Goal: Task Accomplishment & Management: Manage account settings

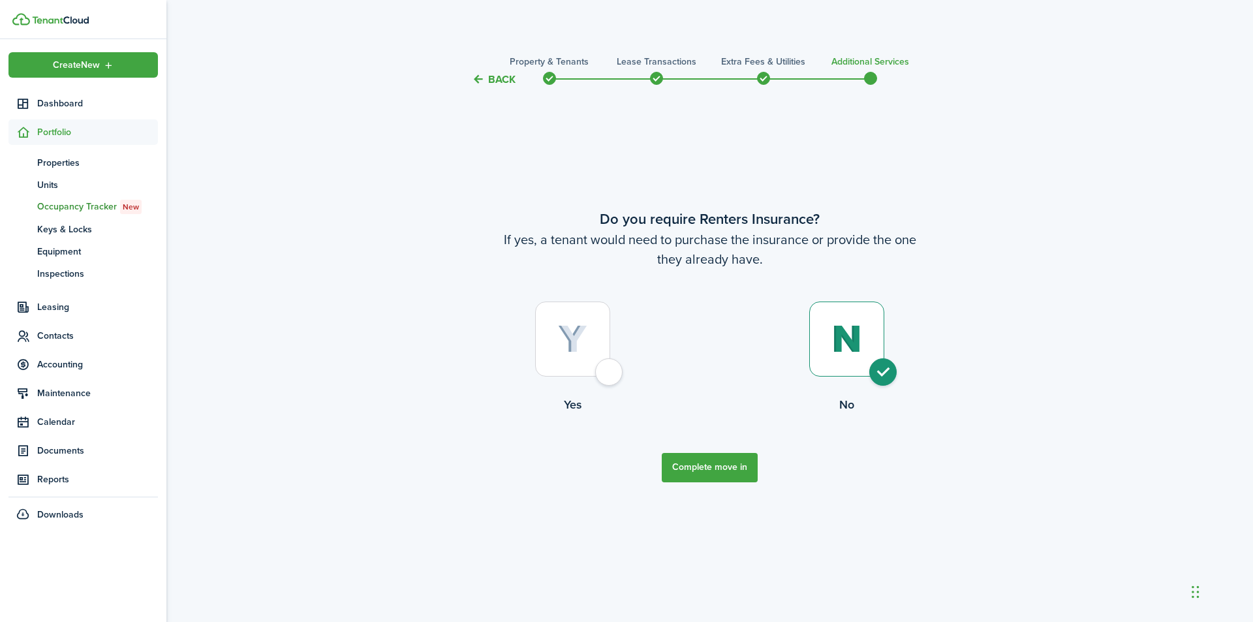
click at [489, 77] on button "Back" at bounding box center [494, 79] width 44 height 14
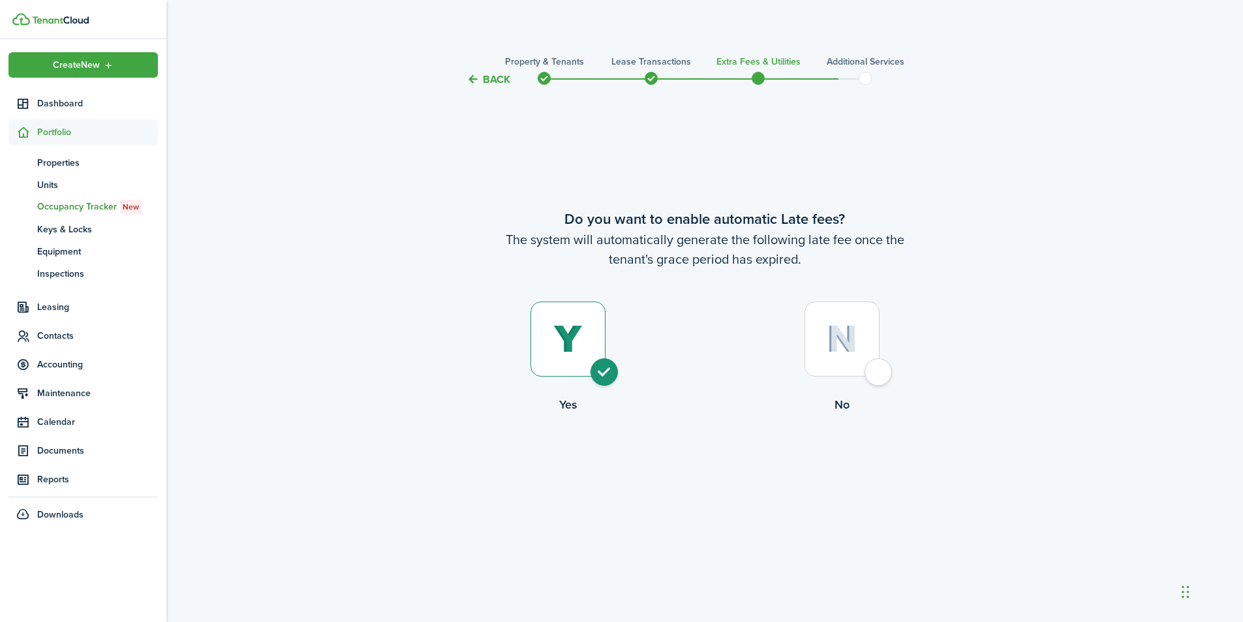
click at [480, 76] on button "Back" at bounding box center [489, 79] width 44 height 14
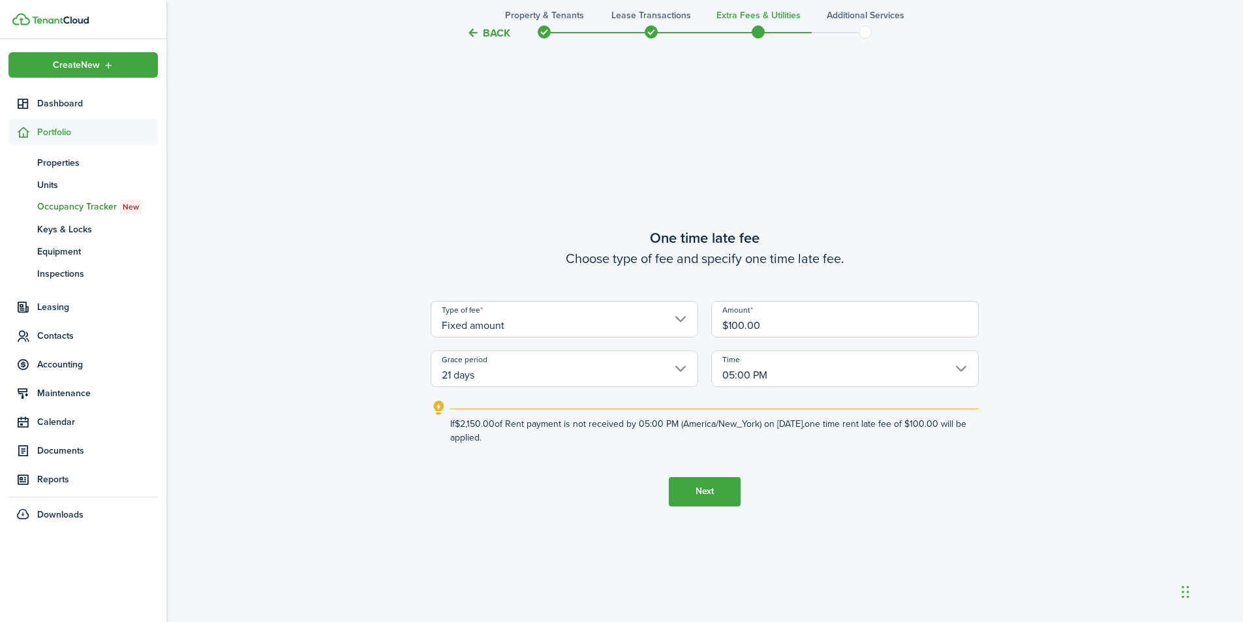
scroll to position [1157, 0]
click at [490, 33] on button "Back" at bounding box center [489, 33] width 44 height 14
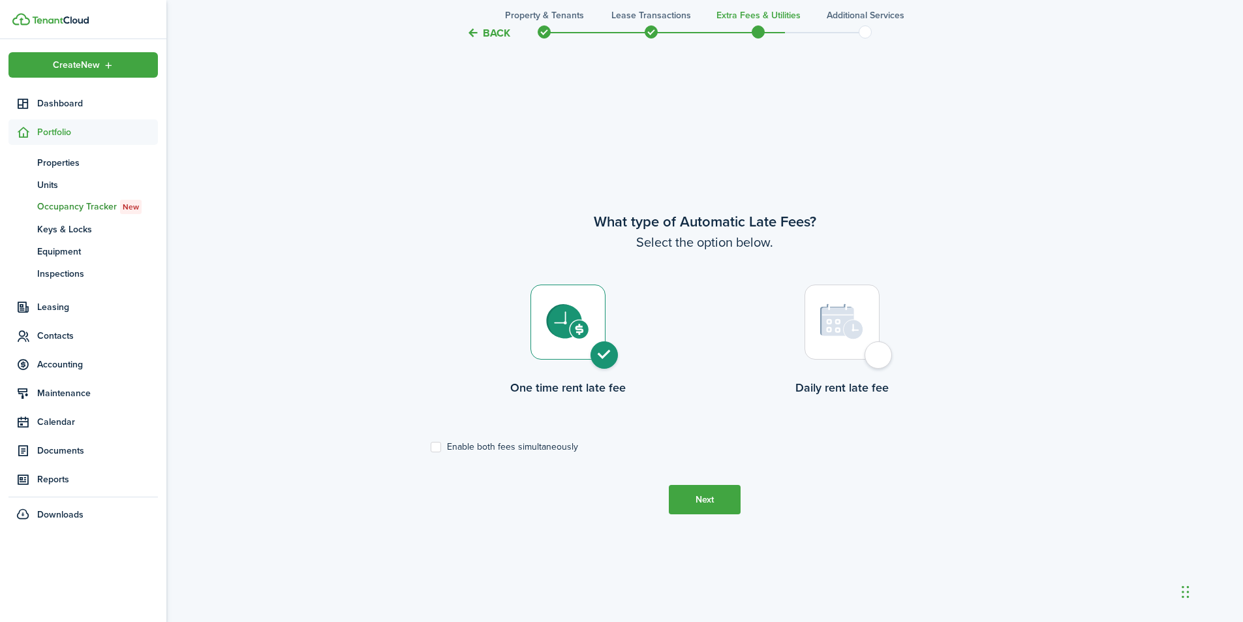
click at [490, 33] on button "Back" at bounding box center [489, 33] width 44 height 14
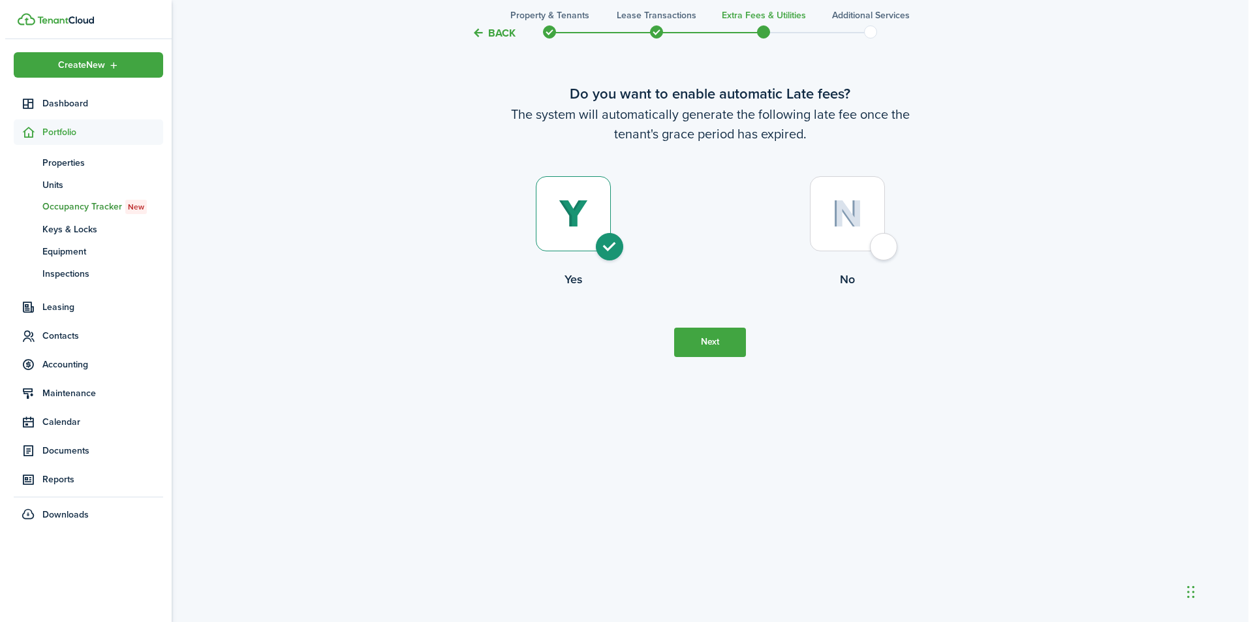
scroll to position [0, 0]
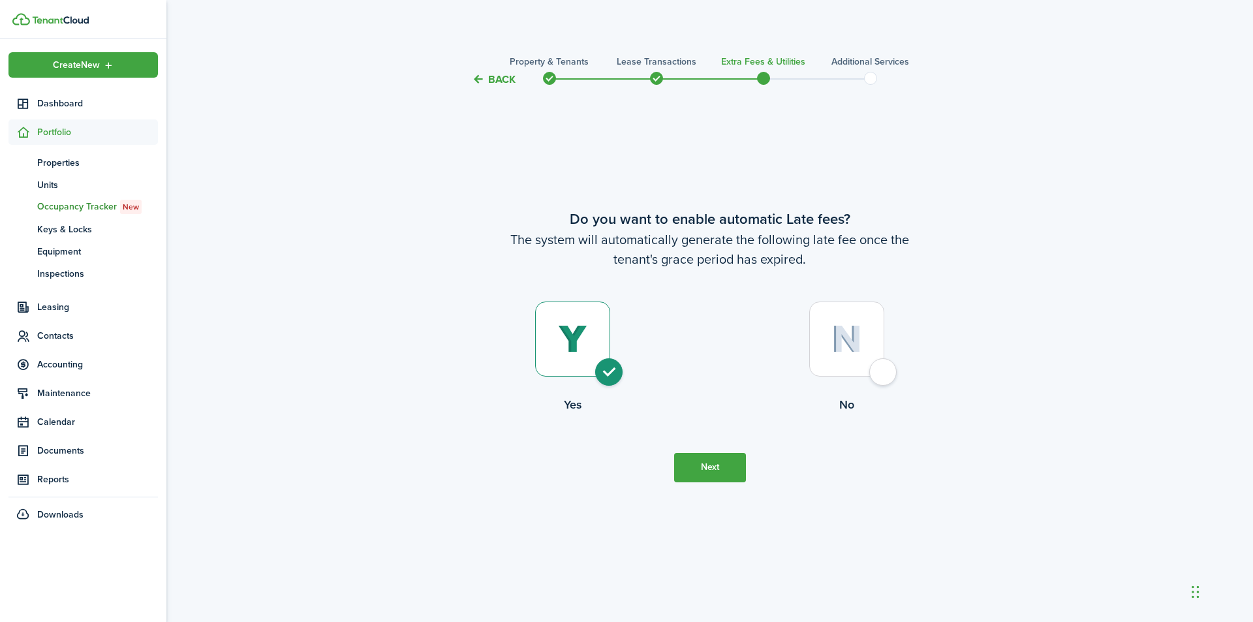
click at [489, 32] on dashboard-content "Back Property & Tenants Lease Transactions Extra fees & Utilities Additional Se…" at bounding box center [709, 311] width 1087 height 622
click at [486, 82] on button "Back" at bounding box center [494, 79] width 44 height 14
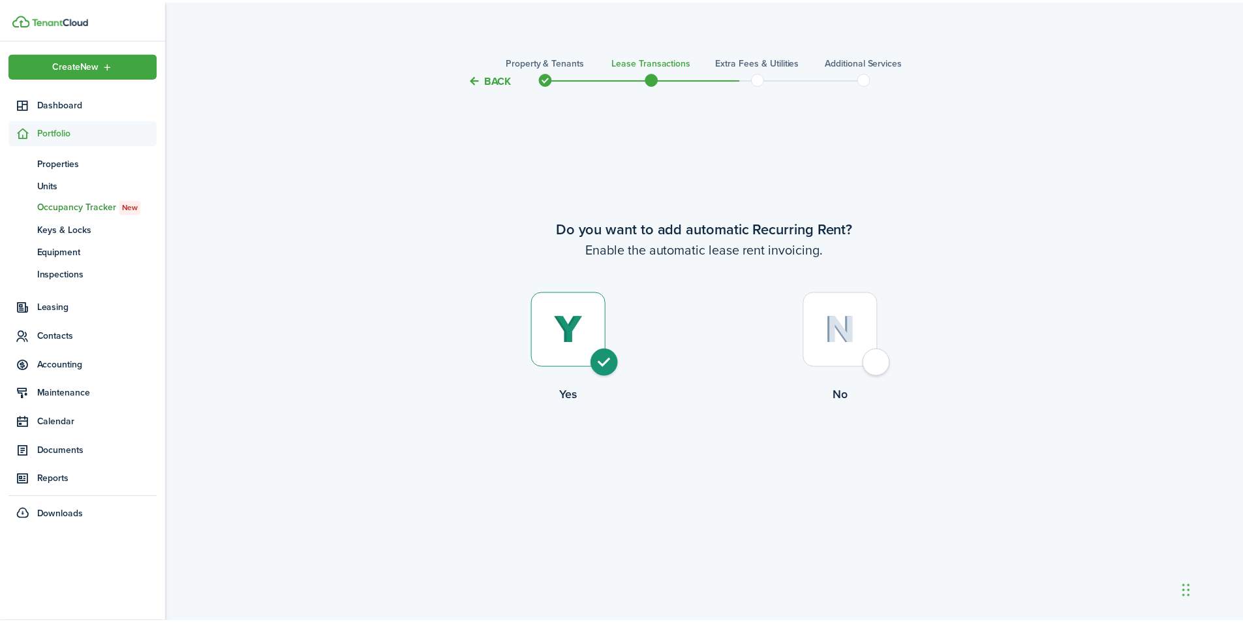
scroll to position [3022, 0]
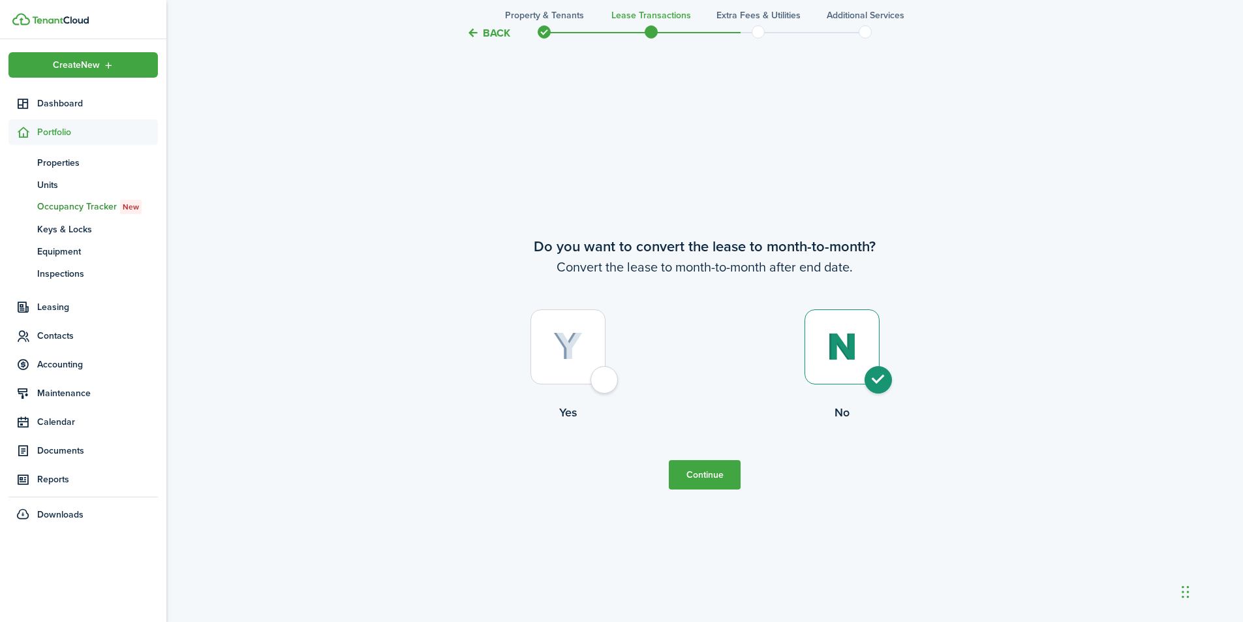
click at [653, 31] on span at bounding box center [652, 32] width 20 height 20
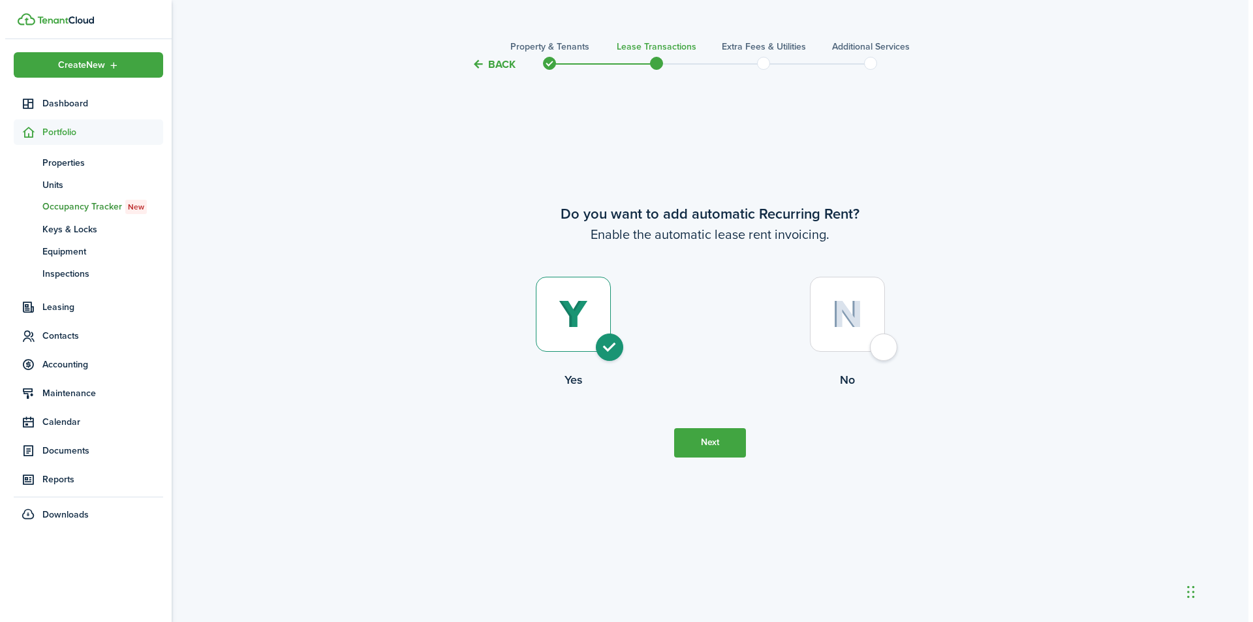
scroll to position [0, 0]
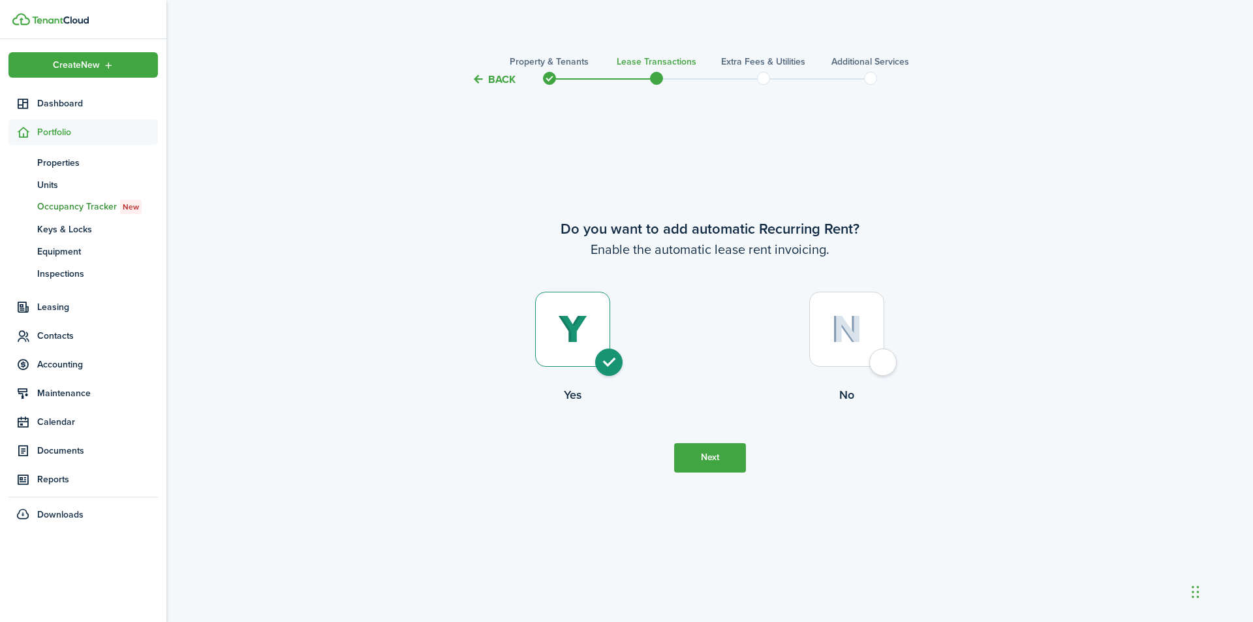
click at [714, 458] on button "Next" at bounding box center [710, 457] width 72 height 29
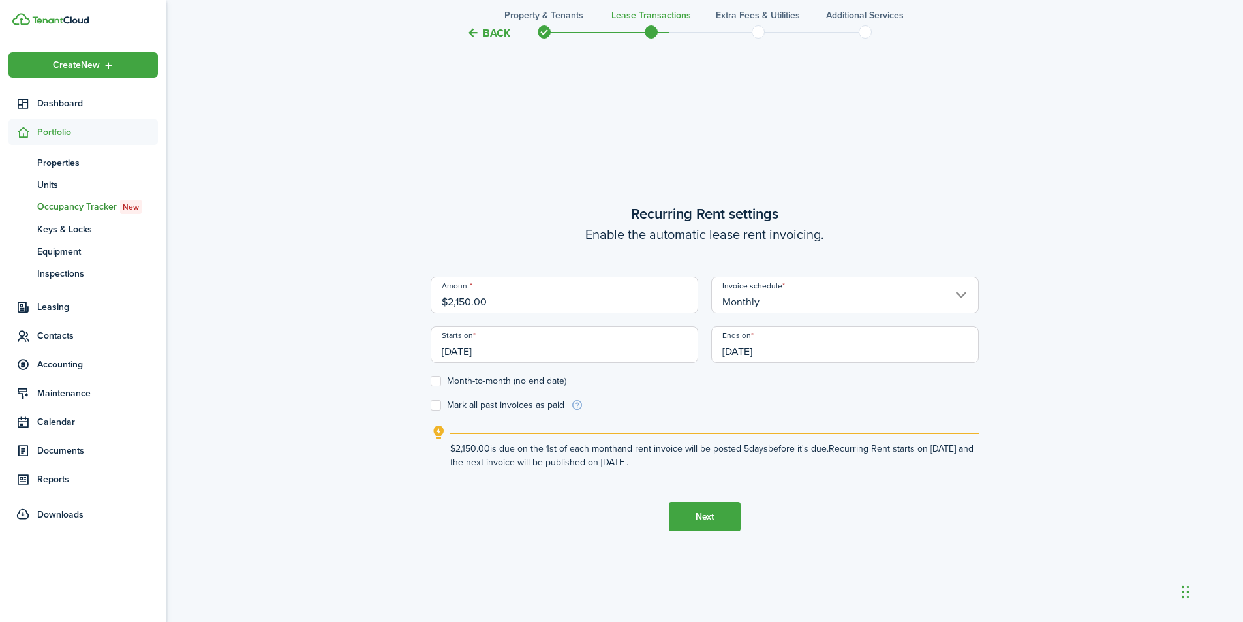
scroll to position [535, 0]
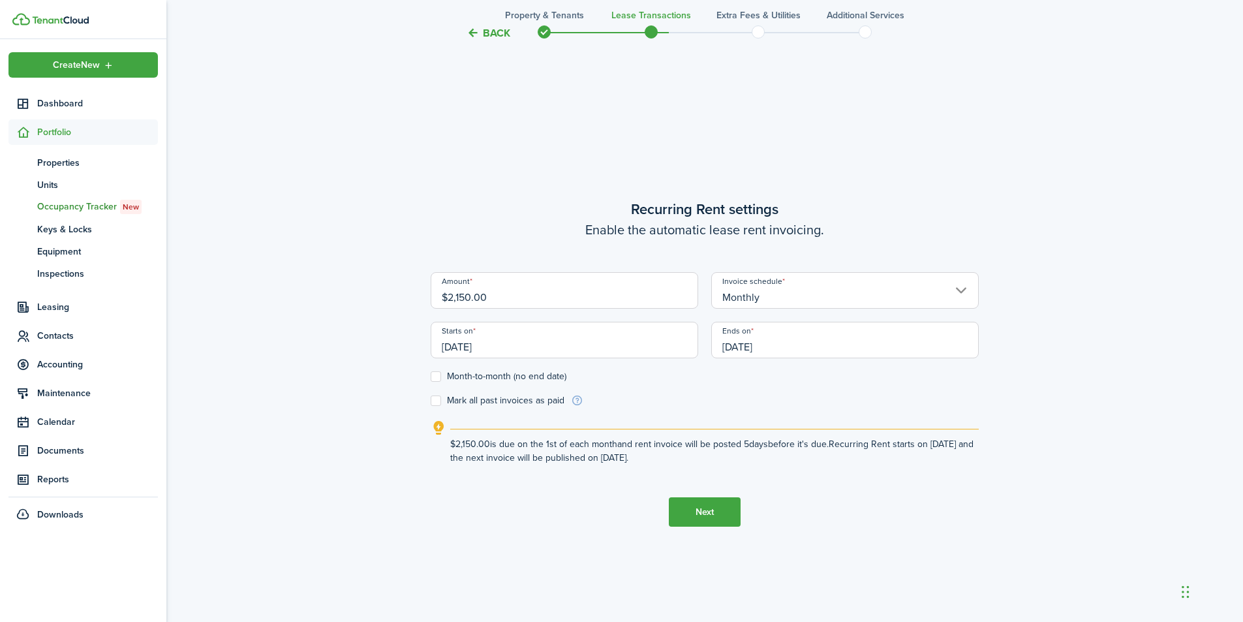
click at [711, 510] on button "Next" at bounding box center [705, 511] width 72 height 29
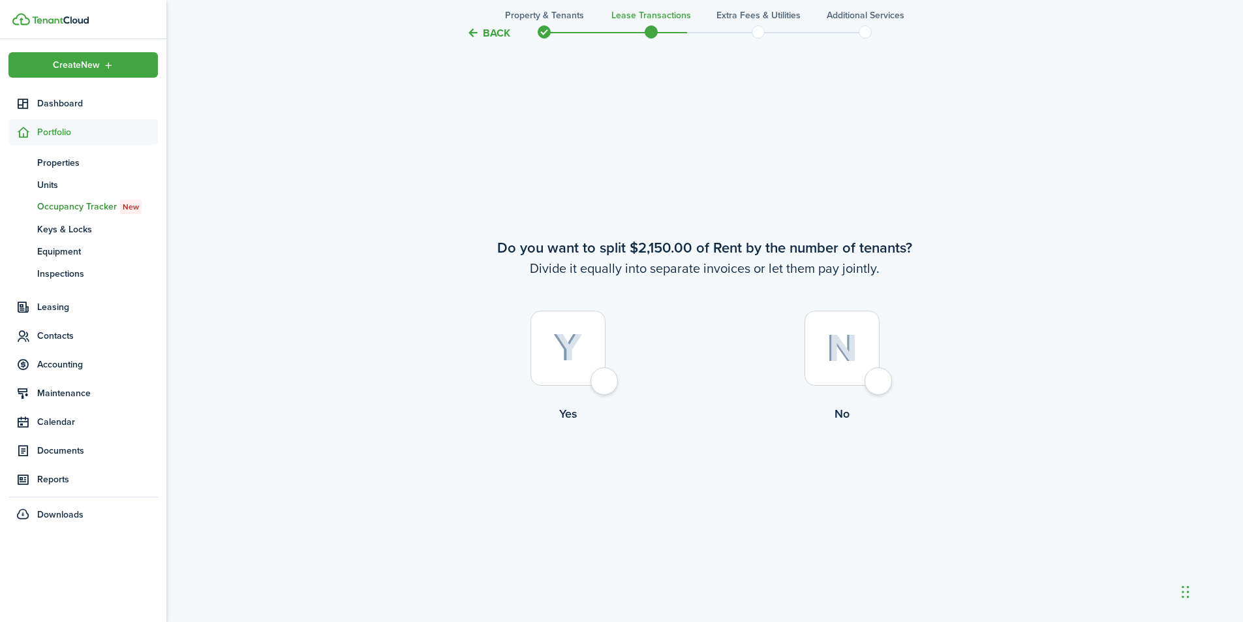
scroll to position [1157, 0]
click at [606, 379] on div at bounding box center [568, 346] width 75 height 75
radio input "true"
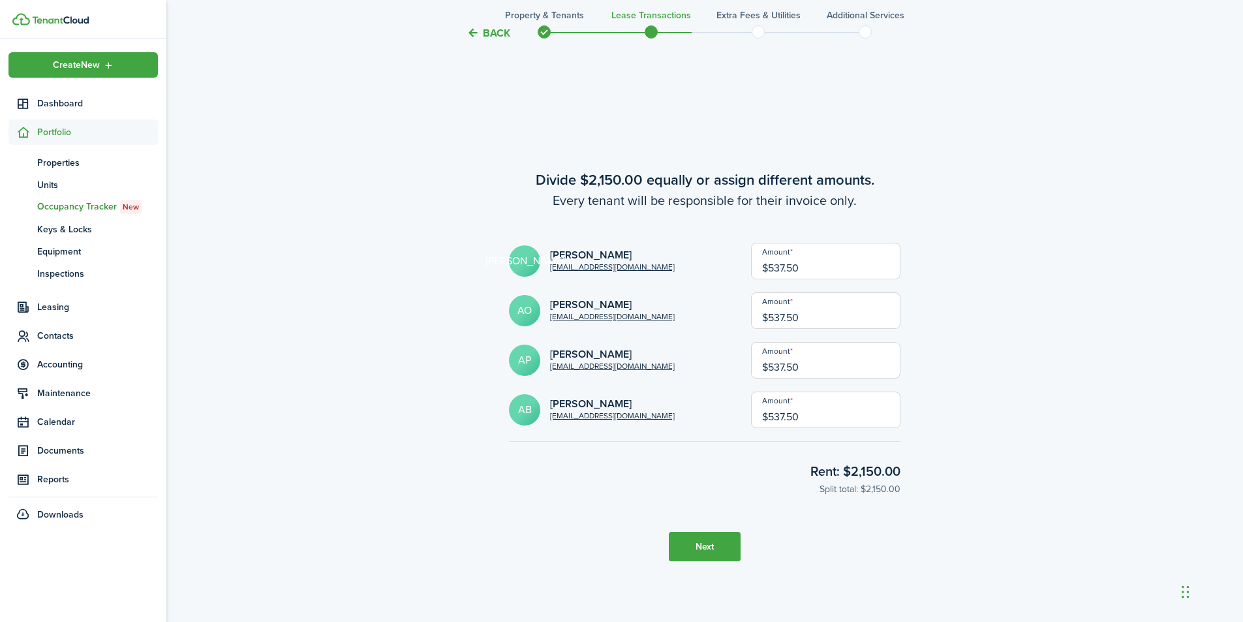
scroll to position [1778, 0]
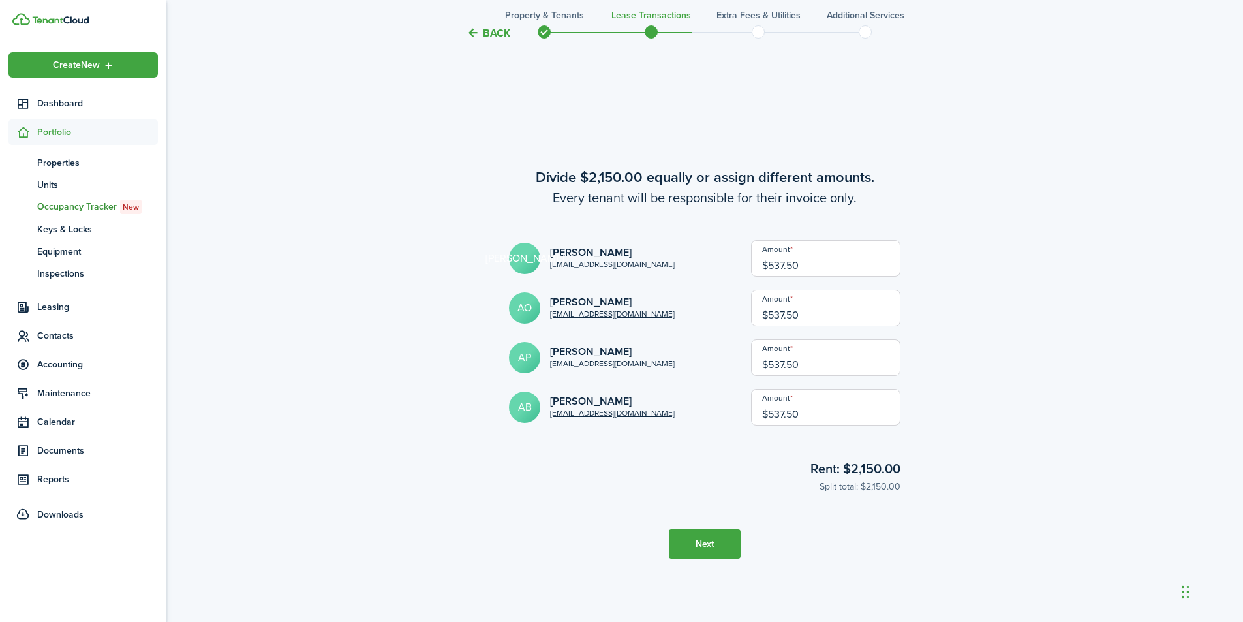
drag, startPoint x: 820, startPoint y: 266, endPoint x: 683, endPoint y: 279, distance: 137.7
click at [683, 279] on form "JO [PERSON_NAME] [EMAIL_ADDRESS][DOMAIN_NAME] Amount $537.50 AO [PERSON_NAME] […" at bounding box center [705, 332] width 392 height 185
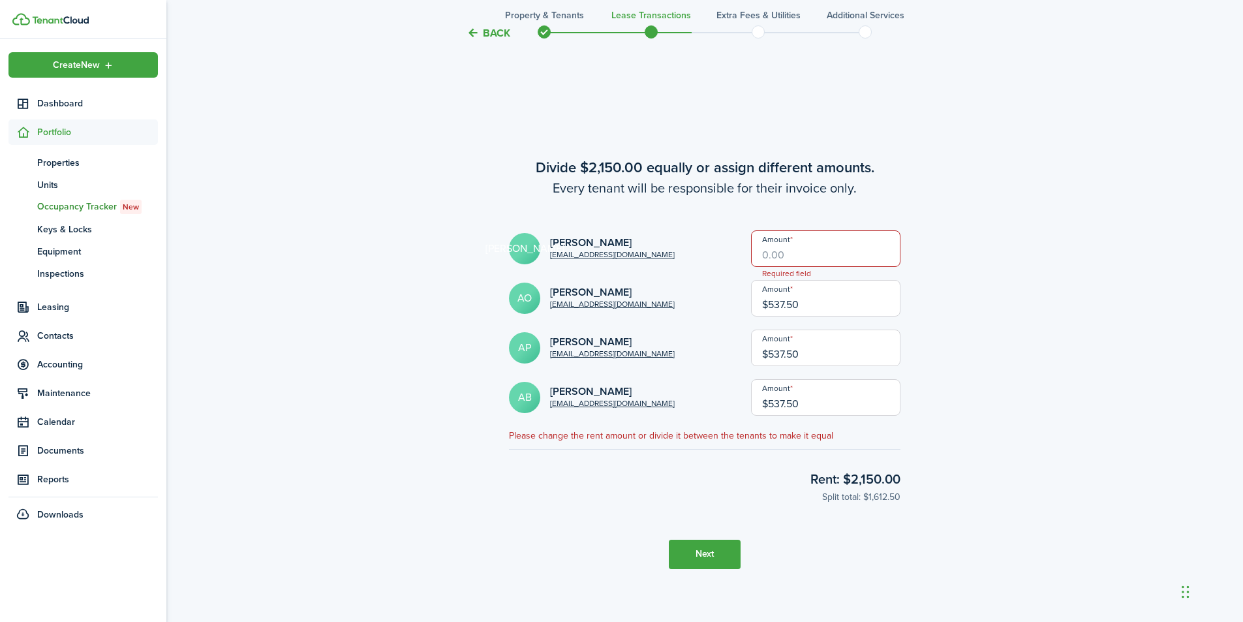
drag, startPoint x: 813, startPoint y: 353, endPoint x: 679, endPoint y: 358, distance: 134.5
click at [679, 358] on div "AP [PERSON_NAME] [EMAIL_ADDRESS][DOMAIN_NAME] Amount $537.50" at bounding box center [705, 348] width 392 height 37
drag, startPoint x: 815, startPoint y: 305, endPoint x: 713, endPoint y: 302, distance: 101.2
click at [713, 302] on div "AO [PERSON_NAME] [EMAIL_ADDRESS][DOMAIN_NAME] Amount $537.50" at bounding box center [705, 298] width 392 height 37
type input "$1,075.00"
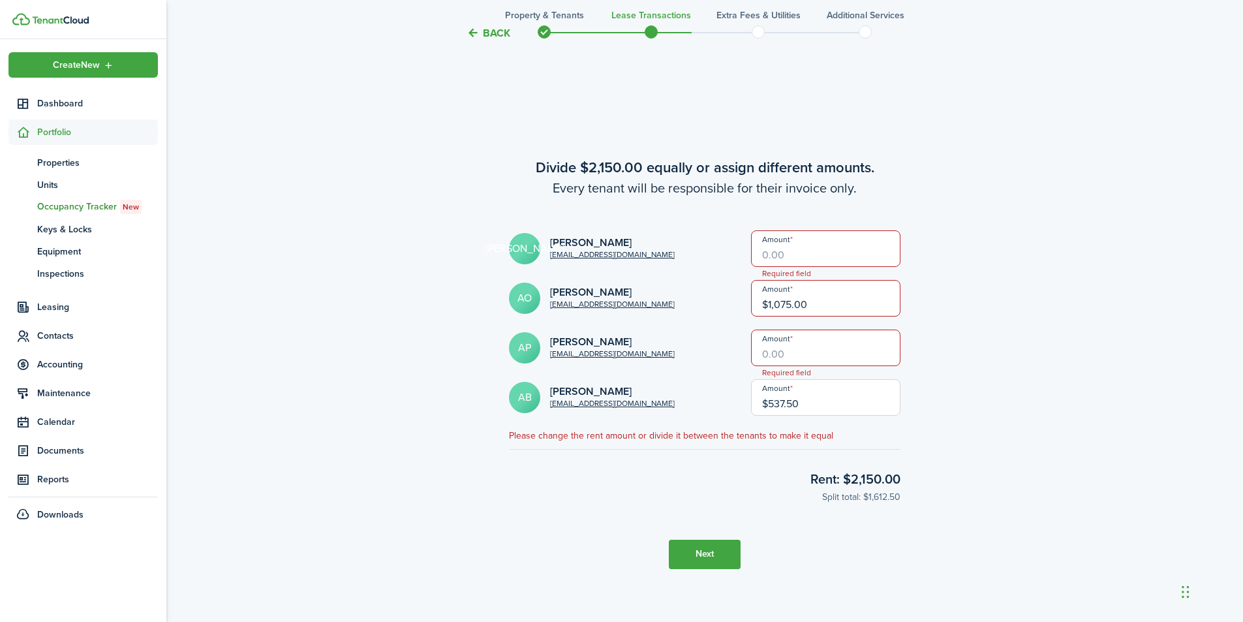
click at [827, 409] on input "$537.50" at bounding box center [825, 397] width 149 height 37
type input "$"
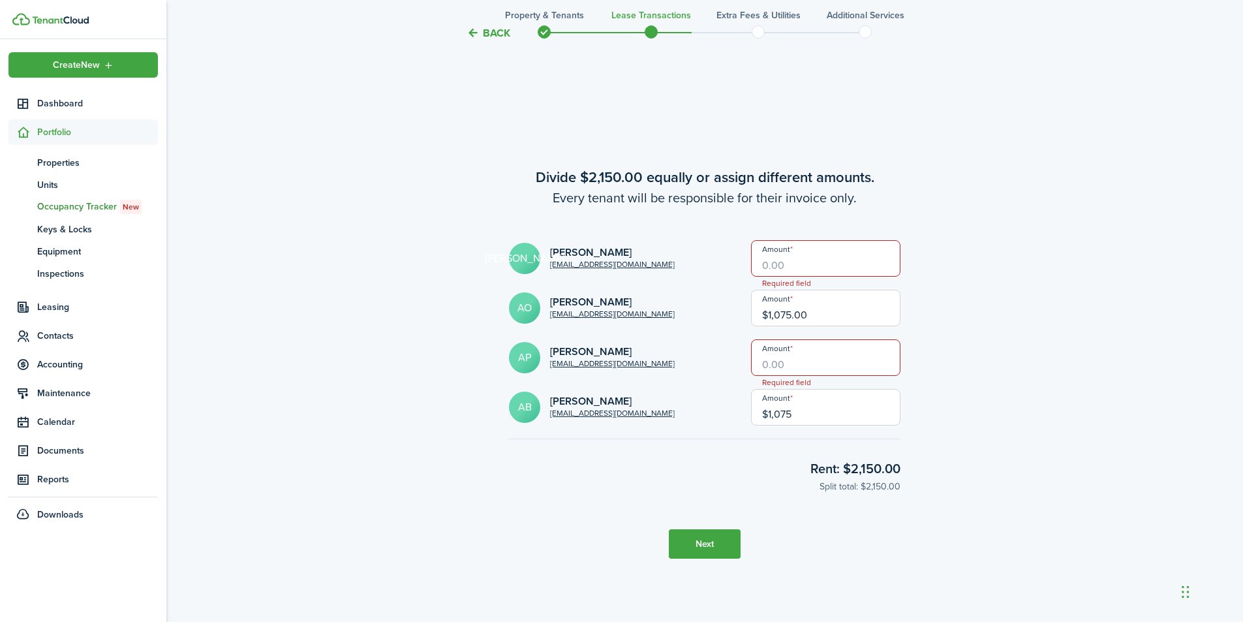
type input "$1,075.00"
click at [833, 545] on tc-wizard-step "Divide $2,150.00 equally or assign different amounts. Every tenant will be resp…" at bounding box center [705, 363] width 548 height 622
click at [868, 359] on input "Amount" at bounding box center [825, 357] width 149 height 37
type input "$0.00"
click at [837, 263] on input "Amount" at bounding box center [825, 258] width 149 height 37
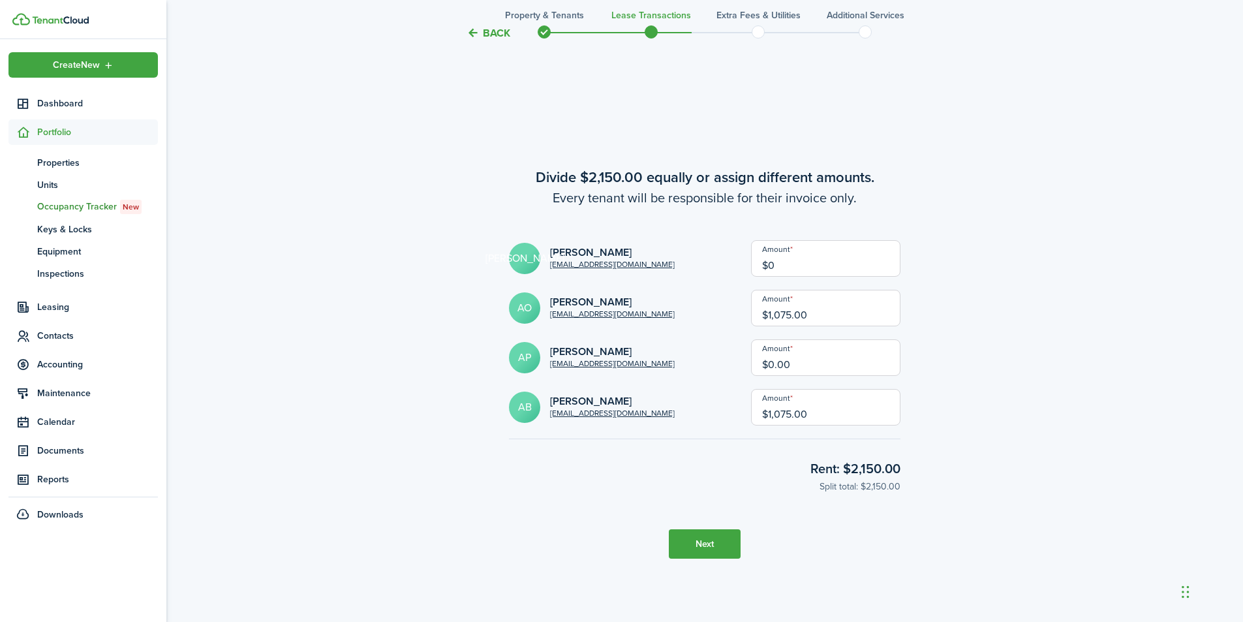
type input "$0.00"
drag, startPoint x: 1009, startPoint y: 472, endPoint x: 1040, endPoint y: 474, distance: 30.7
click at [711, 544] on button "Next" at bounding box center [705, 543] width 72 height 29
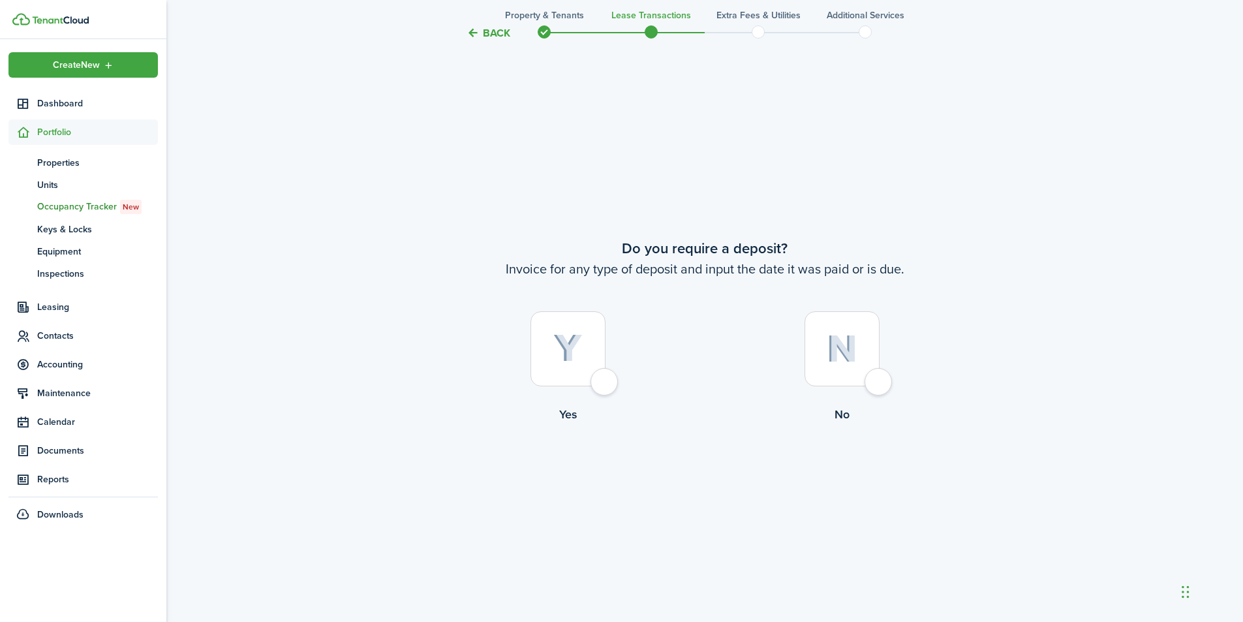
scroll to position [2400, 0]
click at [606, 371] on div at bounding box center [568, 346] width 75 height 75
radio input "true"
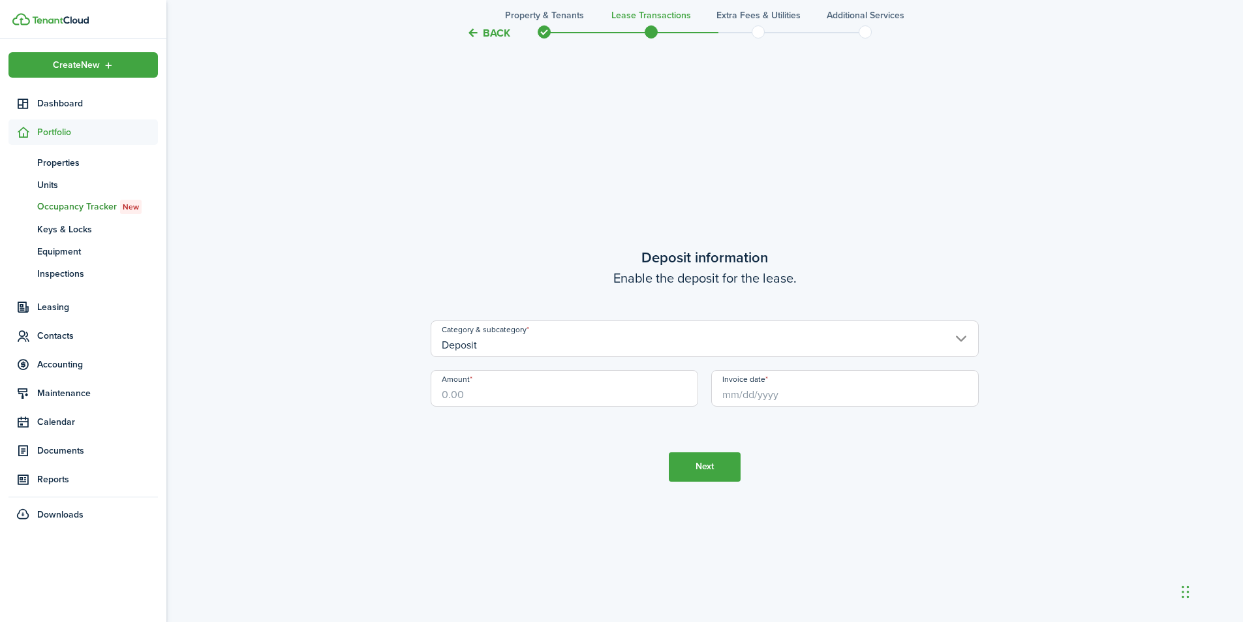
scroll to position [3022, 0]
click at [488, 397] on input "Amount" at bounding box center [565, 387] width 268 height 37
type input "$2,150.00"
click at [765, 396] on input "Invoice date" at bounding box center [845, 387] width 268 height 37
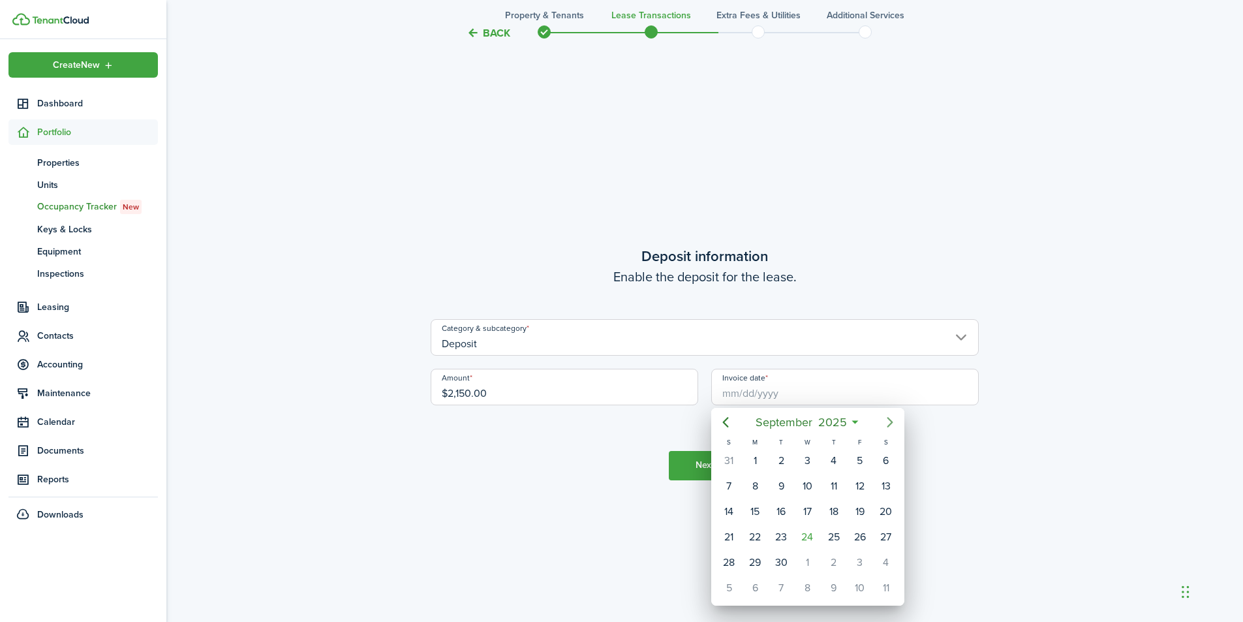
click at [893, 421] on icon "Next page" at bounding box center [890, 422] width 16 height 16
click at [807, 462] on div "1" at bounding box center [808, 461] width 20 height 20
type input "[DATE]"
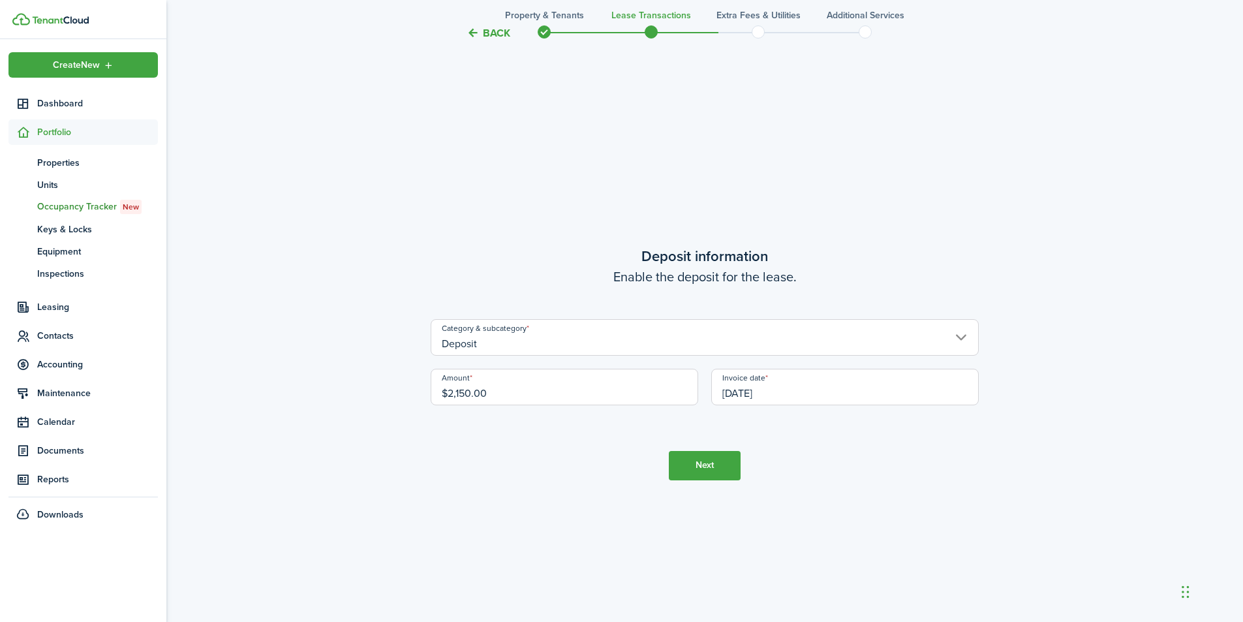
click at [707, 472] on button "Next" at bounding box center [705, 465] width 72 height 29
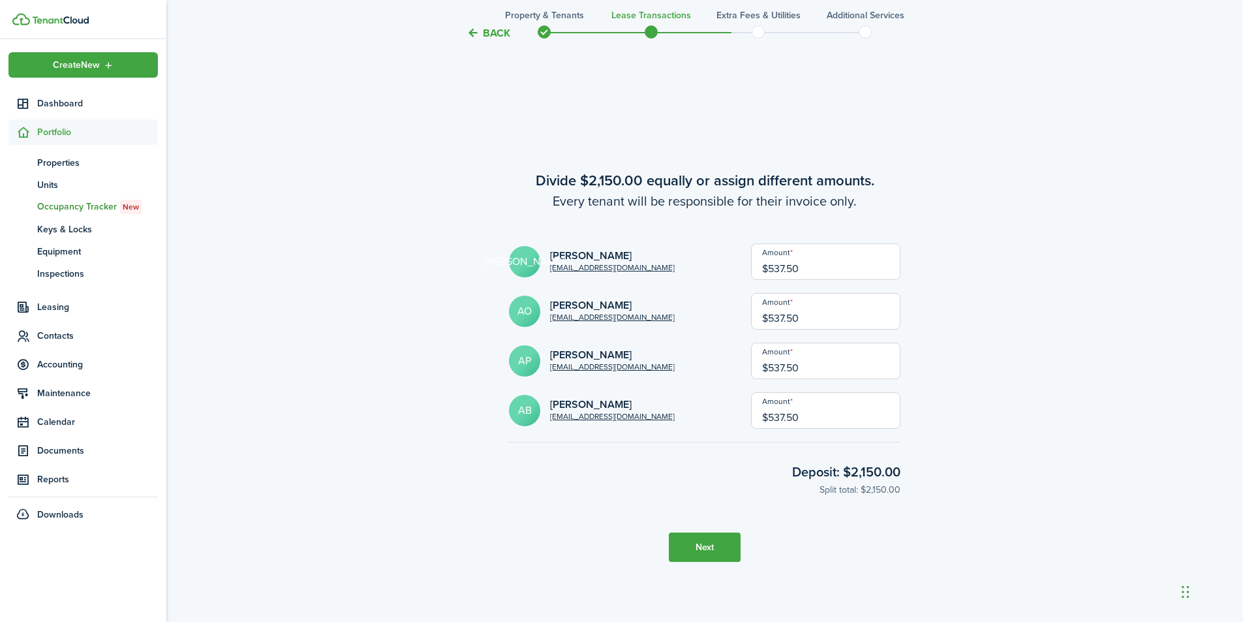
scroll to position [3644, 0]
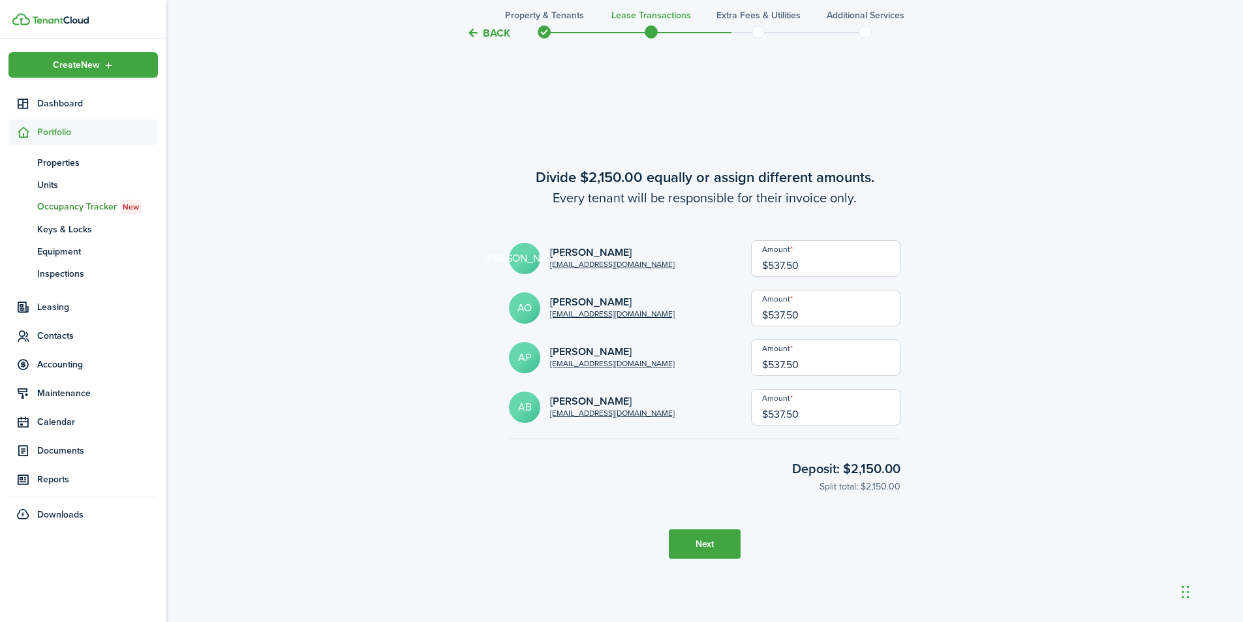
drag, startPoint x: 824, startPoint y: 260, endPoint x: 695, endPoint y: 274, distance: 129.4
click at [695, 274] on div "JO [PERSON_NAME] [EMAIL_ADDRESS][DOMAIN_NAME] Amount $537.50" at bounding box center [705, 258] width 392 height 37
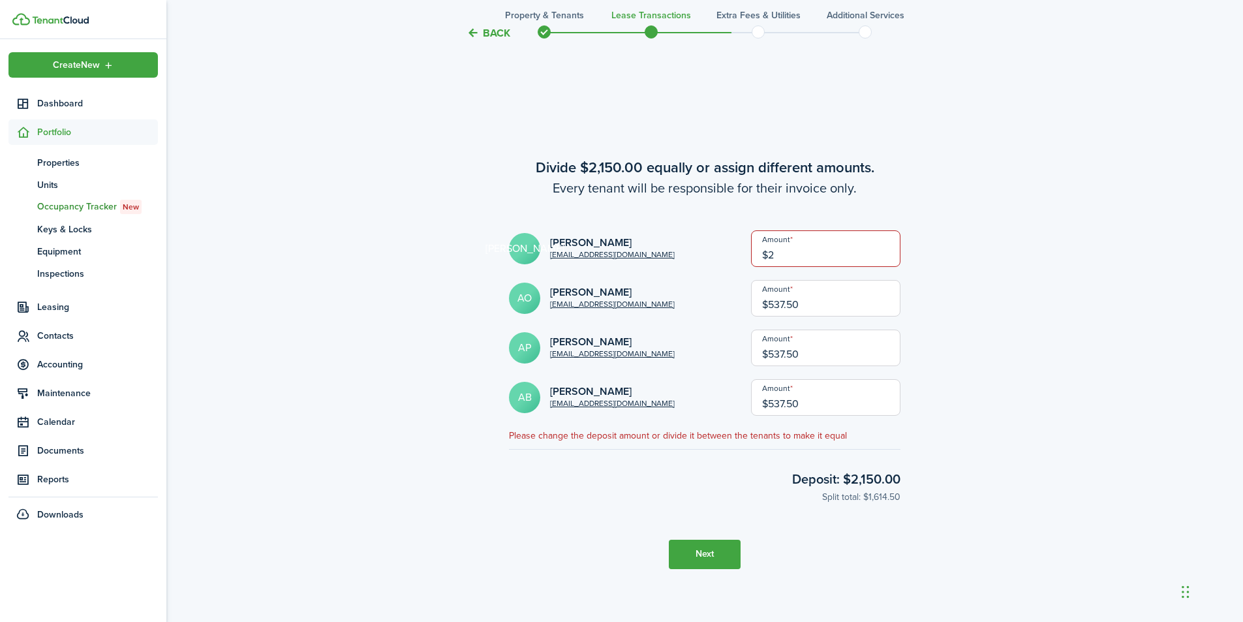
type input "$"
drag, startPoint x: 812, startPoint y: 304, endPoint x: 736, endPoint y: 305, distance: 76.4
click at [736, 305] on div "AO [PERSON_NAME] [EMAIL_ADDRESS][DOMAIN_NAME] Amount $537.50" at bounding box center [705, 298] width 392 height 37
drag, startPoint x: 818, startPoint y: 257, endPoint x: 600, endPoint y: 236, distance: 218.4
click at [600, 236] on div "JO [PERSON_NAME] [EMAIL_ADDRESS][DOMAIN_NAME] Amount $1,075.00" at bounding box center [705, 248] width 392 height 37
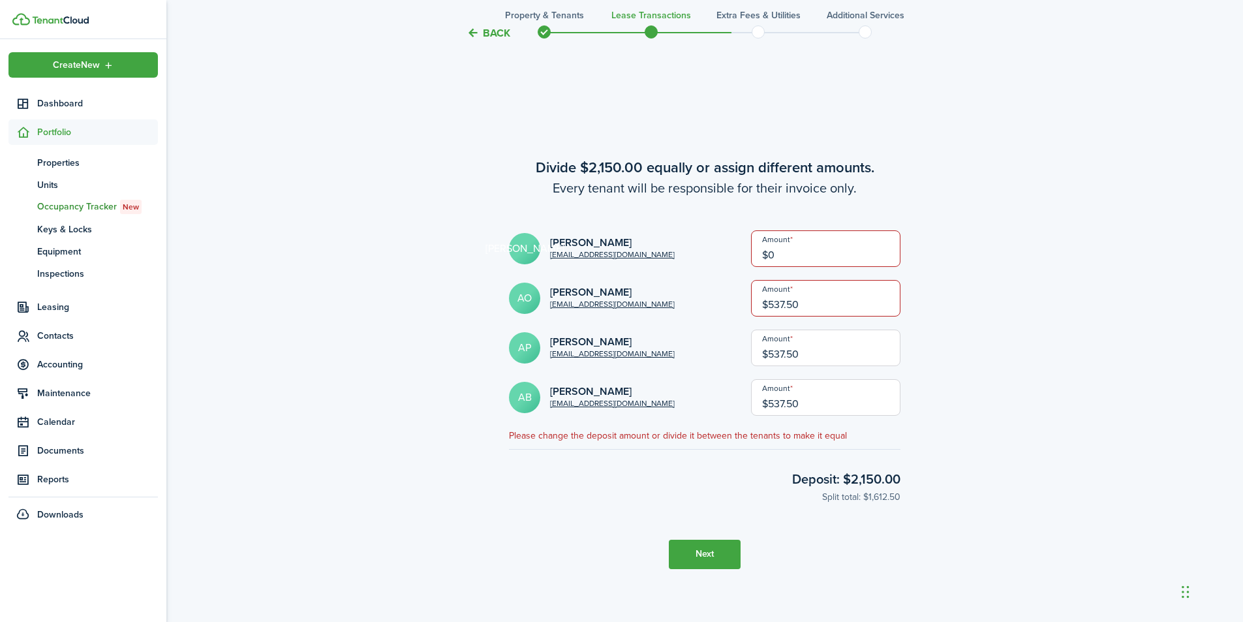
type input "$0.00"
drag, startPoint x: 819, startPoint y: 309, endPoint x: 744, endPoint y: 309, distance: 75.1
click at [744, 309] on div "AO [PERSON_NAME] [EMAIL_ADDRESS][DOMAIN_NAME] Amount $537.50" at bounding box center [705, 298] width 392 height 37
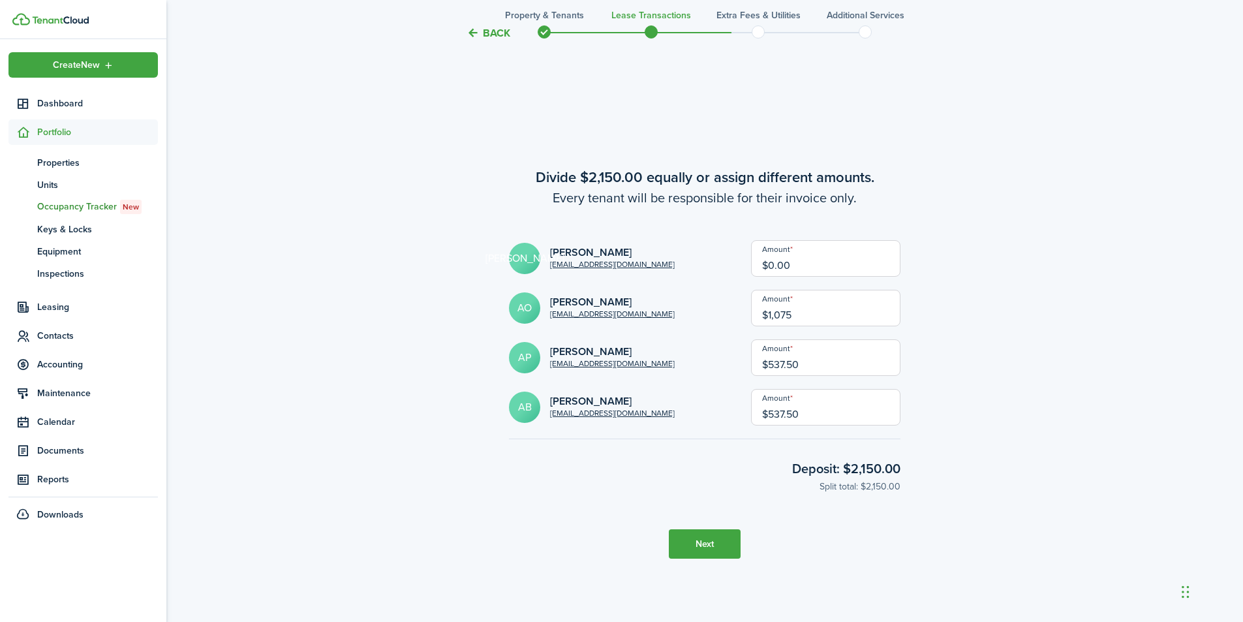
type input "$1,075.00"
drag, startPoint x: 841, startPoint y: 358, endPoint x: 753, endPoint y: 362, distance: 87.6
click at [753, 362] on div "AP [PERSON_NAME] [EMAIL_ADDRESS][DOMAIN_NAME] Amount $537.50" at bounding box center [705, 357] width 392 height 37
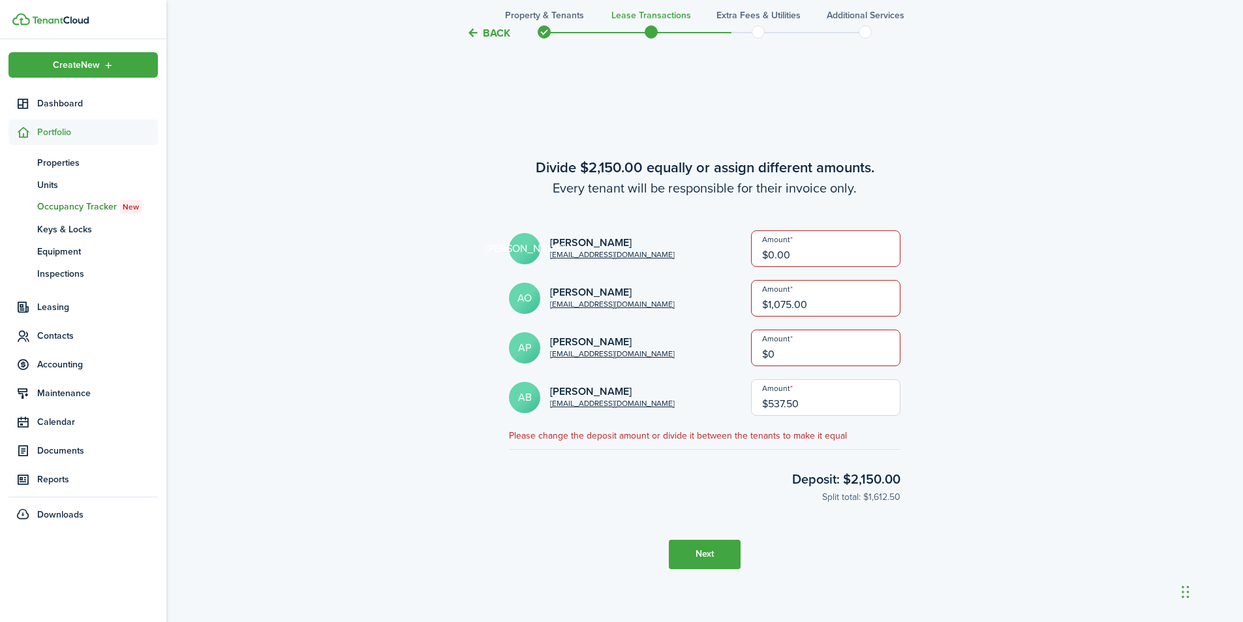
type input "$0.00"
drag, startPoint x: 817, startPoint y: 399, endPoint x: 722, endPoint y: 405, distance: 94.8
click at [722, 405] on div "AB [PERSON_NAME] [EMAIL_ADDRESS][DOMAIN_NAME] Amount $537.50" at bounding box center [705, 397] width 392 height 37
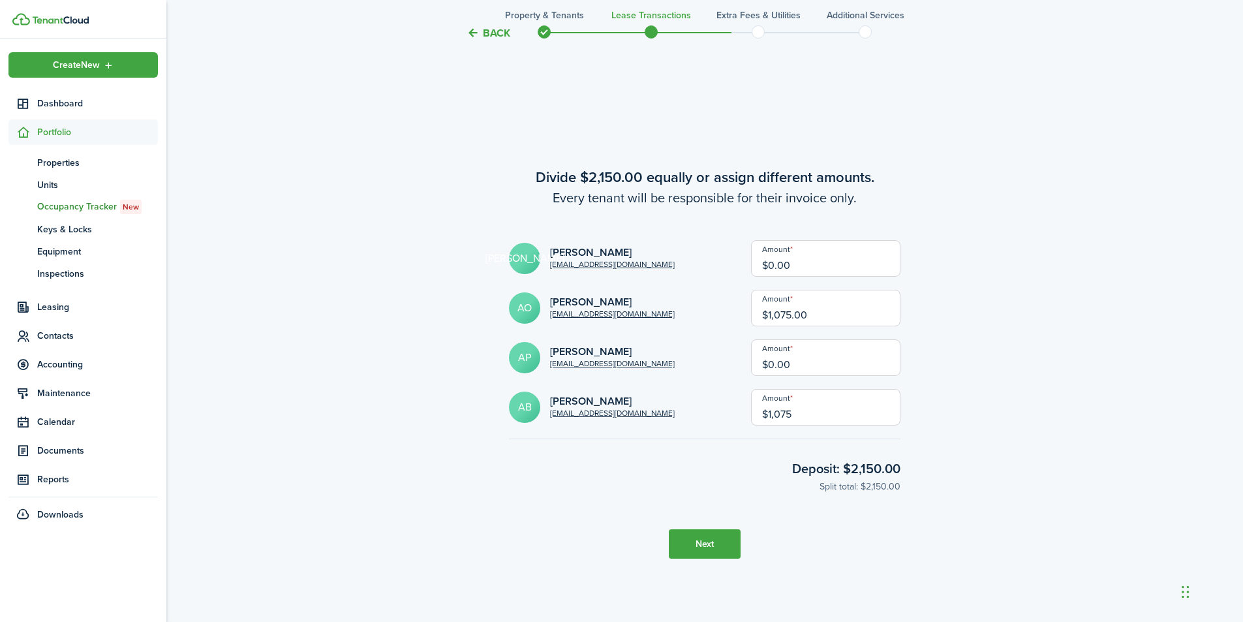
type input "$1,075.00"
drag, startPoint x: 698, startPoint y: 546, endPoint x: 728, endPoint y: 546, distance: 30.7
click at [701, 546] on button "Next" at bounding box center [705, 543] width 72 height 29
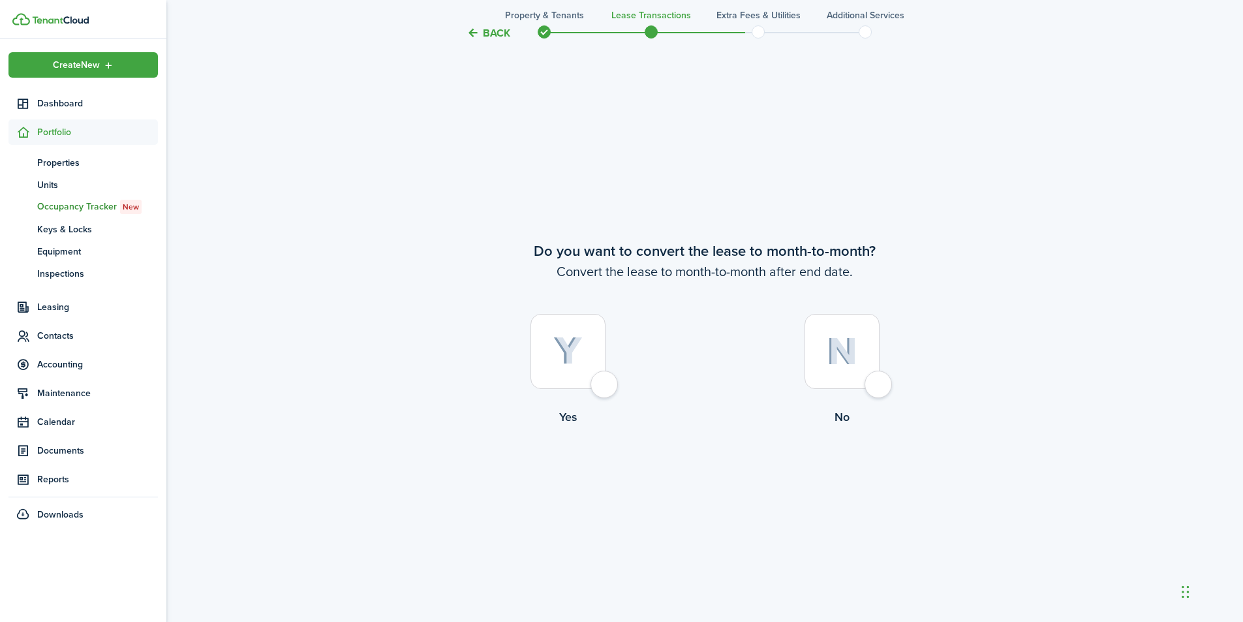
scroll to position [4266, 0]
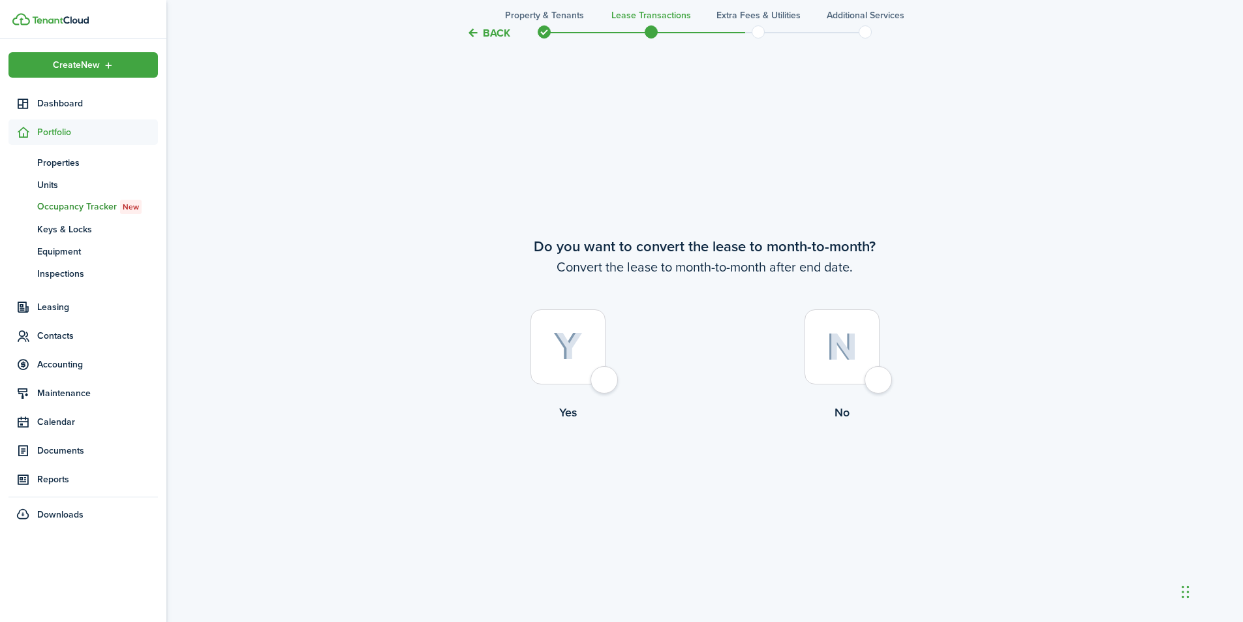
click at [880, 384] on div at bounding box center [842, 346] width 75 height 75
radio input "true"
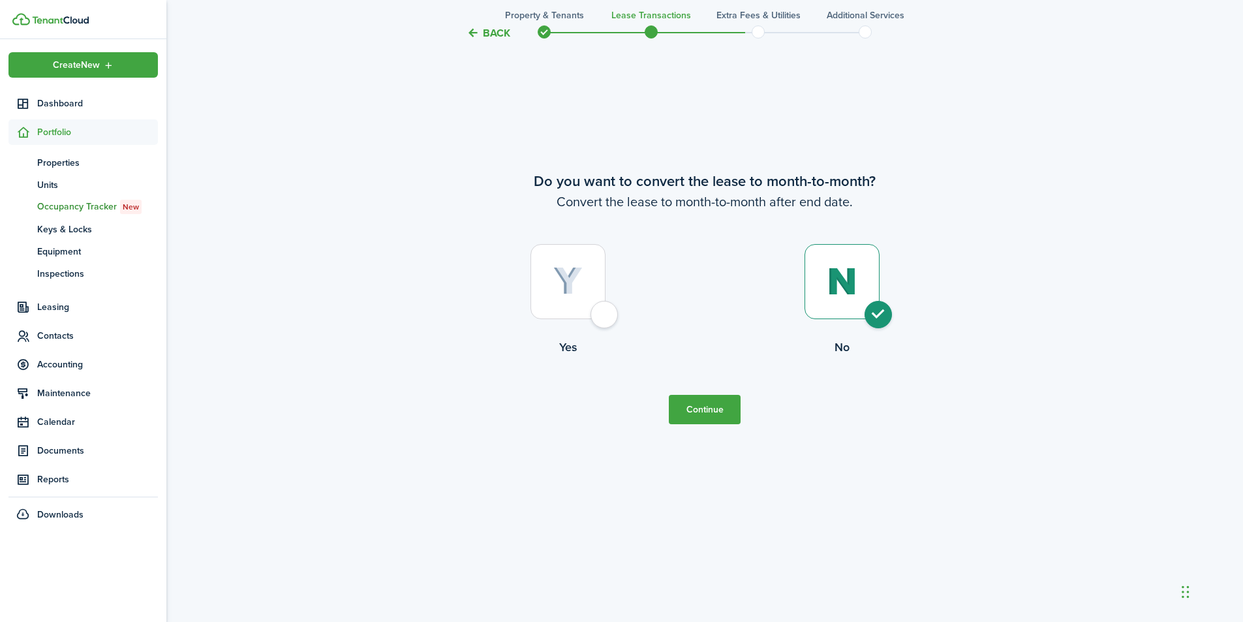
click at [606, 318] on div at bounding box center [568, 281] width 75 height 75
click at [878, 315] on div at bounding box center [842, 281] width 75 height 75
radio input "false"
radio input "true"
click at [708, 409] on button "Continue" at bounding box center [705, 409] width 72 height 29
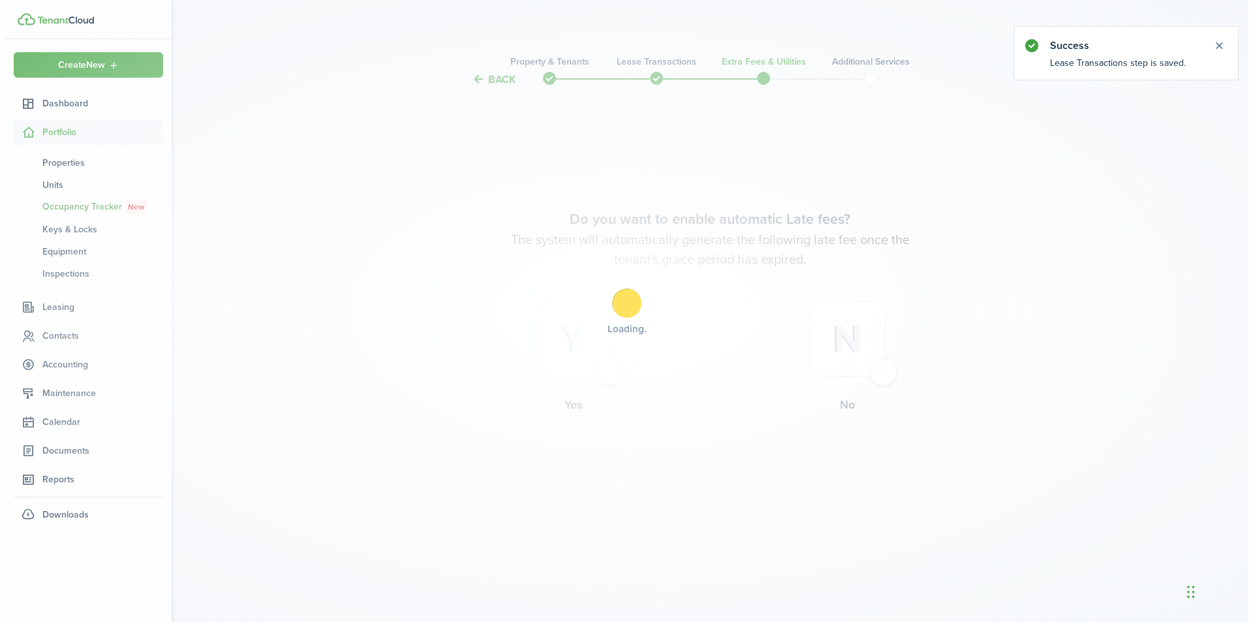
scroll to position [0, 0]
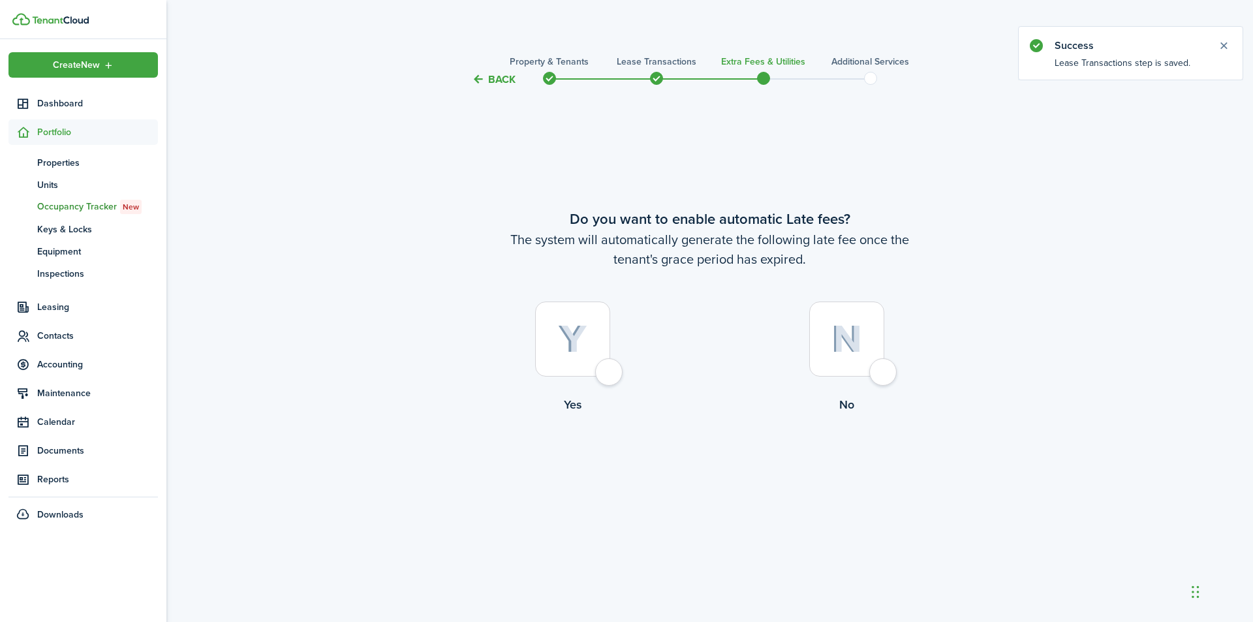
drag, startPoint x: 608, startPoint y: 375, endPoint x: 692, endPoint y: 368, distance: 84.4
click at [608, 375] on div at bounding box center [572, 339] width 75 height 75
radio input "true"
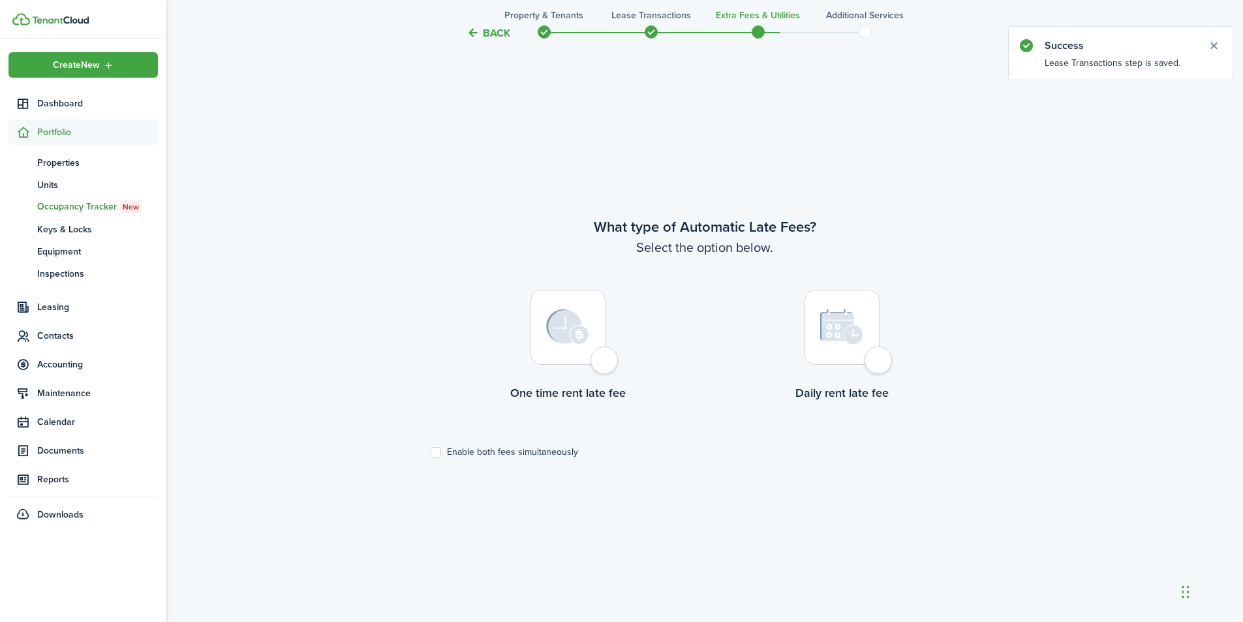
scroll to position [535, 0]
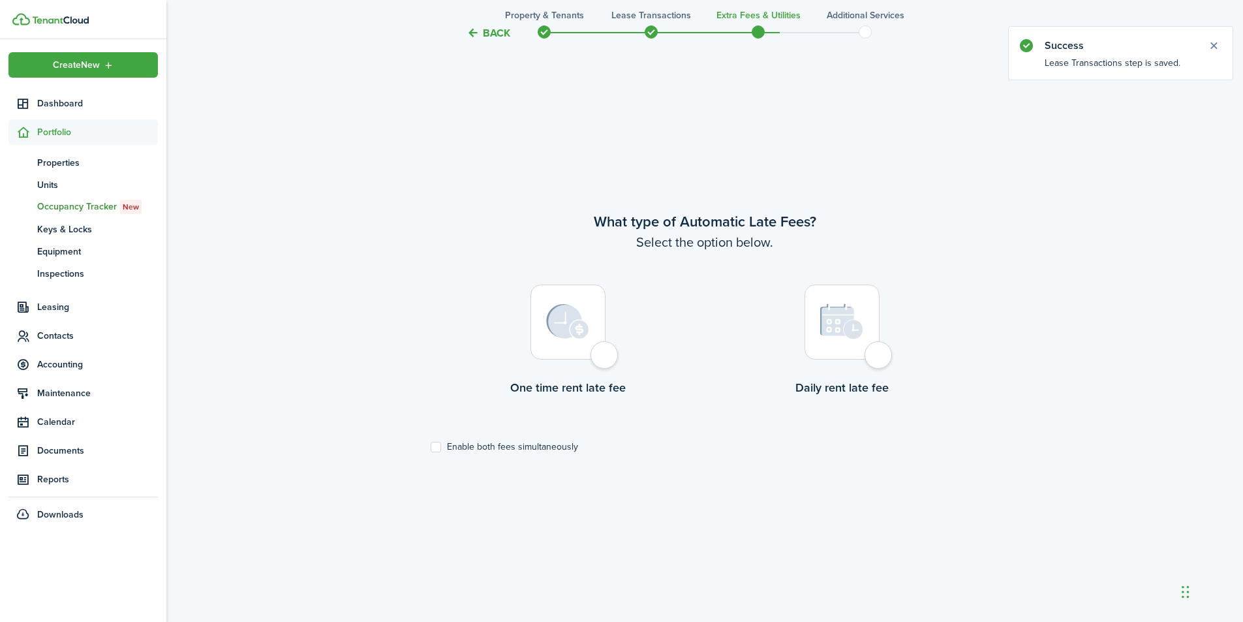
click at [606, 356] on div at bounding box center [568, 322] width 75 height 75
radio input "true"
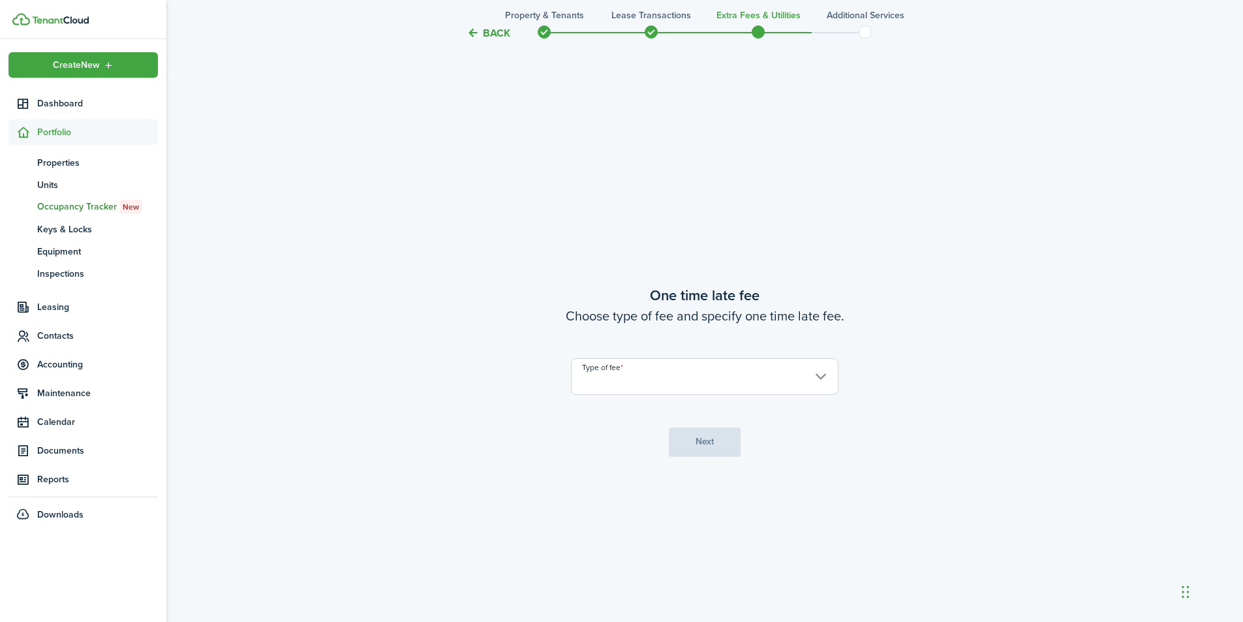
scroll to position [1157, 0]
click at [665, 364] on input "Type of fee" at bounding box center [705, 368] width 268 height 37
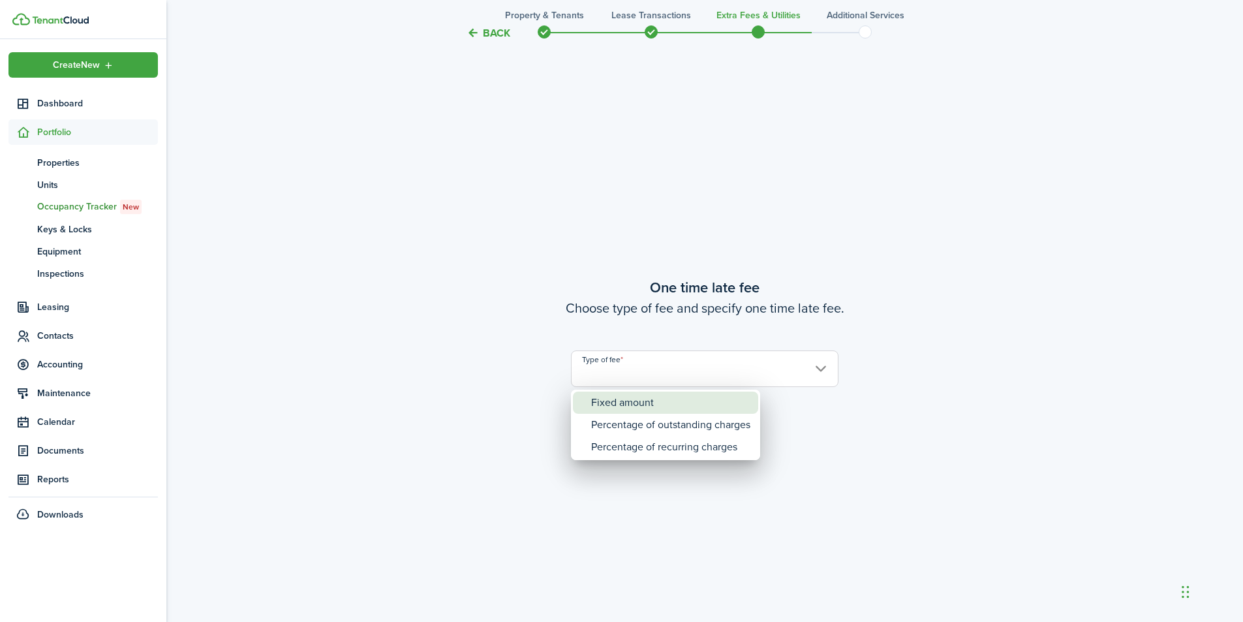
drag, startPoint x: 651, startPoint y: 405, endPoint x: 663, endPoint y: 397, distance: 14.7
click at [652, 404] on div "Fixed amount" at bounding box center [670, 403] width 159 height 22
type input "Fixed amount"
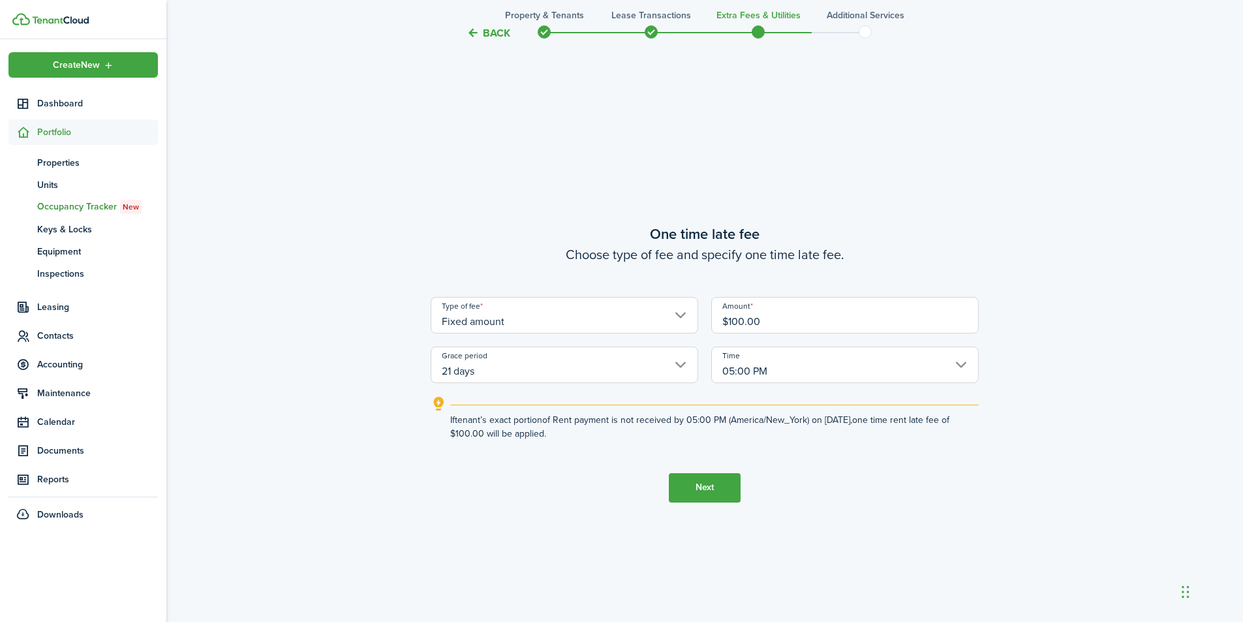
drag, startPoint x: 720, startPoint y: 496, endPoint x: 773, endPoint y: 484, distance: 54.3
click at [722, 493] on button "Next" at bounding box center [705, 487] width 72 height 29
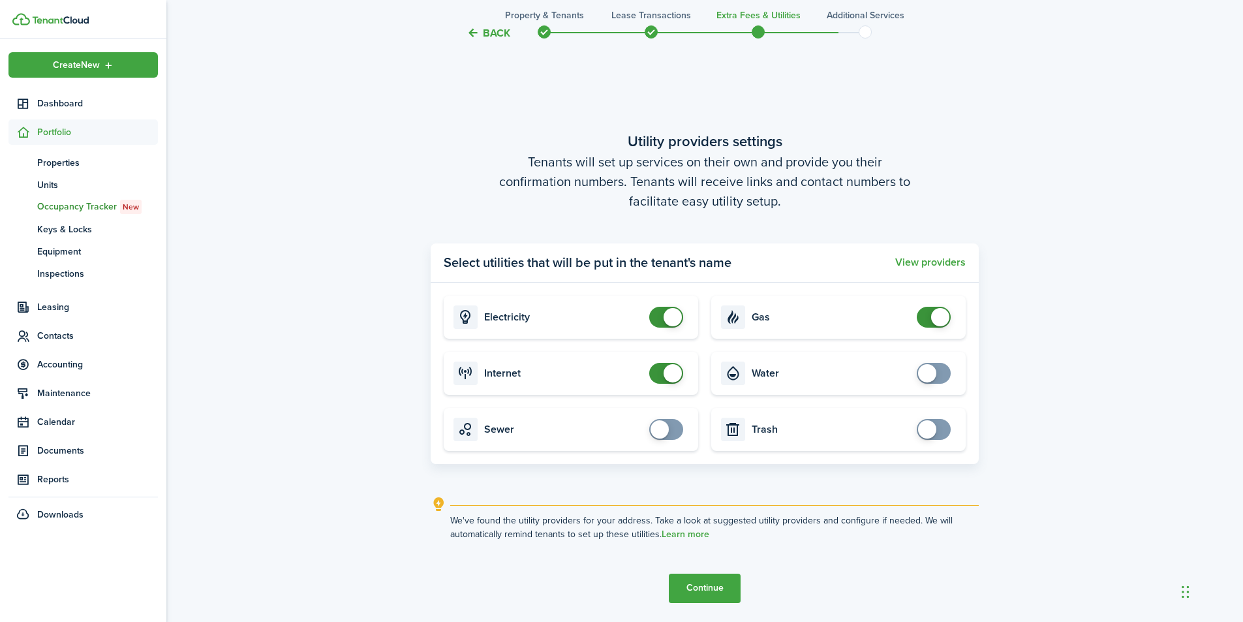
scroll to position [1778, 0]
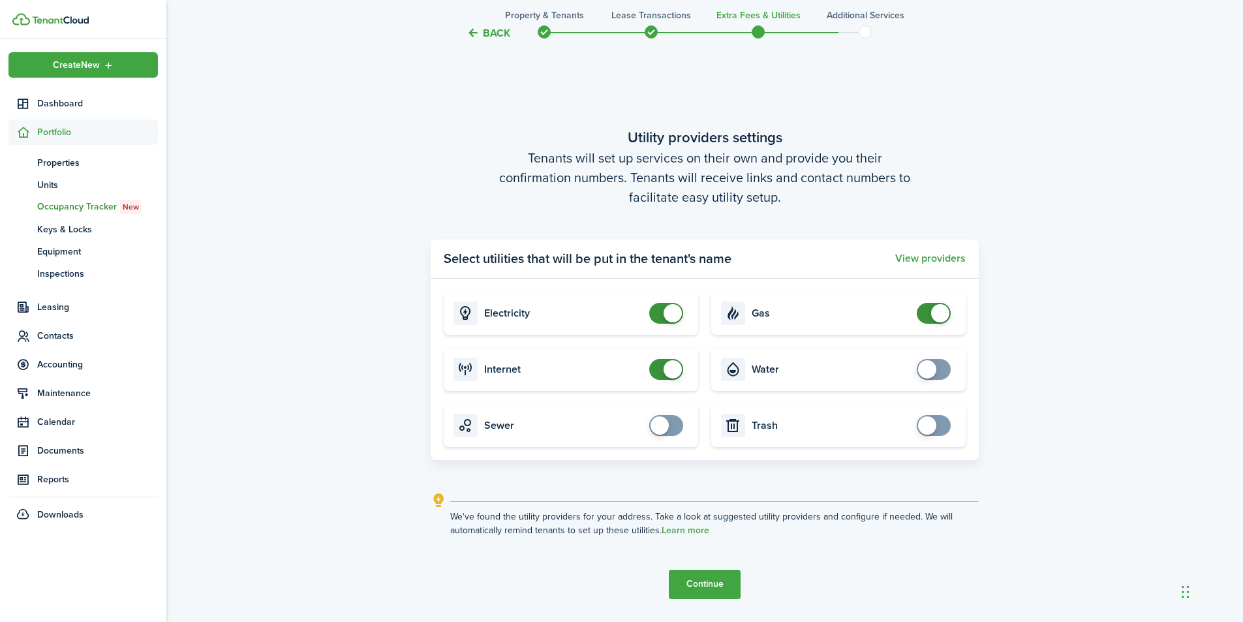
click at [672, 367] on span at bounding box center [673, 369] width 18 height 18
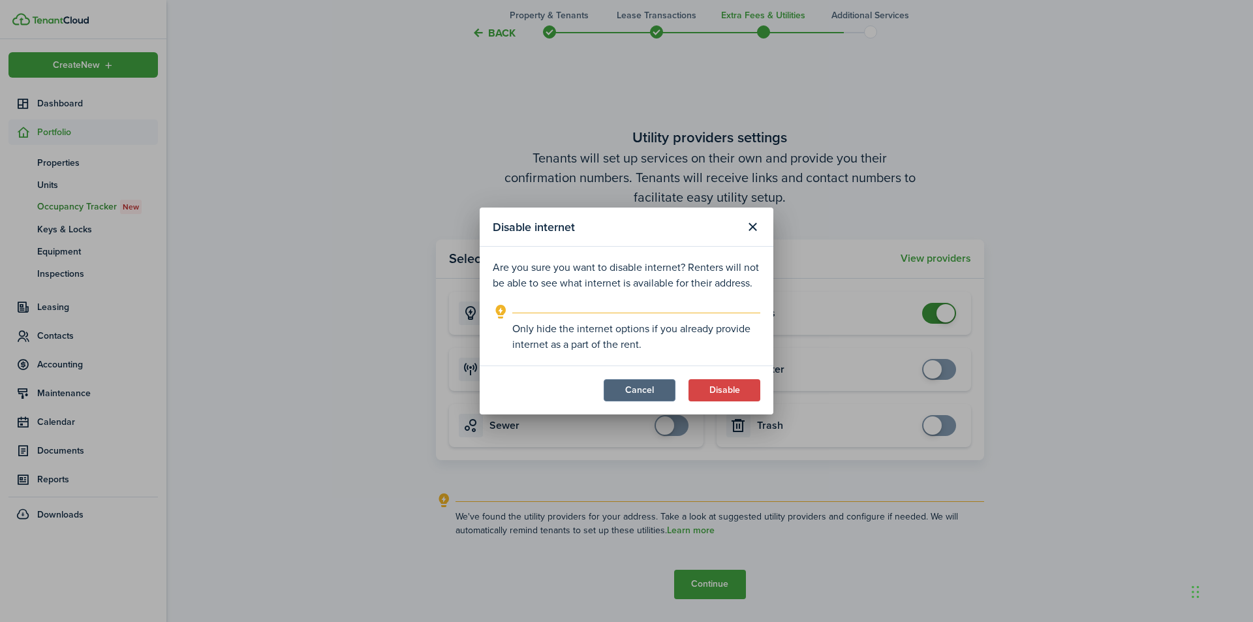
click at [660, 392] on button "Cancel" at bounding box center [640, 390] width 72 height 22
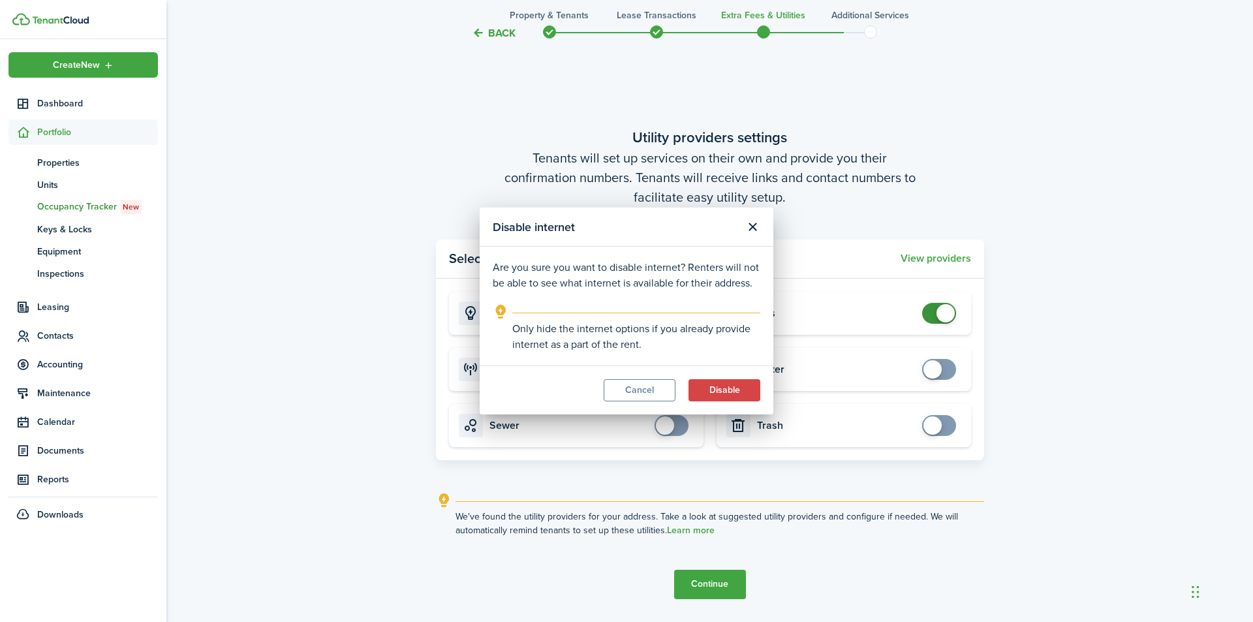
checkbox input "true"
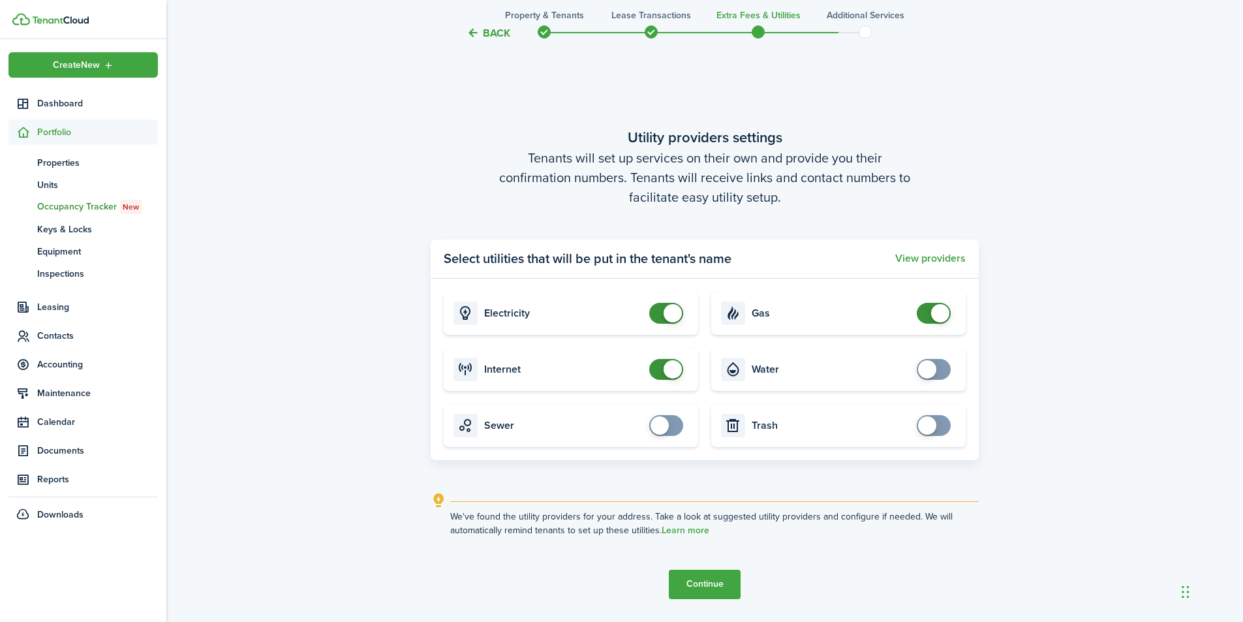
click at [711, 578] on button "Continue" at bounding box center [705, 584] width 72 height 29
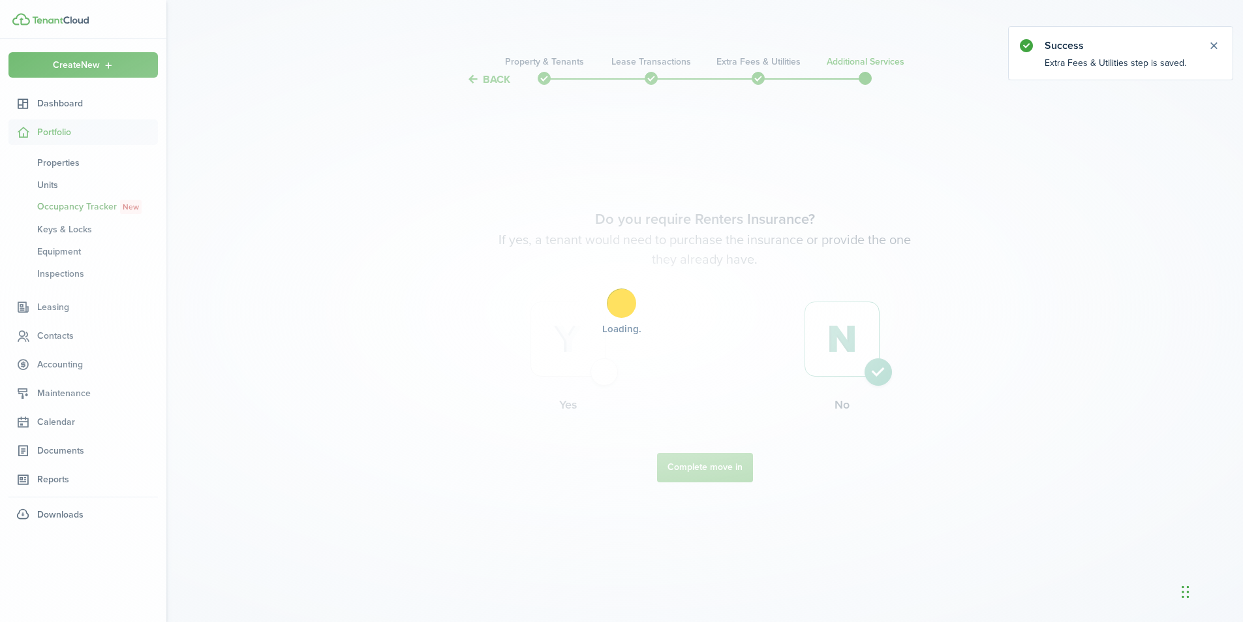
scroll to position [0, 0]
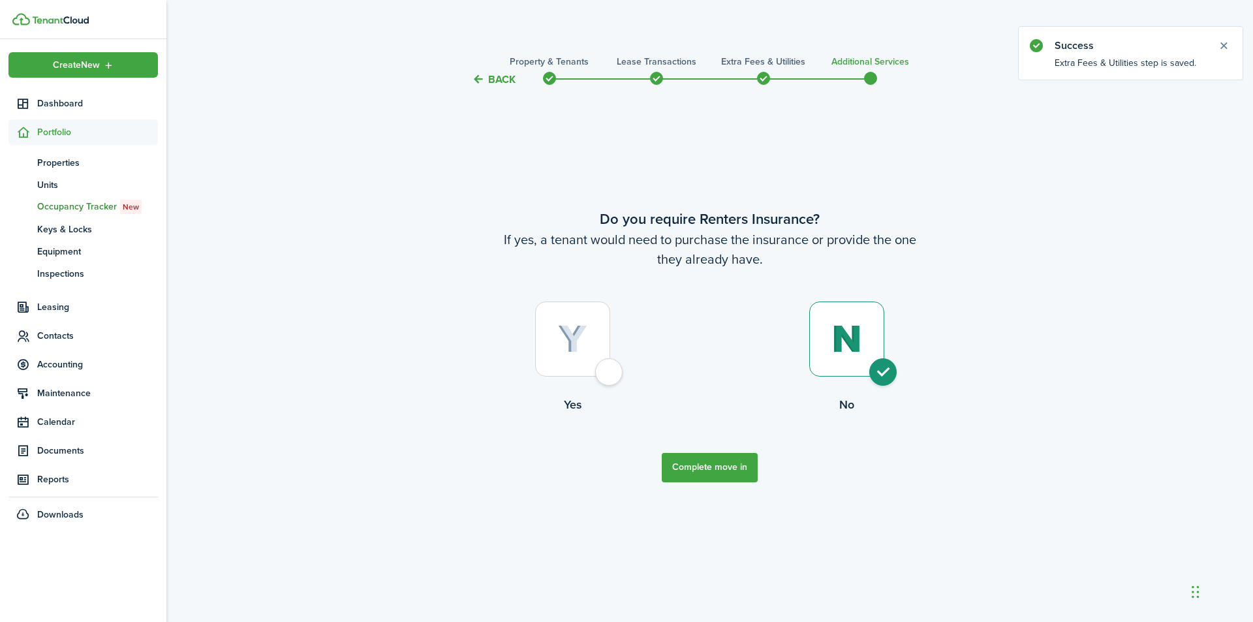
click at [710, 470] on button "Complete move in" at bounding box center [710, 467] width 96 height 29
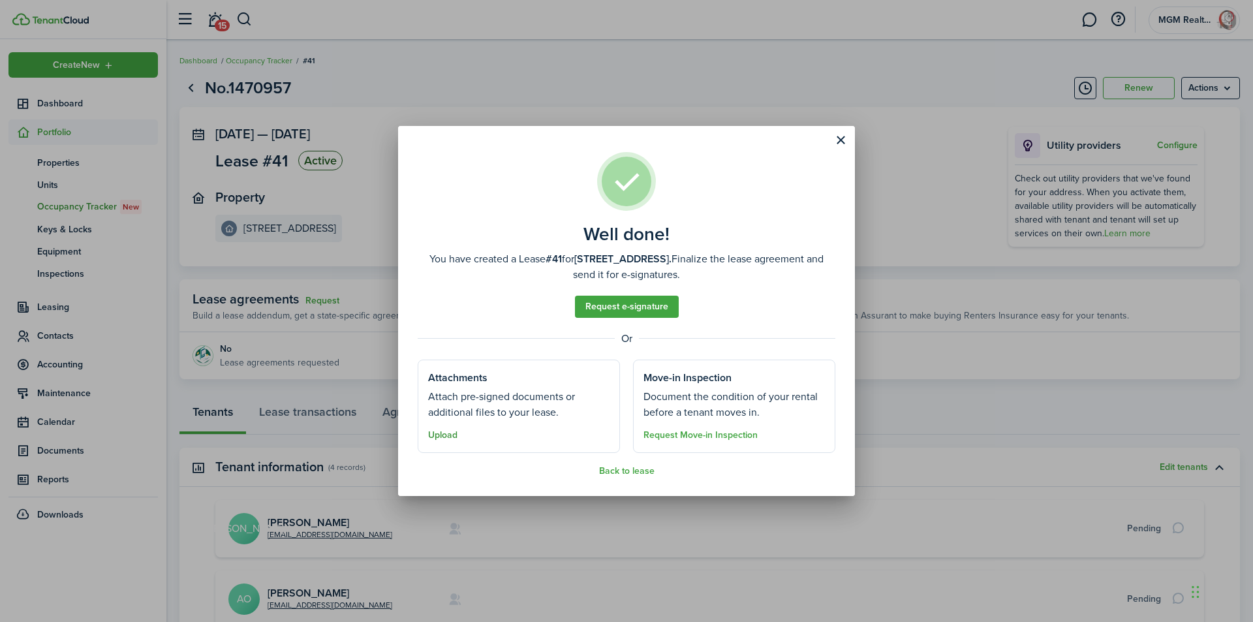
click at [444, 437] on button "Upload" at bounding box center [442, 435] width 29 height 10
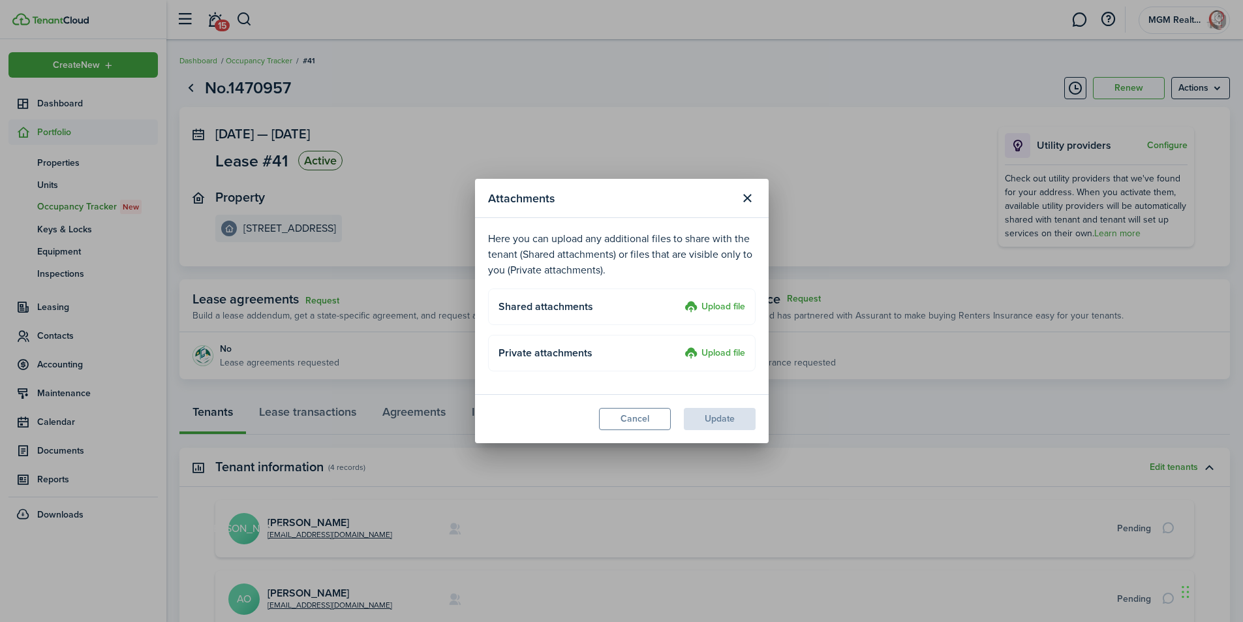
click at [722, 304] on label "Upload file" at bounding box center [715, 308] width 61 height 16
click at [680, 300] on input "Upload file" at bounding box center [680, 300] width 0 height 0
click at [724, 306] on label "Upload file" at bounding box center [715, 308] width 61 height 16
click at [680, 300] on input "Upload file" at bounding box center [680, 300] width 0 height 0
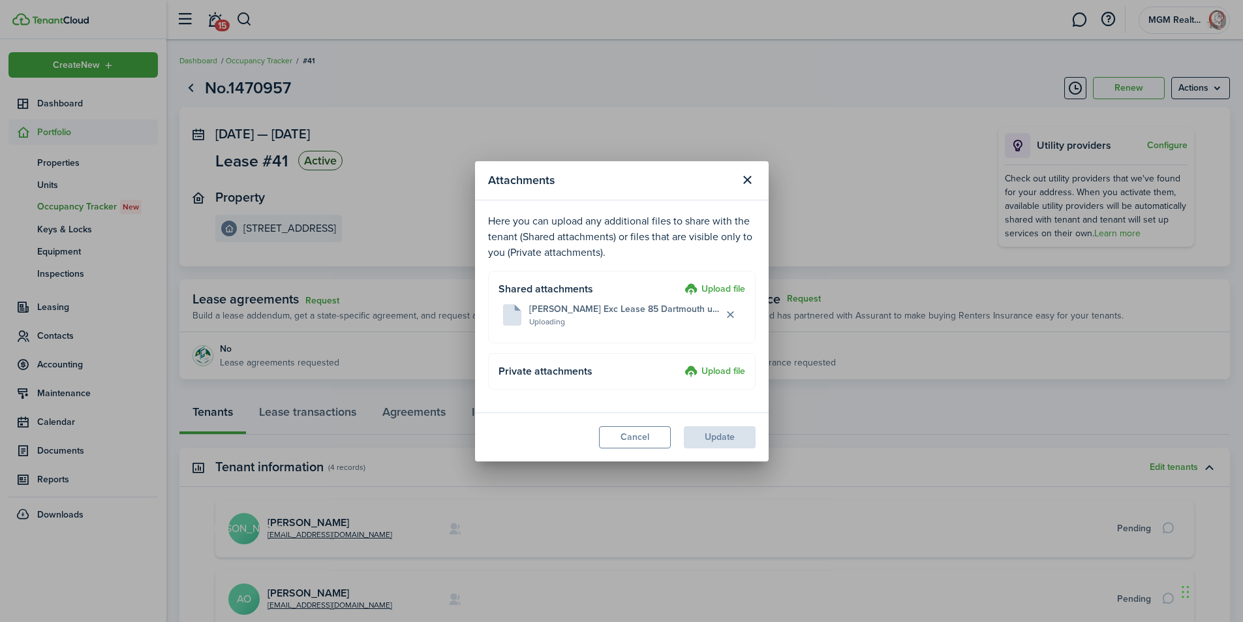
click at [721, 444] on modal-footer "Cancel Update" at bounding box center [622, 436] width 294 height 49
click at [728, 441] on button "Update" at bounding box center [720, 437] width 72 height 22
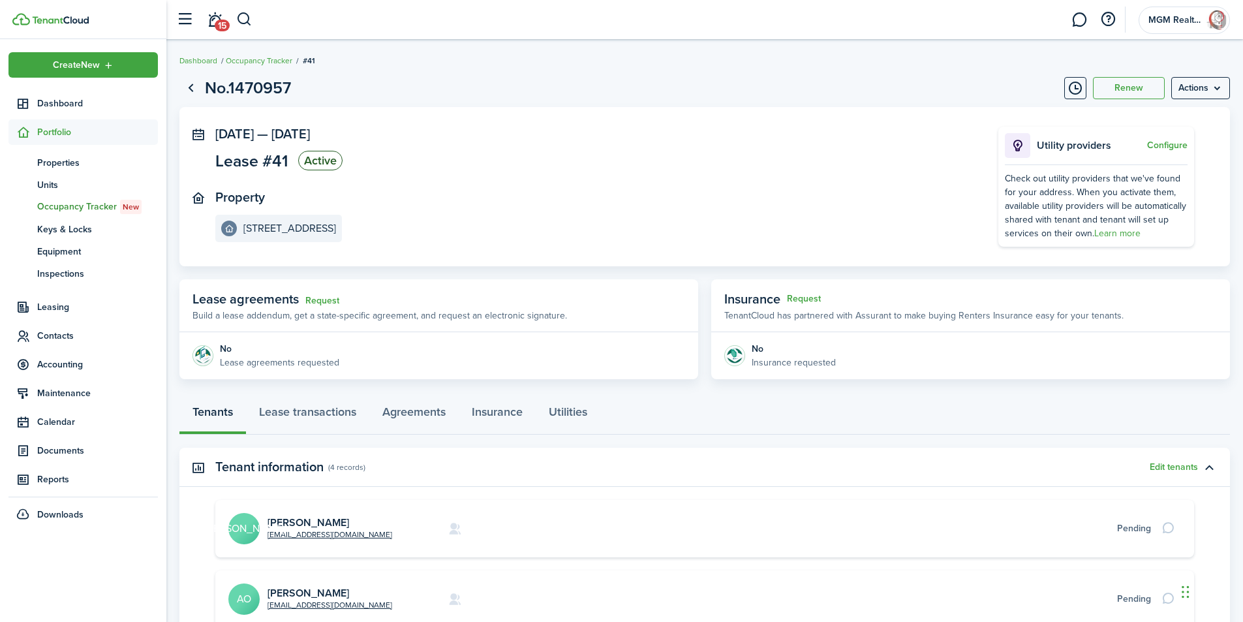
click at [97, 208] on span "Occupancy Tracker New" at bounding box center [97, 207] width 121 height 14
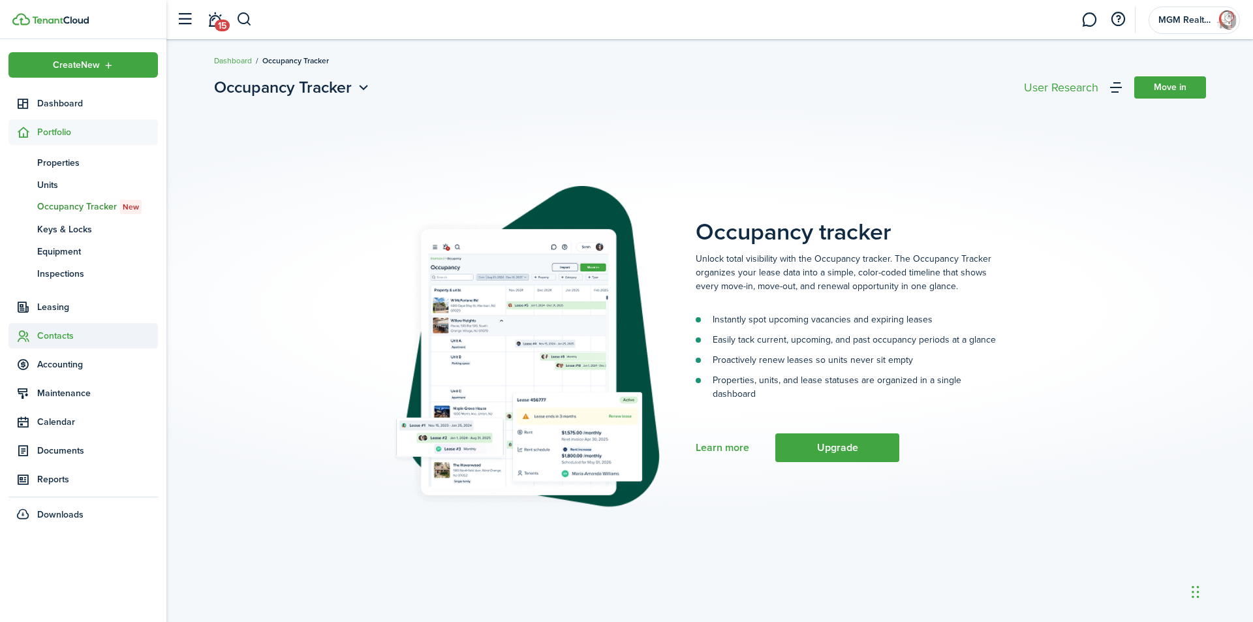
click at [68, 337] on span "Contacts" at bounding box center [97, 336] width 121 height 14
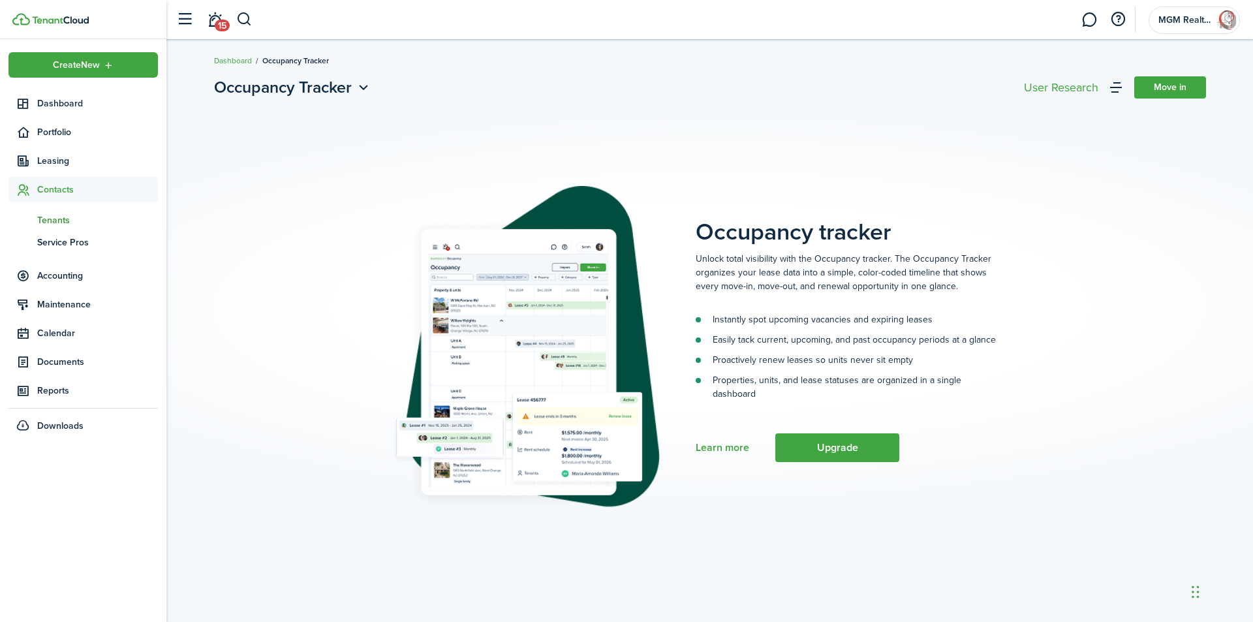
click at [64, 221] on span "Tenants" at bounding box center [97, 220] width 121 height 14
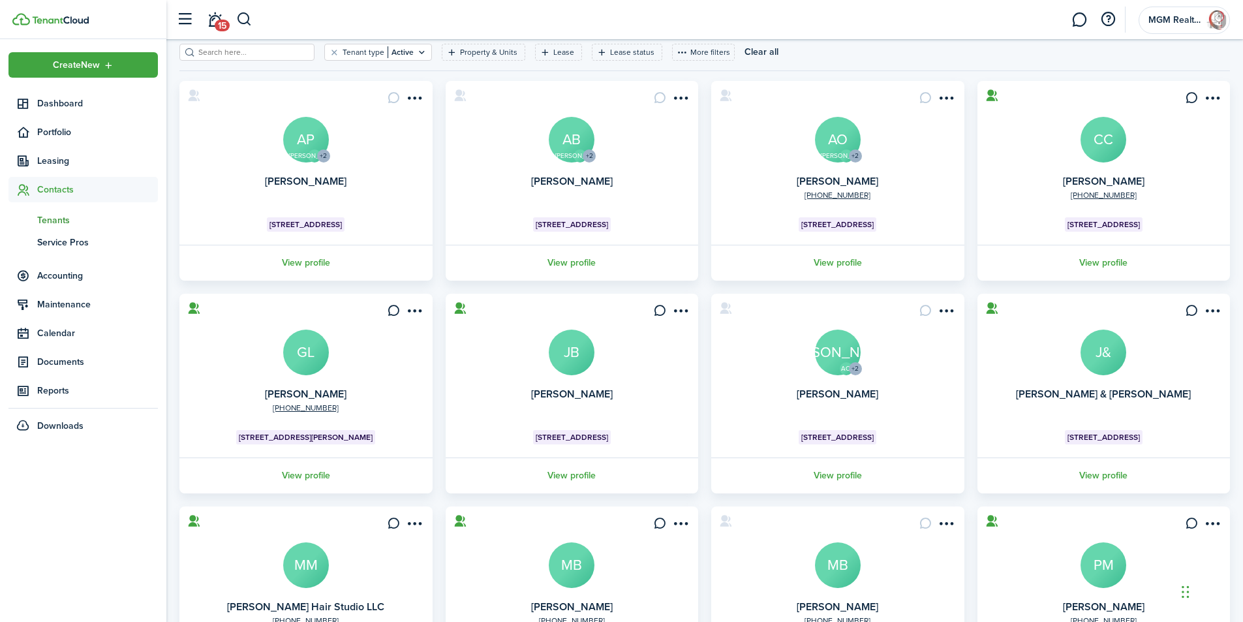
scroll to position [131, 0]
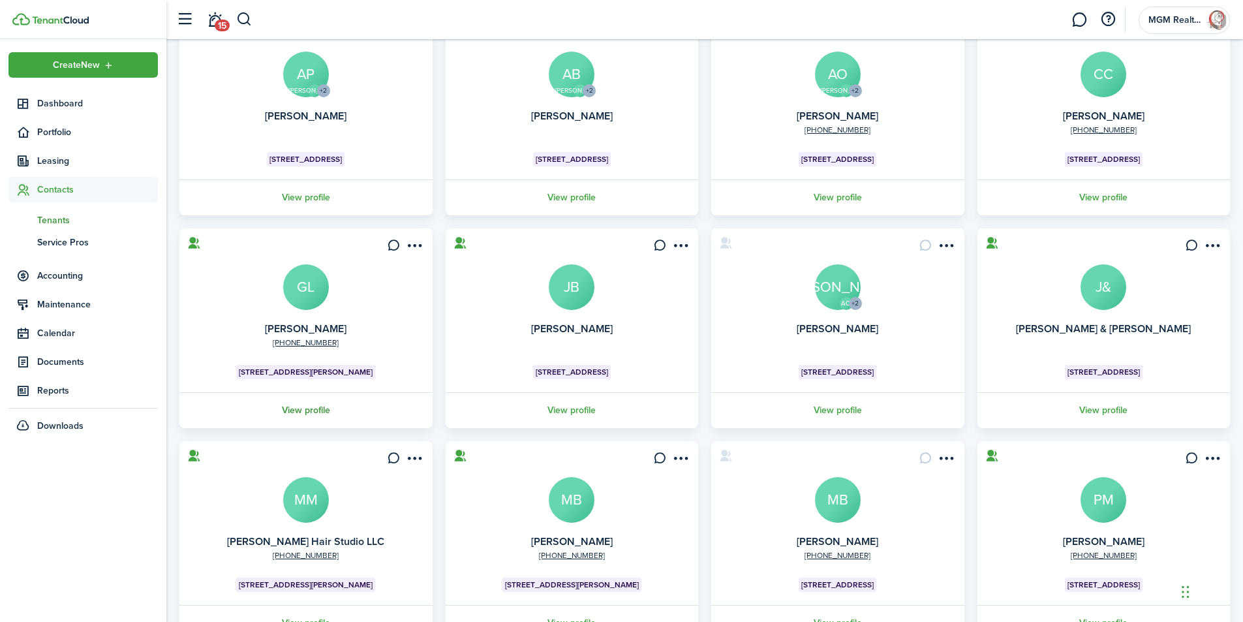
click at [303, 411] on link "View profile" at bounding box center [306, 410] width 257 height 36
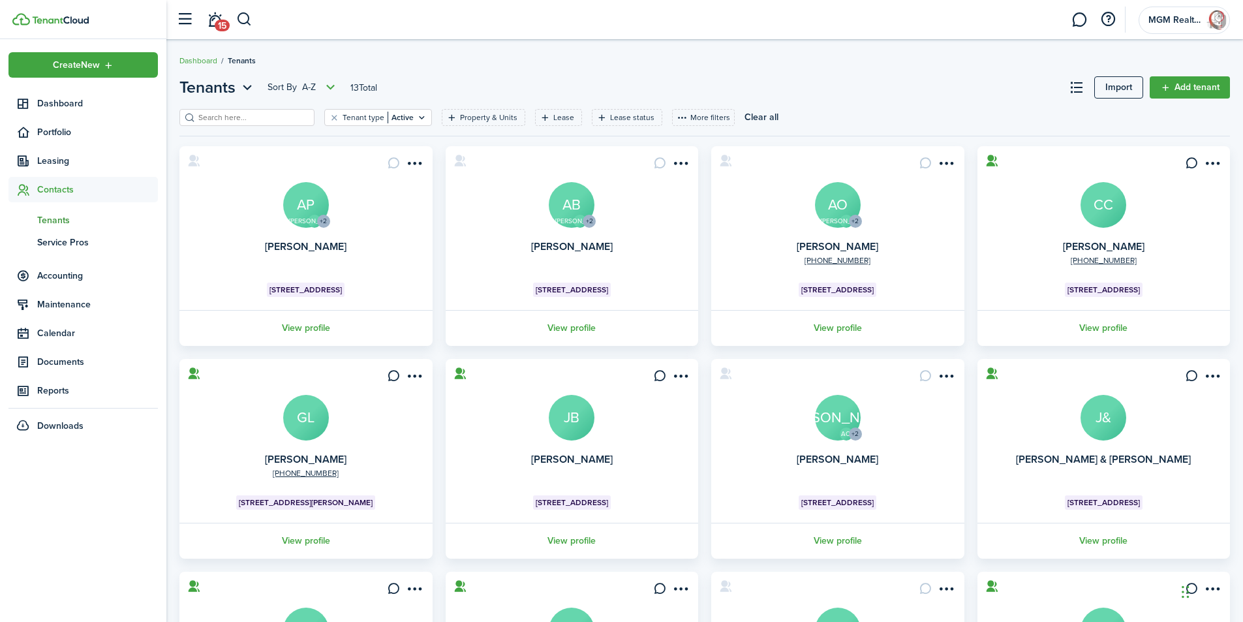
click at [584, 213] on avatar-text "AB" at bounding box center [572, 205] width 46 height 46
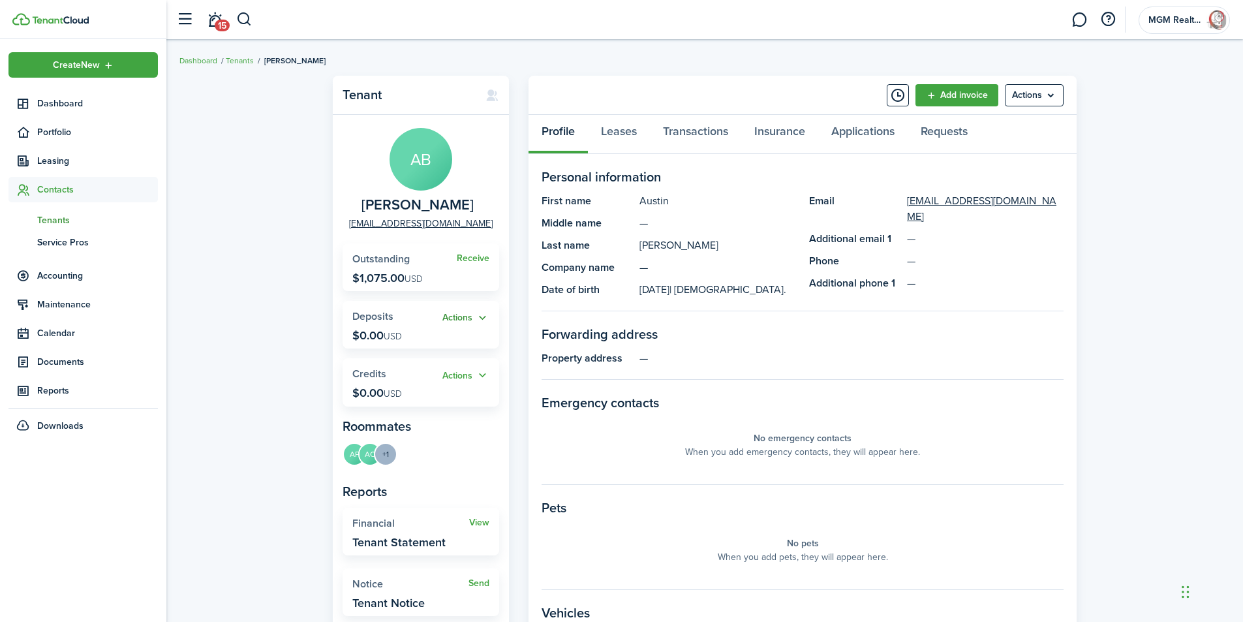
click at [472, 318] on button "Actions" at bounding box center [466, 318] width 47 height 15
click at [401, 342] on link "Add" at bounding box center [432, 343] width 114 height 22
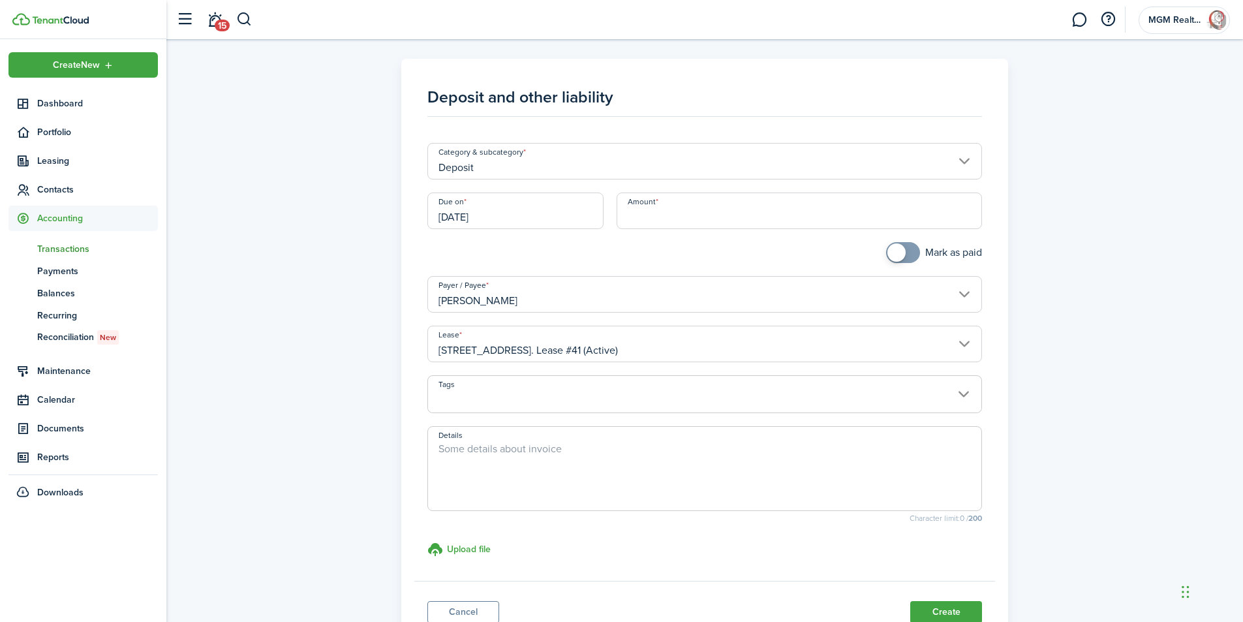
click at [644, 211] on input "Amount" at bounding box center [800, 211] width 366 height 37
click at [471, 219] on input "[DATE]" at bounding box center [515, 211] width 176 height 37
type input "$100.00"
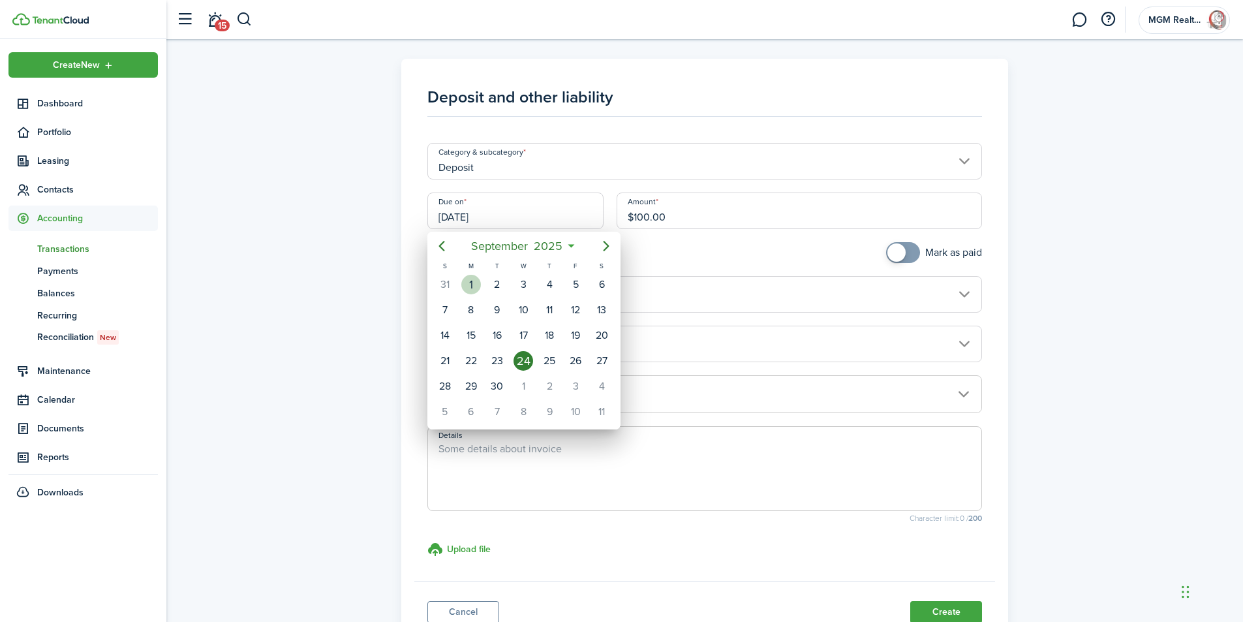
click at [477, 285] on div "1" at bounding box center [471, 285] width 20 height 20
type input "[DATE]"
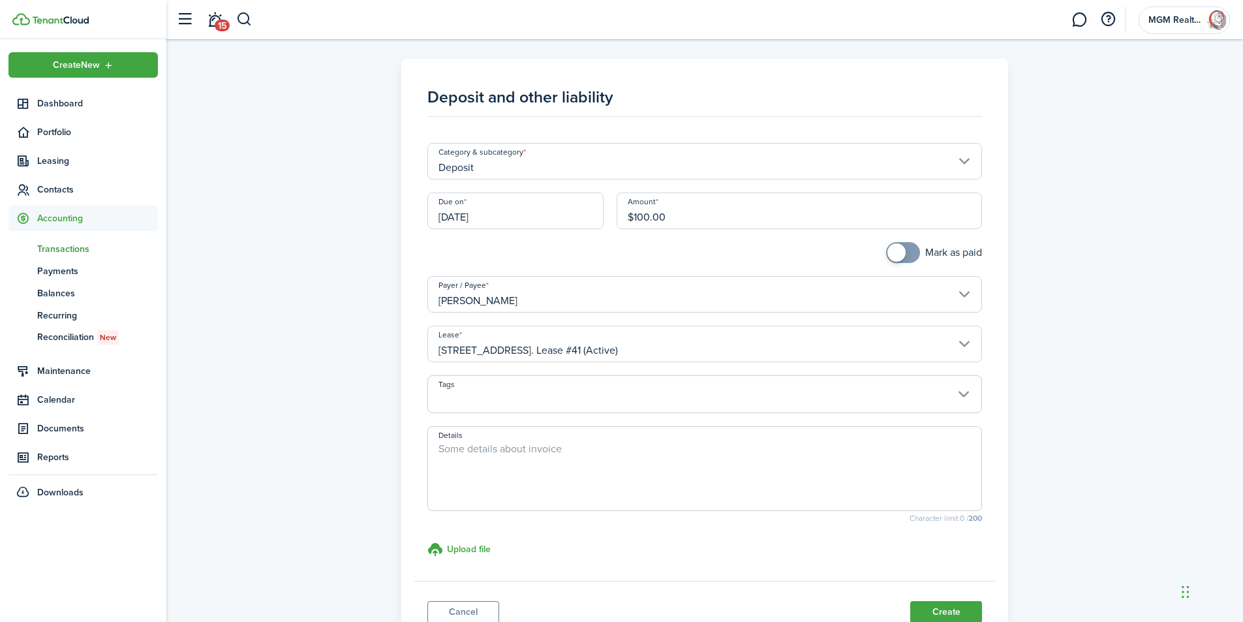
checkbox input "true"
click at [910, 255] on span at bounding box center [903, 252] width 13 height 21
click at [941, 605] on button "Create" at bounding box center [946, 612] width 72 height 22
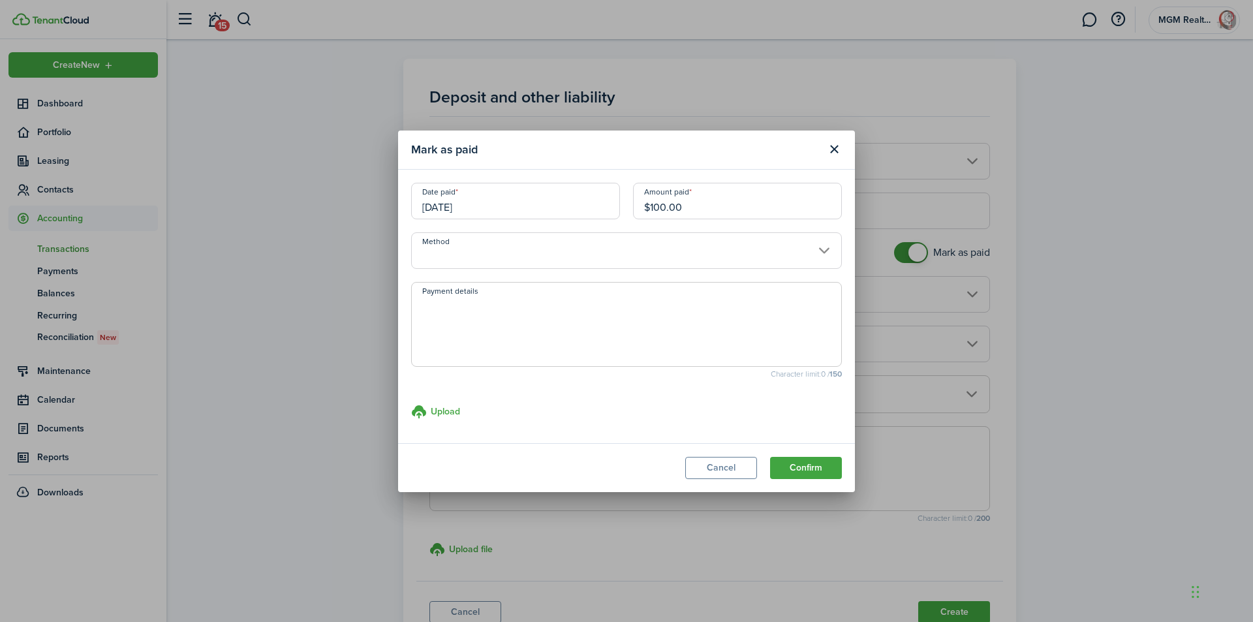
click at [458, 251] on input "Method" at bounding box center [626, 250] width 431 height 37
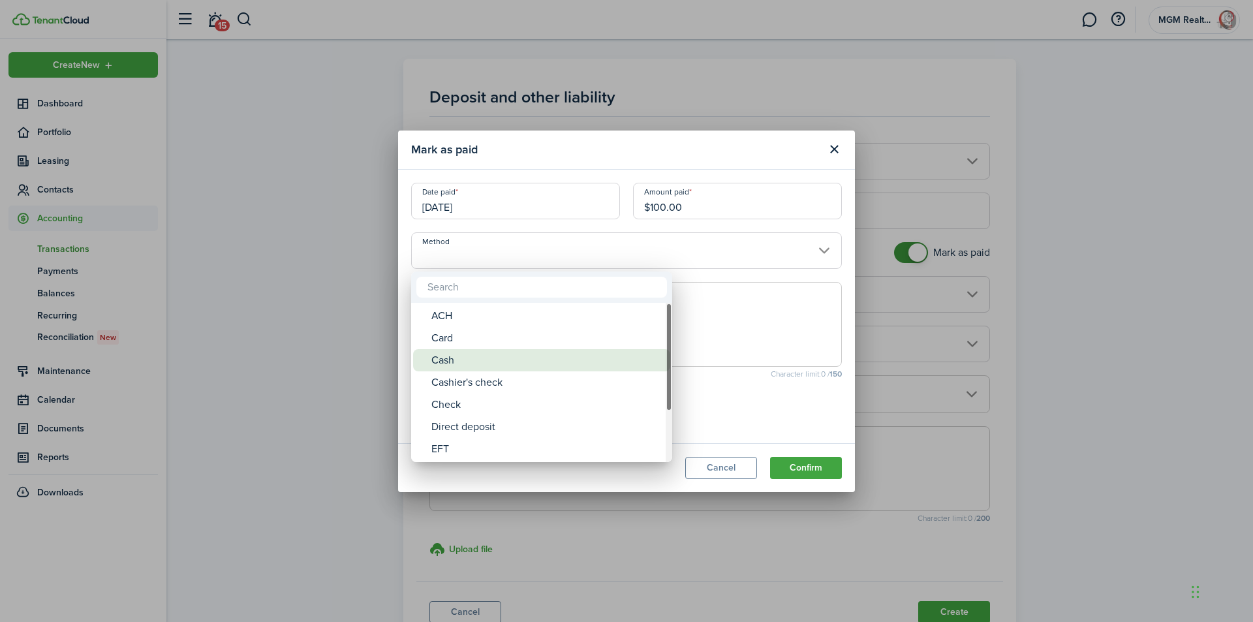
drag, startPoint x: 446, startPoint y: 363, endPoint x: 551, endPoint y: 363, distance: 105.1
click at [446, 362] on div "Cash" at bounding box center [546, 360] width 231 height 22
type input "Cash"
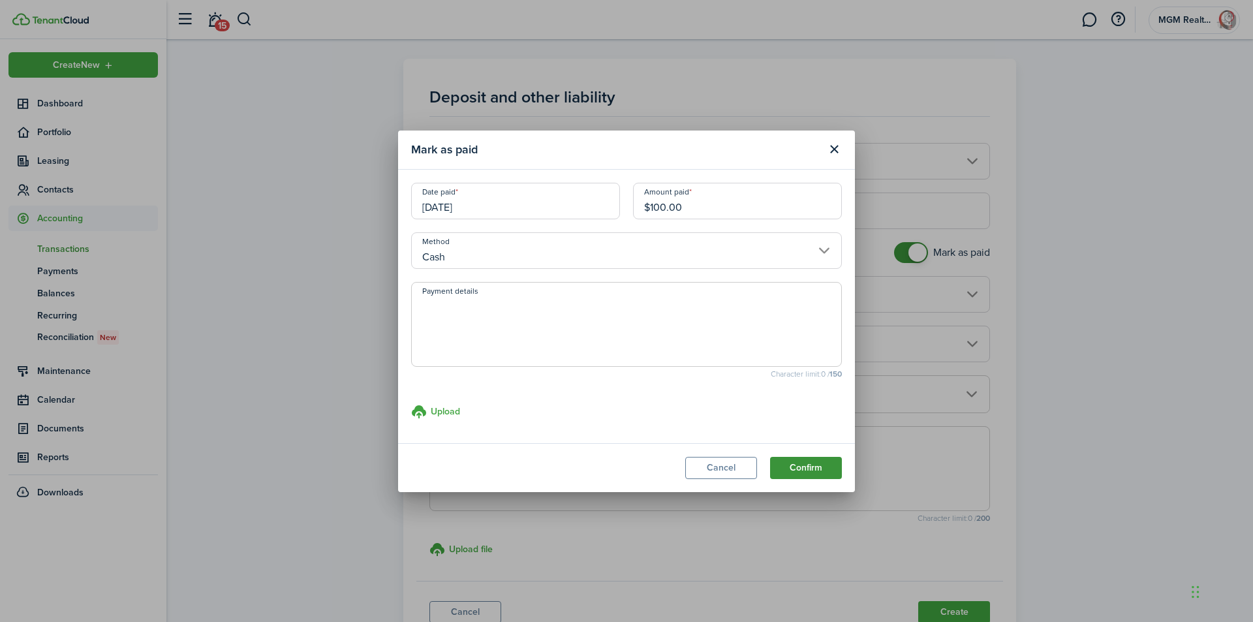
click at [826, 469] on button "Confirm" at bounding box center [806, 468] width 72 height 22
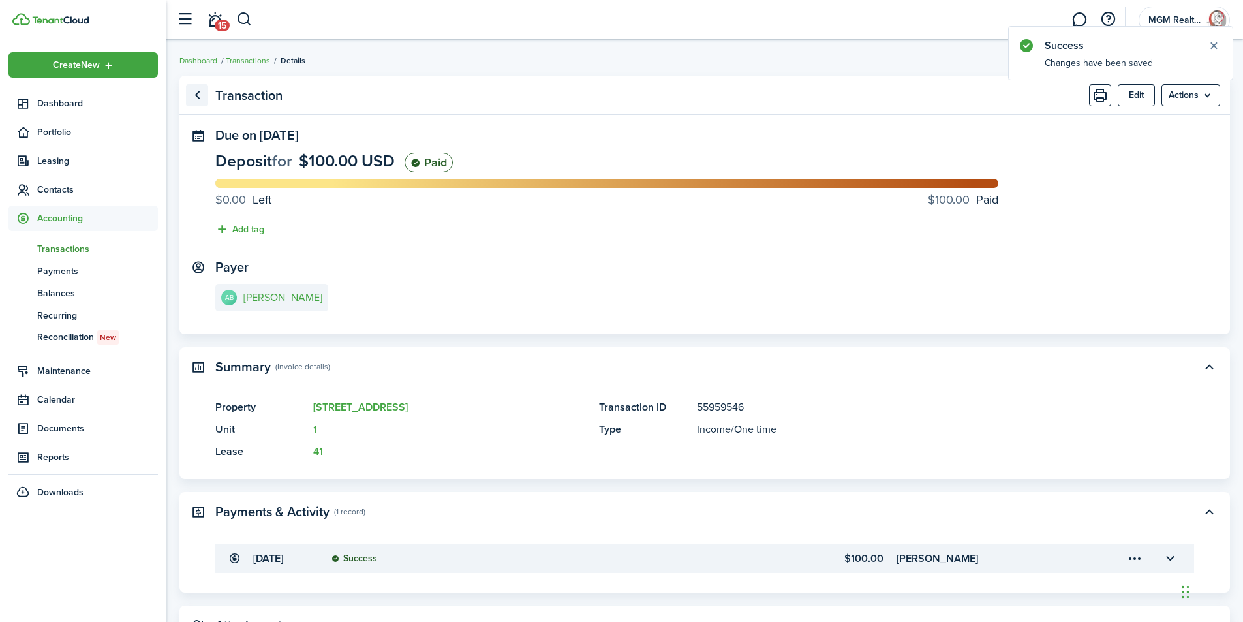
click at [189, 94] on link "Go back" at bounding box center [197, 95] width 22 height 22
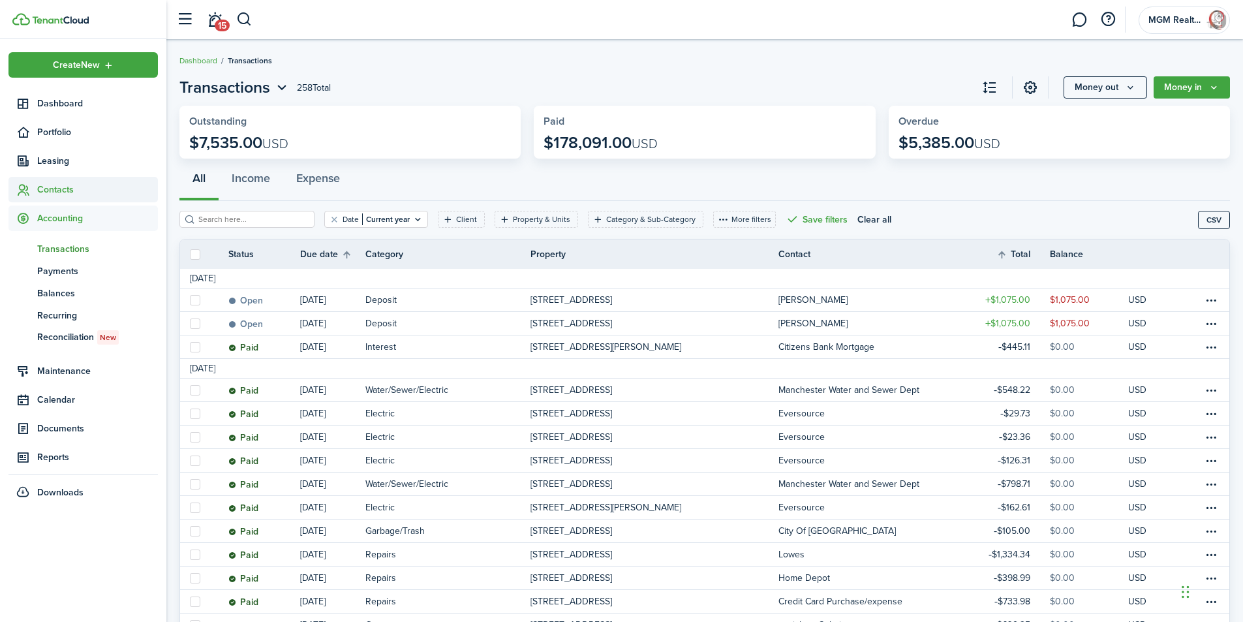
click at [67, 196] on span "Contacts" at bounding box center [97, 190] width 121 height 14
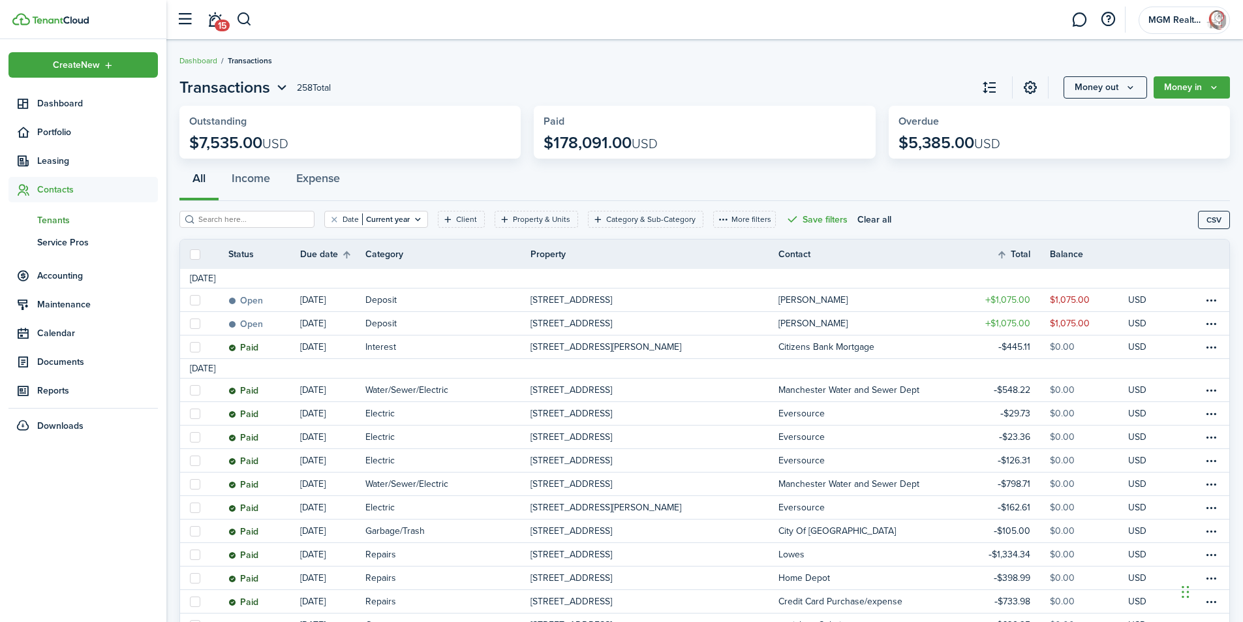
click at [54, 224] on span "Tenants" at bounding box center [97, 220] width 121 height 14
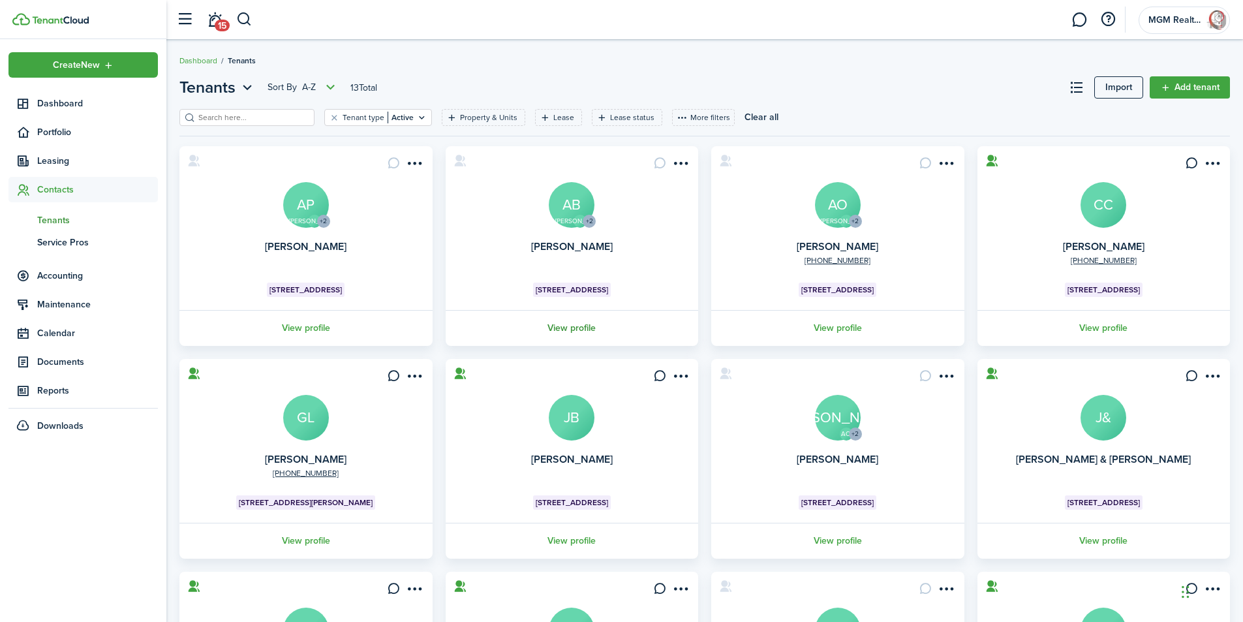
click at [575, 326] on link "View profile" at bounding box center [572, 328] width 257 height 36
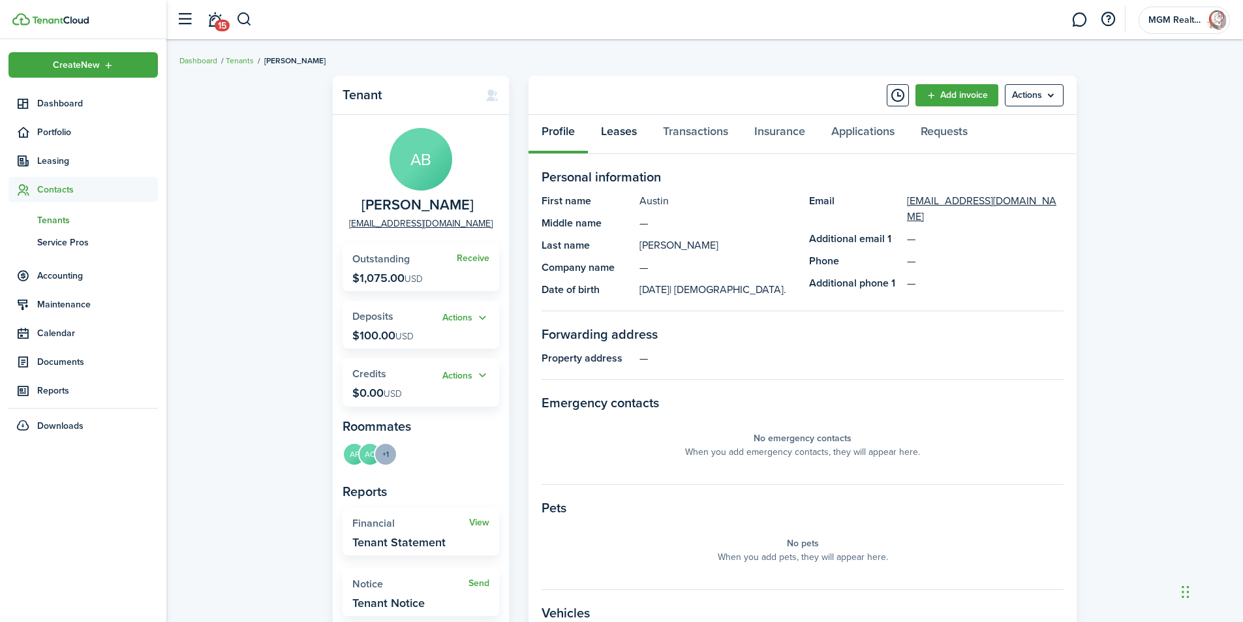
click at [619, 139] on link "Leases" at bounding box center [619, 134] width 62 height 39
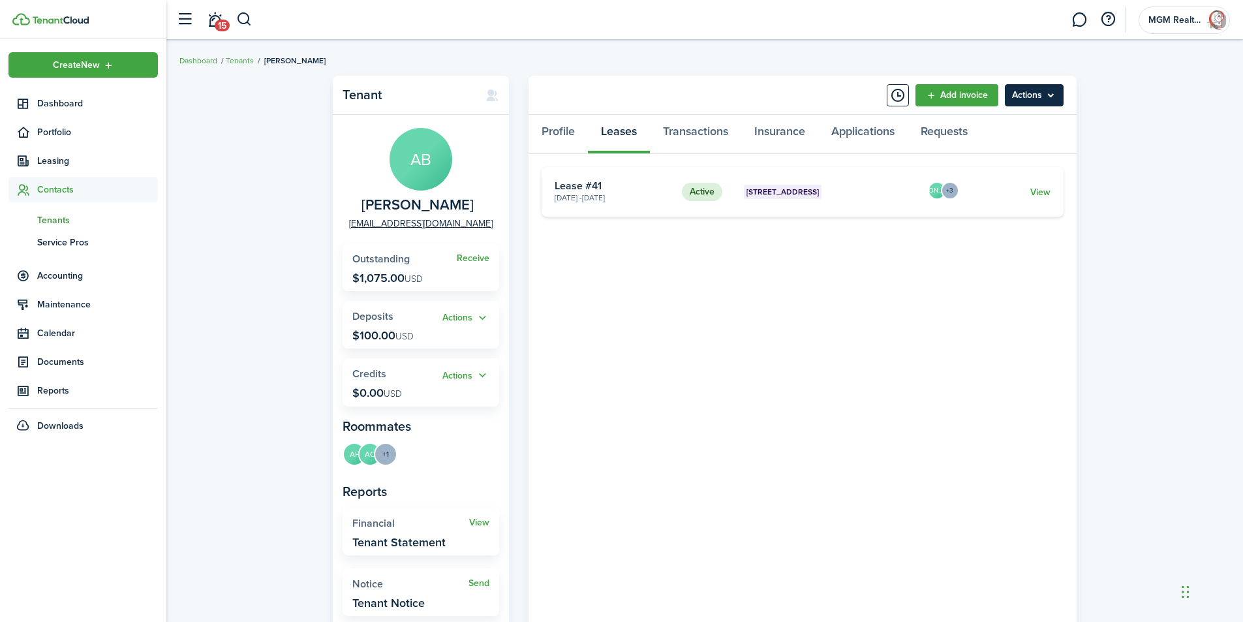
click at [1050, 95] on menu-btn "Actions" at bounding box center [1034, 95] width 59 height 22
click at [389, 268] on widget-stats "Receive Outstanding $1,075.00 USD" at bounding box center [421, 267] width 157 height 48
click at [488, 260] on link "Receive" at bounding box center [473, 258] width 33 height 10
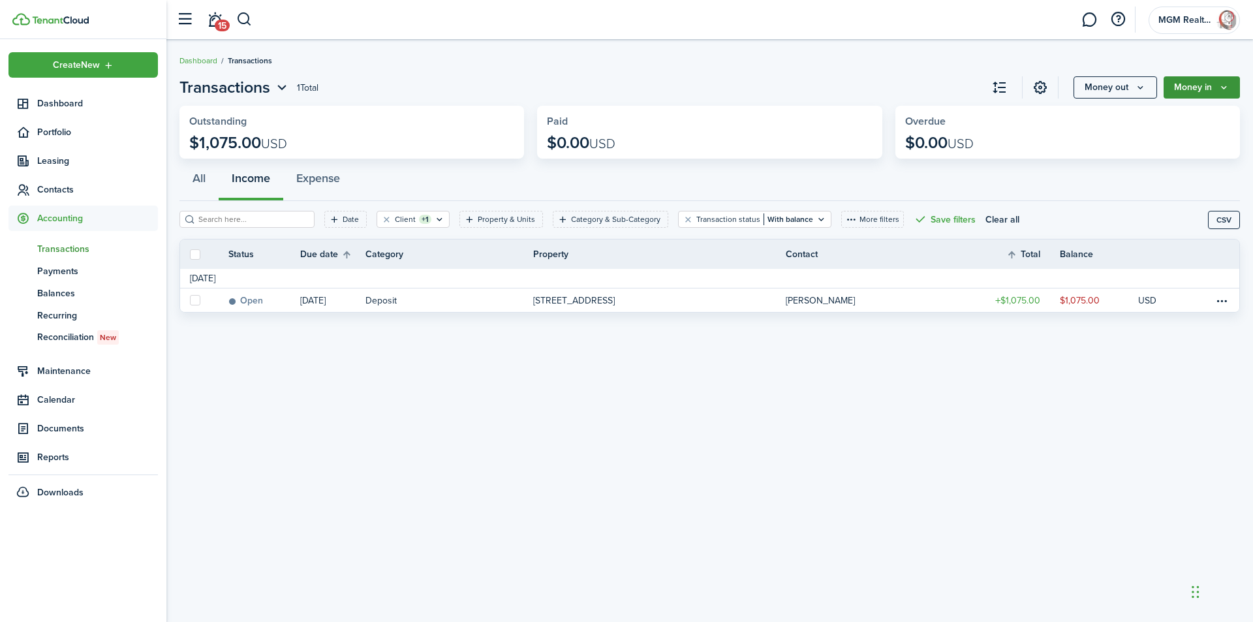
click at [1224, 88] on icon "Money in" at bounding box center [1224, 87] width 11 height 10
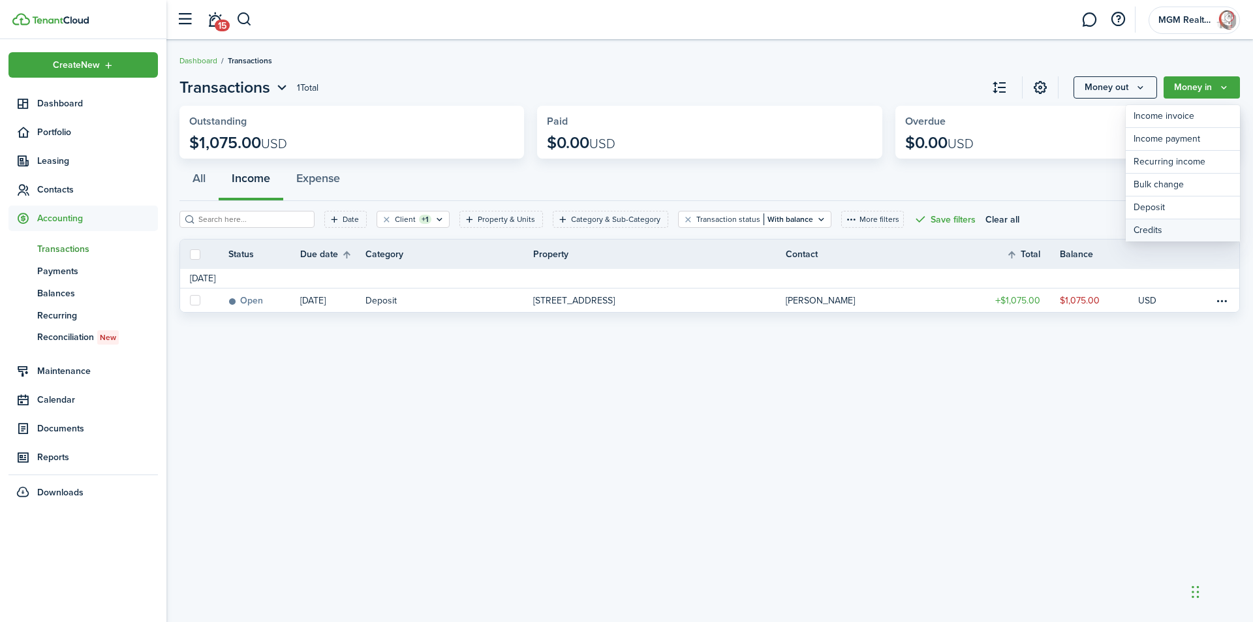
click at [1162, 231] on link "Credits" at bounding box center [1183, 230] width 114 height 22
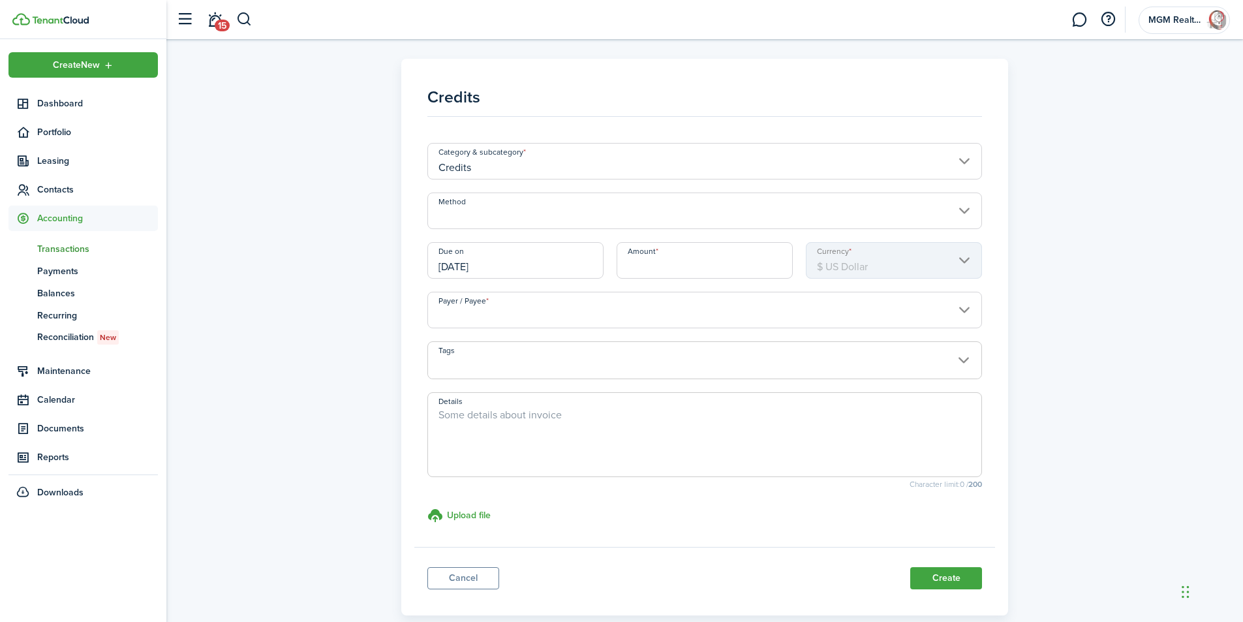
click at [688, 266] on input "Amount" at bounding box center [705, 260] width 176 height 37
click at [666, 314] on input "Payer / Payee" at bounding box center [704, 310] width 555 height 37
type input "$353.40"
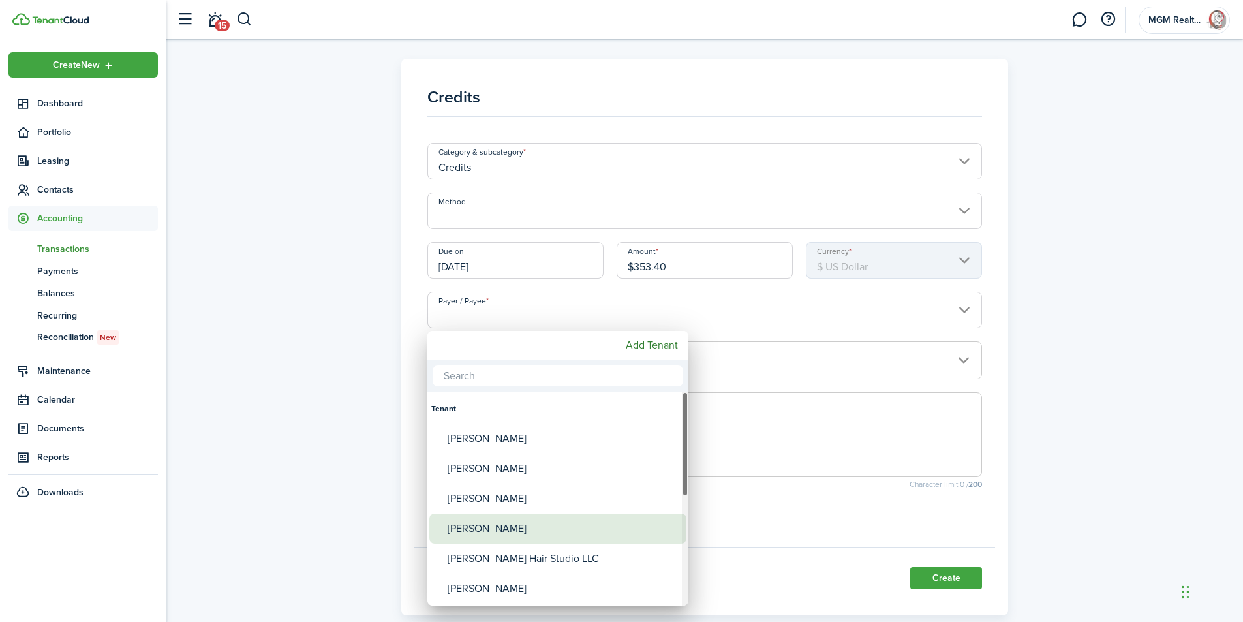
click at [510, 522] on div "[PERSON_NAME]" at bounding box center [563, 529] width 231 height 30
type input "[PERSON_NAME]"
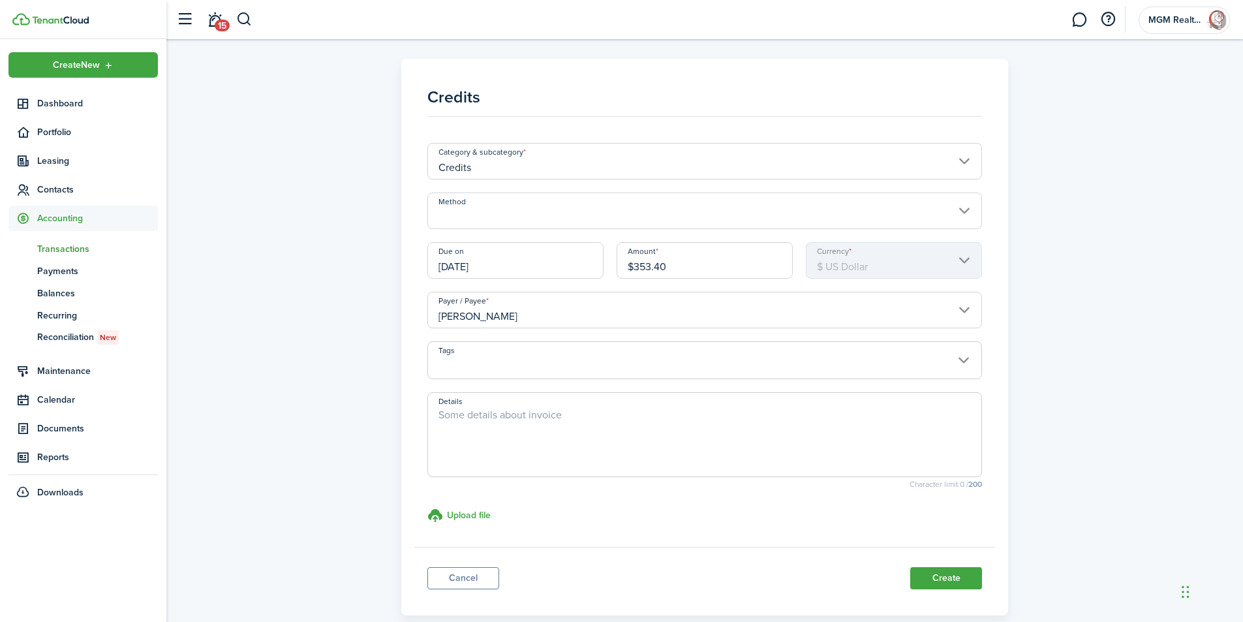
click at [494, 419] on textarea "Details" at bounding box center [705, 438] width 554 height 63
click at [614, 418] on textarea "Split proation ampount move in date [DATE]" at bounding box center [705, 438] width 554 height 63
click at [479, 414] on textarea "Split proation ampount move in date [DATE]" at bounding box center [705, 438] width 554 height 63
click at [524, 412] on textarea "Split proration ampount move in date [DATE]" at bounding box center [705, 438] width 554 height 63
click at [544, 416] on textarea "Split proration amount move in date [DATE]" at bounding box center [705, 438] width 554 height 63
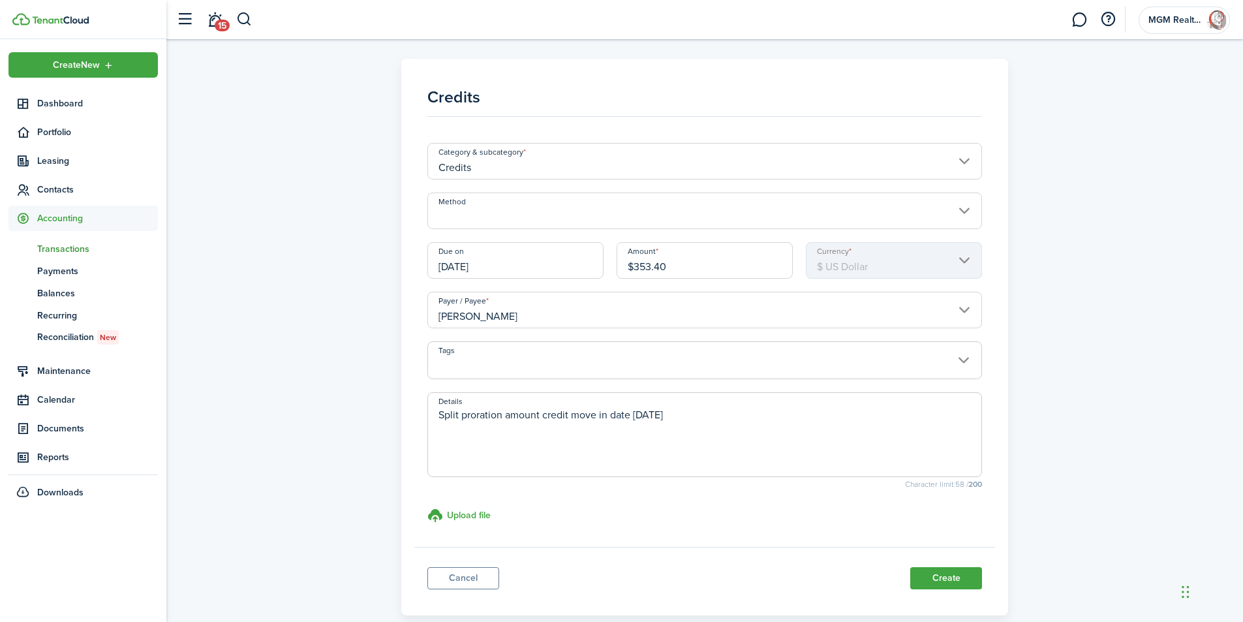
click at [732, 413] on textarea "Split proration amount credit move in date [DATE]" at bounding box center [705, 438] width 554 height 63
drag, startPoint x: 772, startPoint y: 412, endPoint x: 785, endPoint y: 403, distance: 15.9
click at [769, 411] on textarea "Split proration amount credit move in date [DATE] lease date [DATE]" at bounding box center [705, 438] width 554 height 63
type textarea "Split proration amount credit move in date [DATE] lease date [DATE]"
drag, startPoint x: 835, startPoint y: 417, endPoint x: 554, endPoint y: 439, distance: 281.5
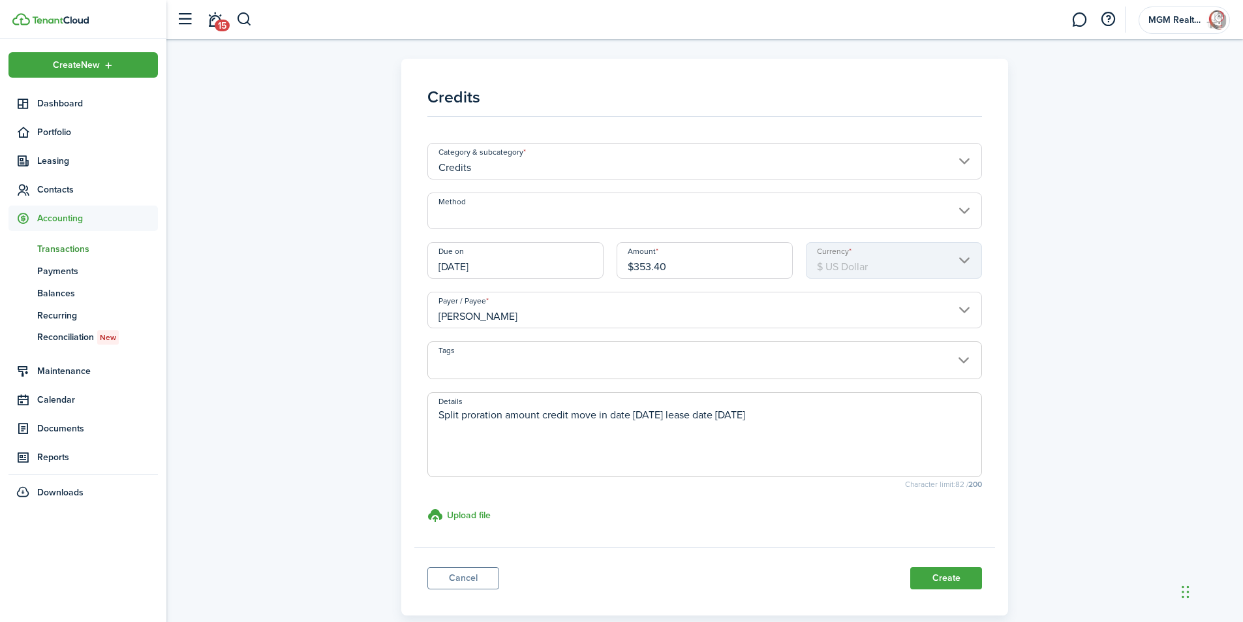
click at [358, 394] on div "Credits Category & subcategory Credits Method Due on [DATE] Amount $353.40 Curr…" at bounding box center [705, 337] width 1064 height 557
paste textarea
click at [597, 401] on span at bounding box center [704, 434] width 555 height 85
click at [585, 408] on textarea "Details" at bounding box center [705, 438] width 554 height 63
click at [472, 217] on input "Method" at bounding box center [704, 211] width 555 height 37
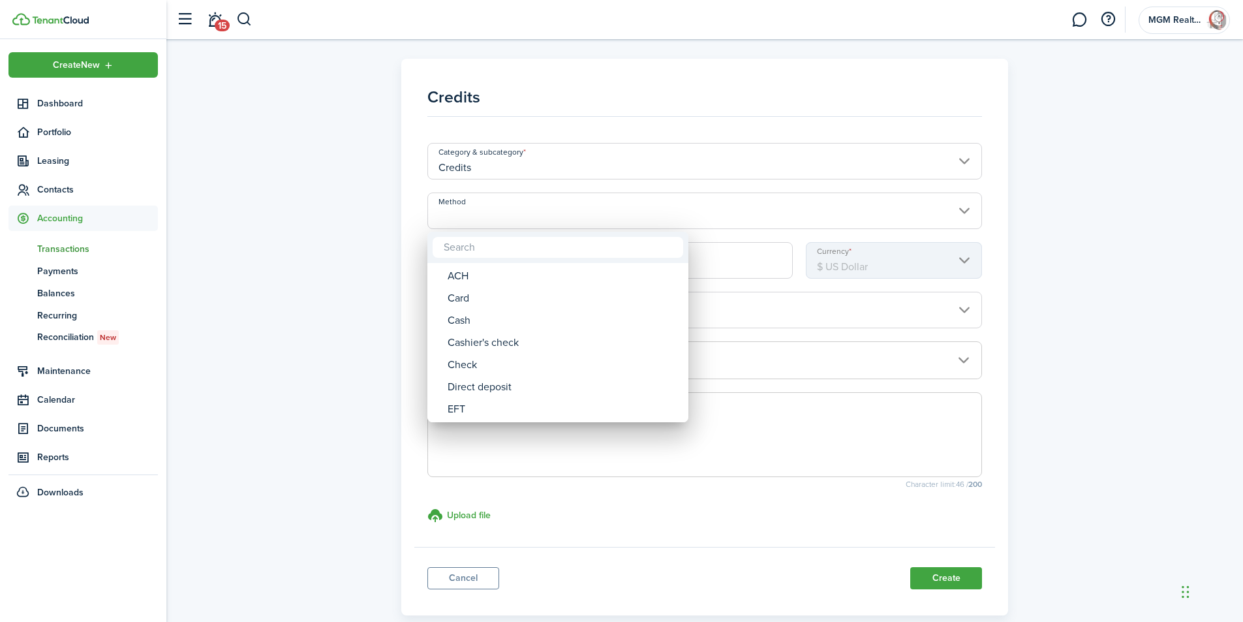
click at [907, 414] on div at bounding box center [622, 311] width 1452 height 831
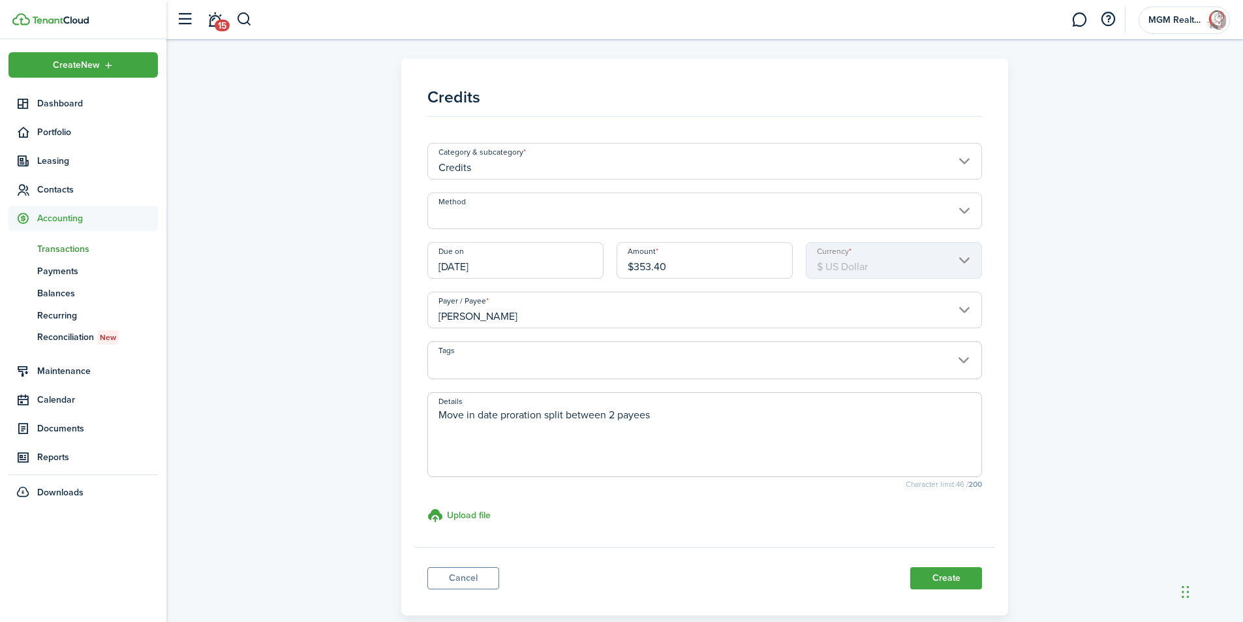
click at [680, 412] on textarea "Move in date proration split between 2 payees" at bounding box center [705, 438] width 554 height 63
drag, startPoint x: 940, startPoint y: 414, endPoint x: 434, endPoint y: 403, distance: 506.6
click at [434, 403] on span "Move in date proration split between 2 payees move in date [DATE] from rent due…" at bounding box center [704, 434] width 555 height 85
type textarea "Move in date proration split between 2 payees move in date [DATE] from rent due…"
click at [954, 578] on button "Create" at bounding box center [946, 578] width 72 height 22
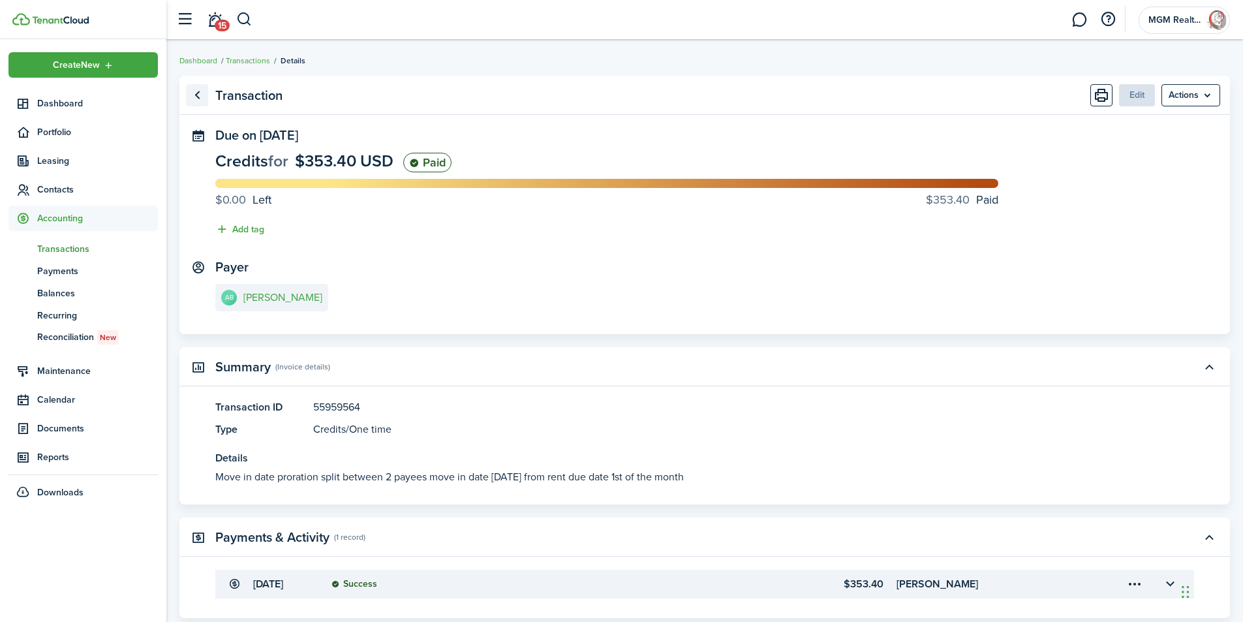
click at [196, 94] on link "Go back" at bounding box center [197, 95] width 22 height 22
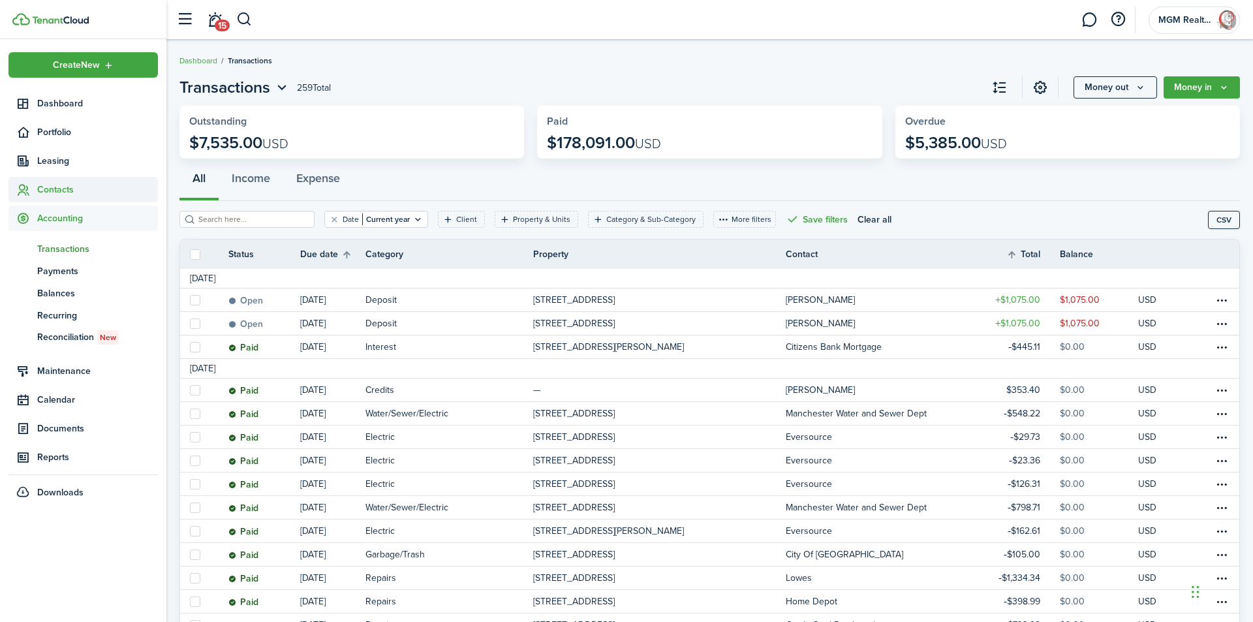
click at [74, 187] on span "Contacts" at bounding box center [97, 190] width 121 height 14
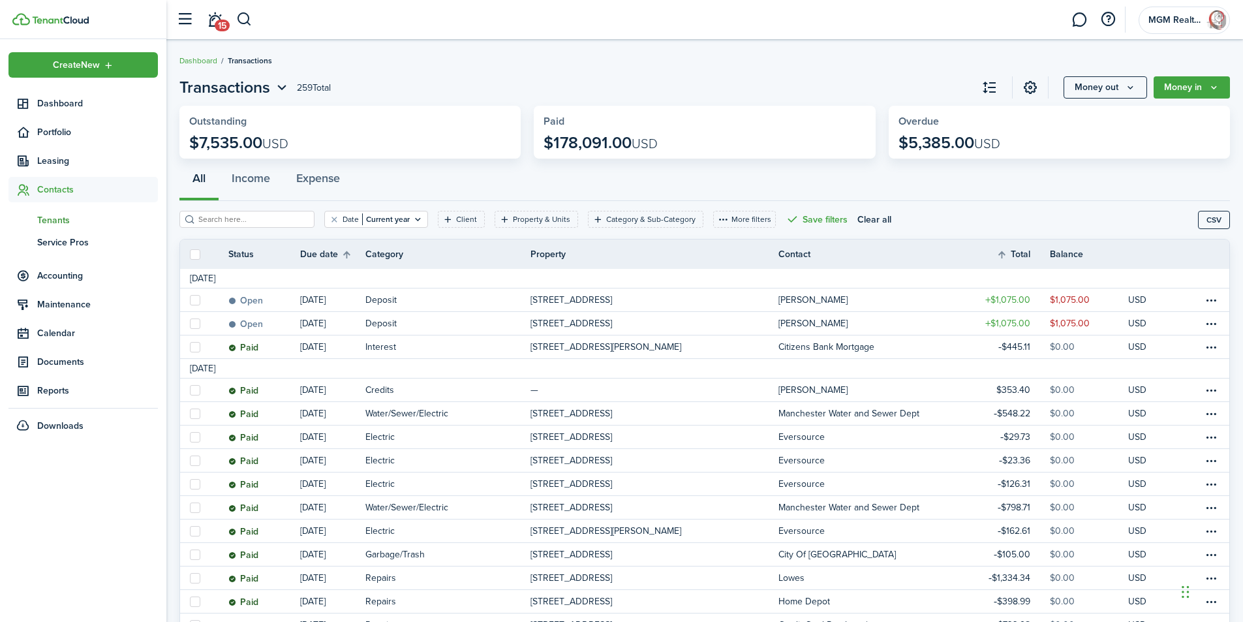
click at [72, 215] on span "Tenants" at bounding box center [97, 220] width 121 height 14
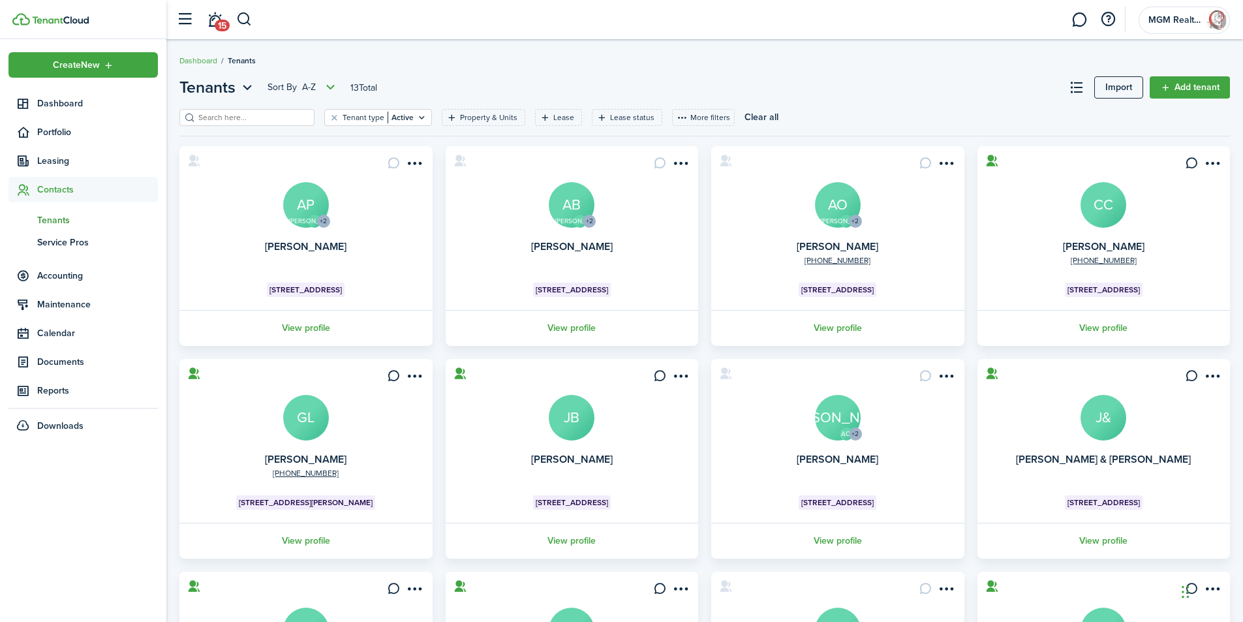
click at [837, 220] on avatar-text "AO" at bounding box center [838, 205] width 46 height 46
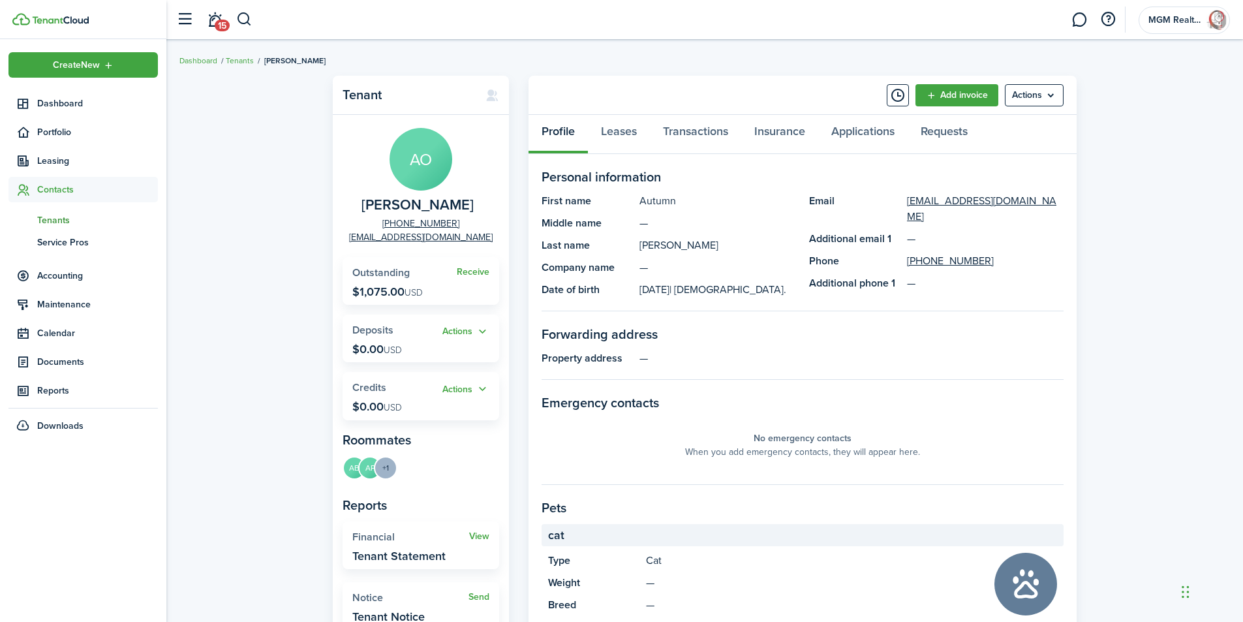
click at [454, 272] on widget-stats-title "Outstanding" at bounding box center [404, 273] width 104 height 12
click at [467, 273] on link "Receive" at bounding box center [473, 272] width 33 height 10
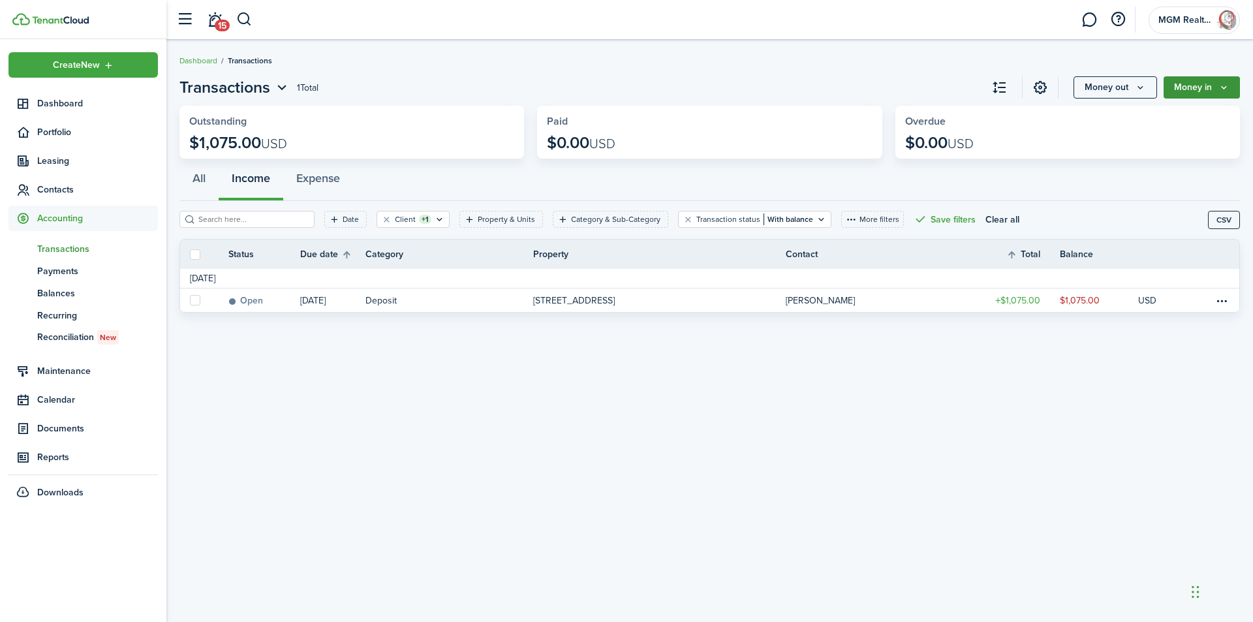
click at [1222, 82] on icon "Money in" at bounding box center [1224, 87] width 11 height 10
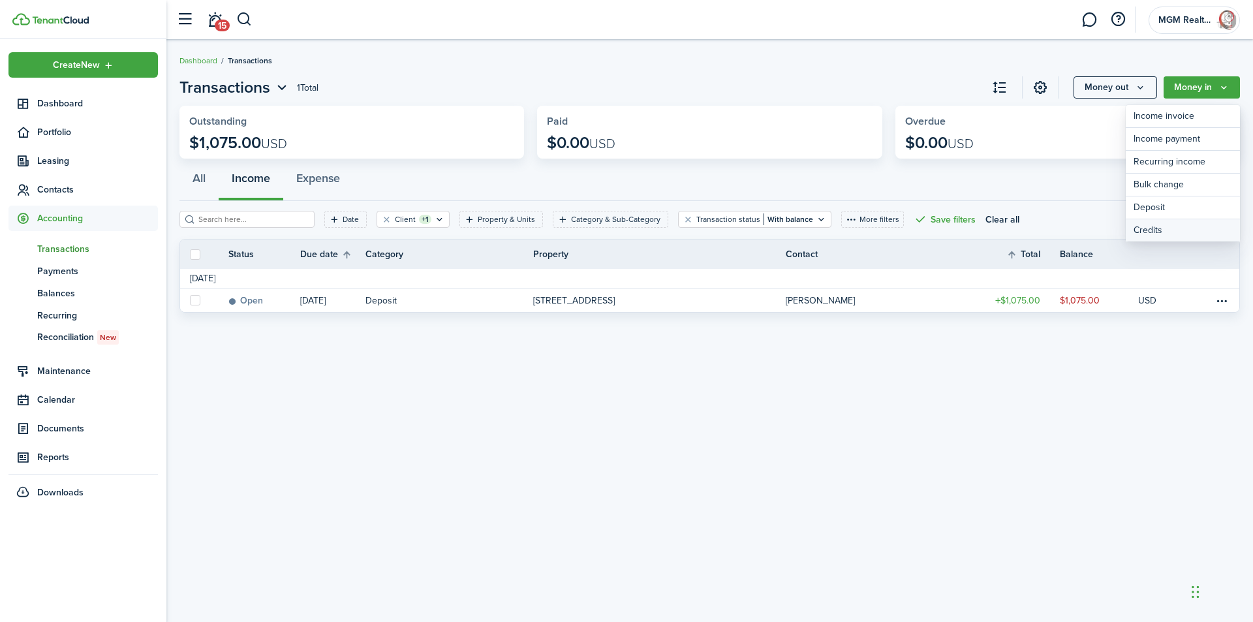
click at [1157, 230] on link "Credits" at bounding box center [1183, 230] width 114 height 22
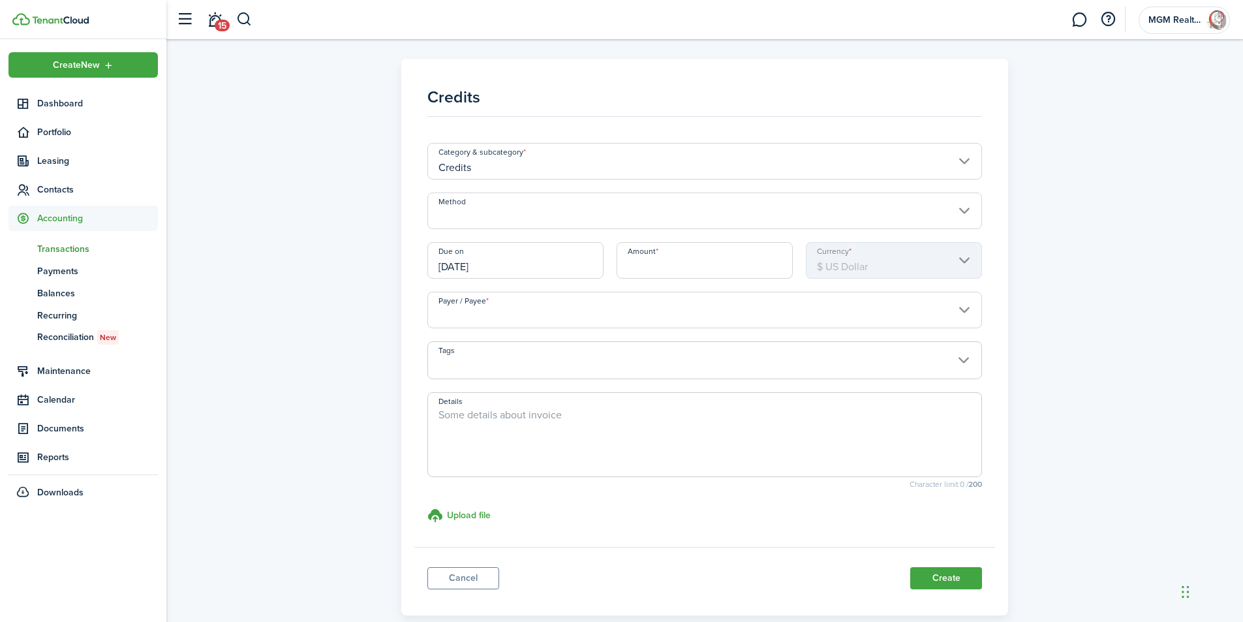
click at [656, 260] on input "Amount" at bounding box center [705, 260] width 176 height 37
click at [482, 317] on input "Payer / Payee" at bounding box center [704, 310] width 555 height 37
type input "$353.40"
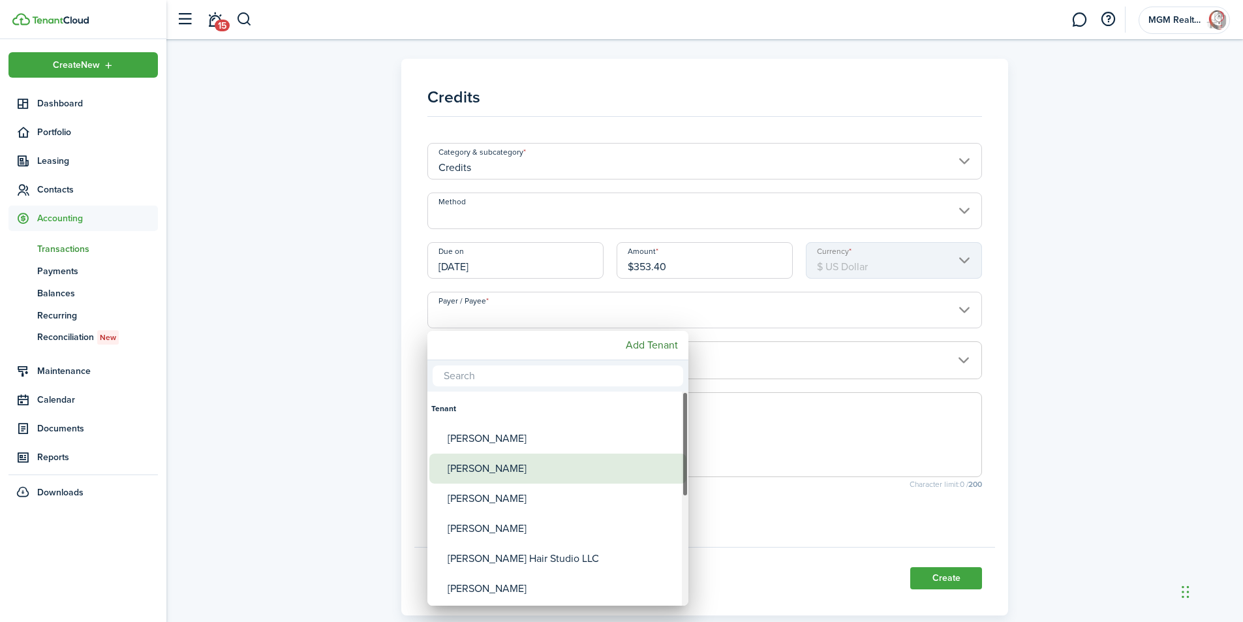
click at [516, 471] on div "[PERSON_NAME]" at bounding box center [563, 469] width 231 height 30
type input "[PERSON_NAME]"
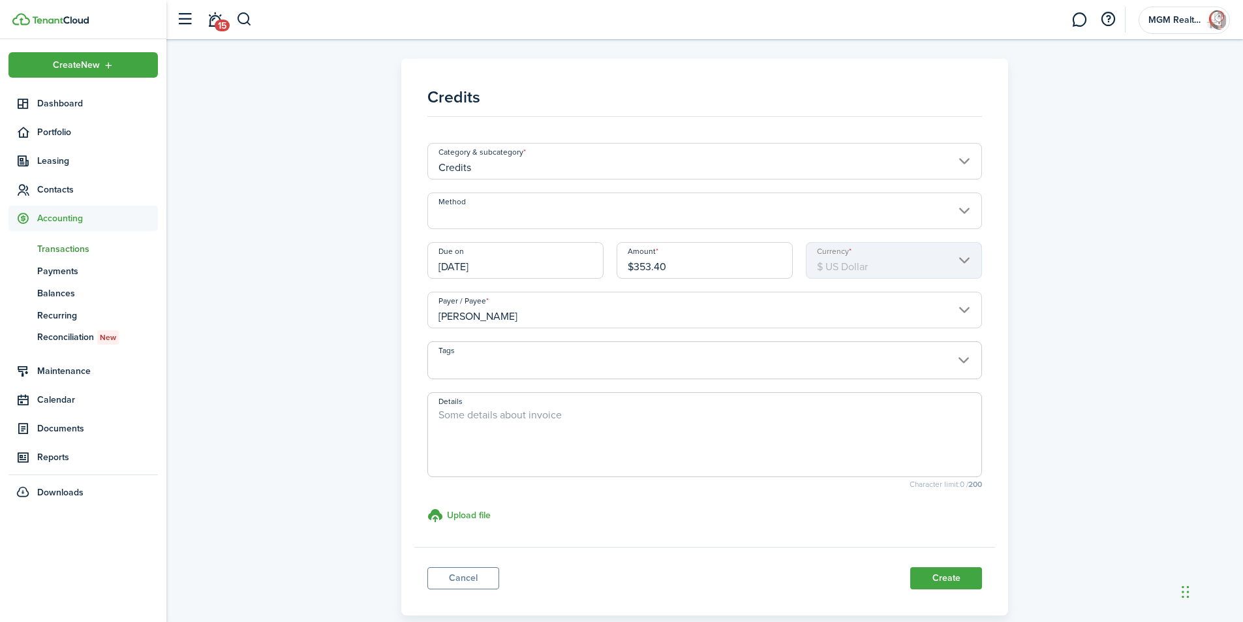
click at [465, 419] on textarea "Details" at bounding box center [705, 438] width 554 height 63
paste textarea "Move in date proration split between 2 payees move in date [DATE] from rent due…"
click at [597, 459] on textarea "Move in date proration split between 2 payees move in date [DATE] from rent due…" at bounding box center [705, 438] width 554 height 63
type textarea "Move in date proration split between 2 payees move in date [DATE] from rent due…"
click at [954, 577] on button "Create" at bounding box center [946, 578] width 72 height 22
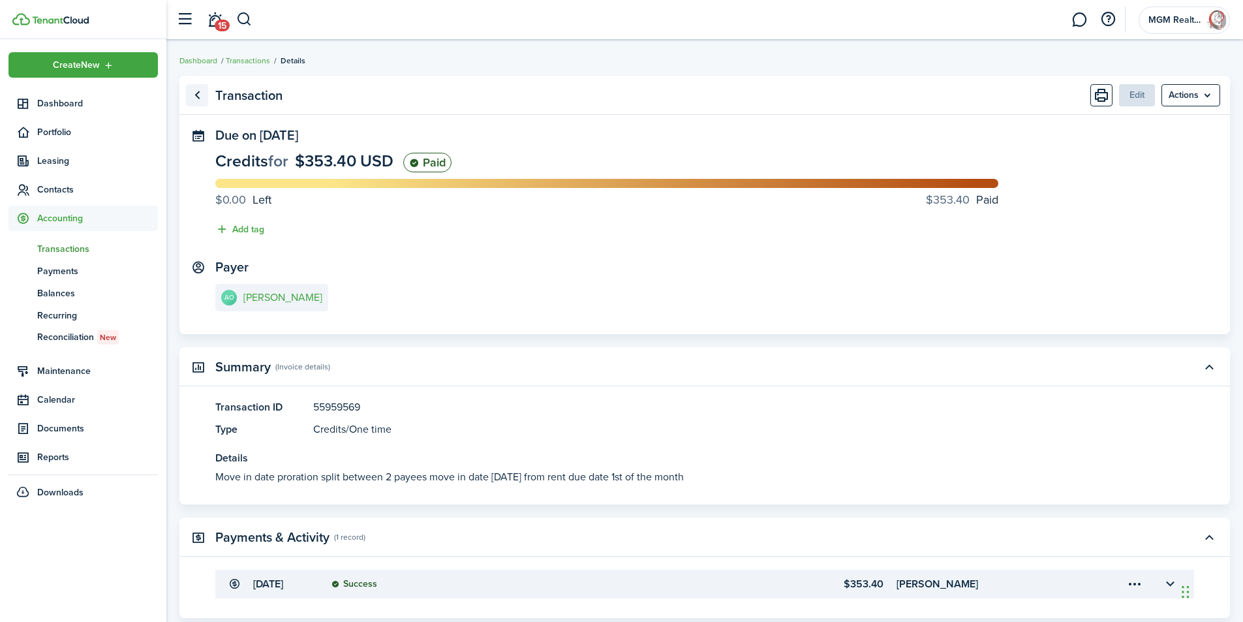
click at [191, 90] on link "Go back" at bounding box center [197, 95] width 22 height 22
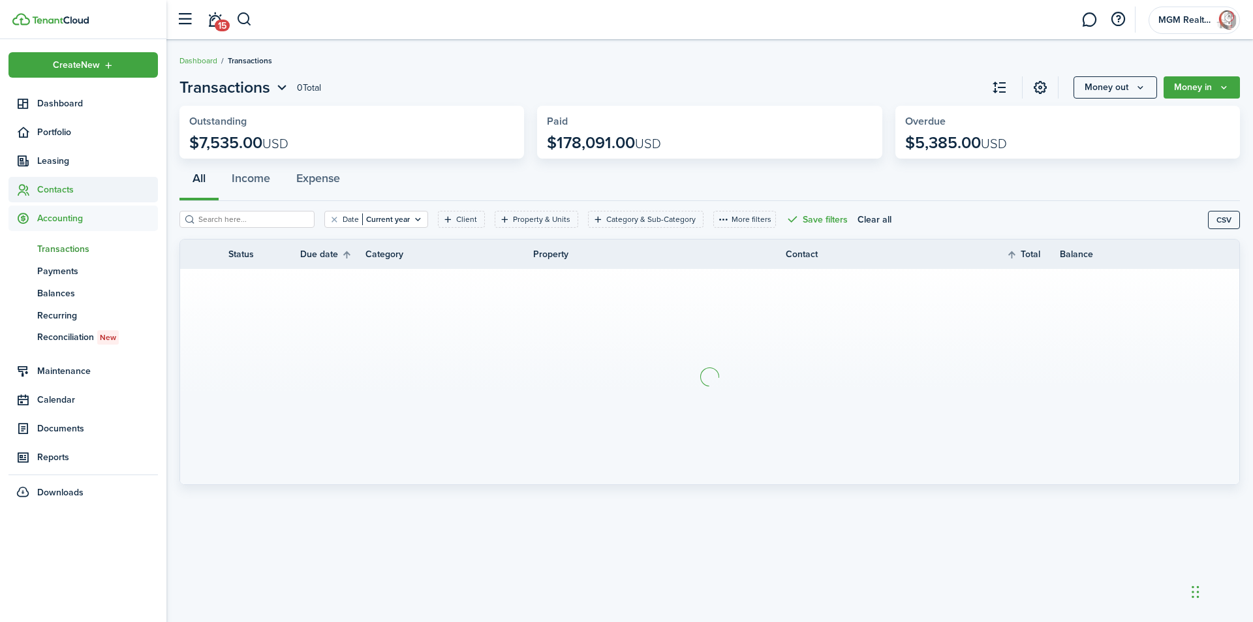
click at [54, 189] on span "Contacts" at bounding box center [97, 190] width 121 height 14
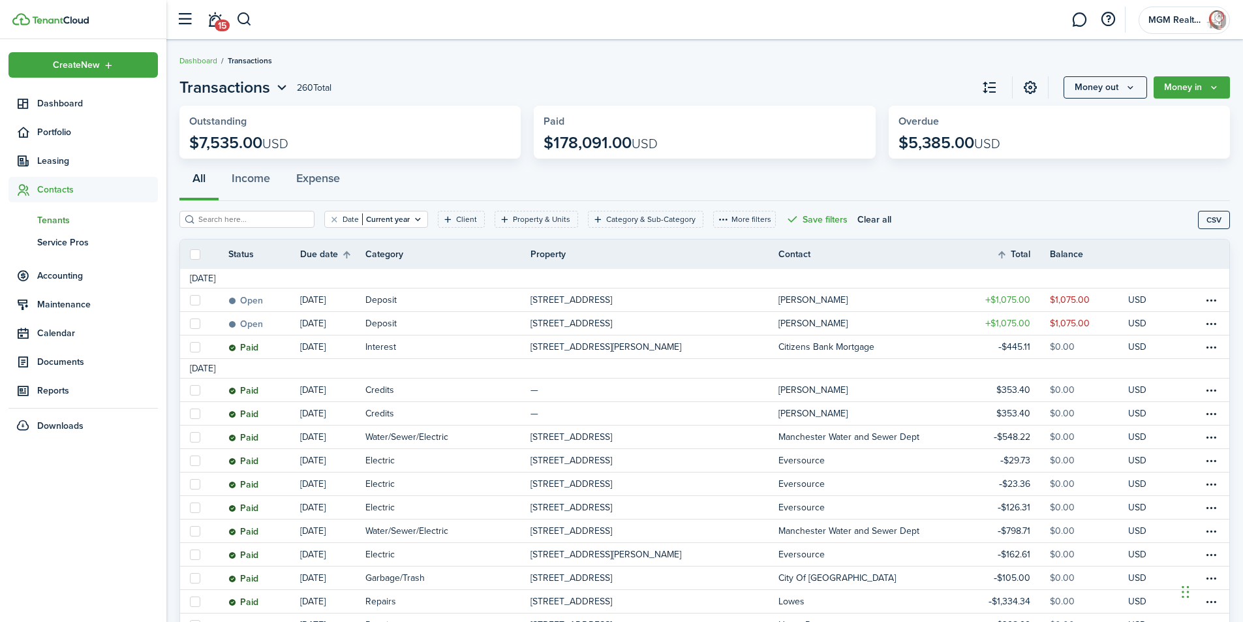
click at [51, 221] on span "Tenants" at bounding box center [97, 220] width 121 height 14
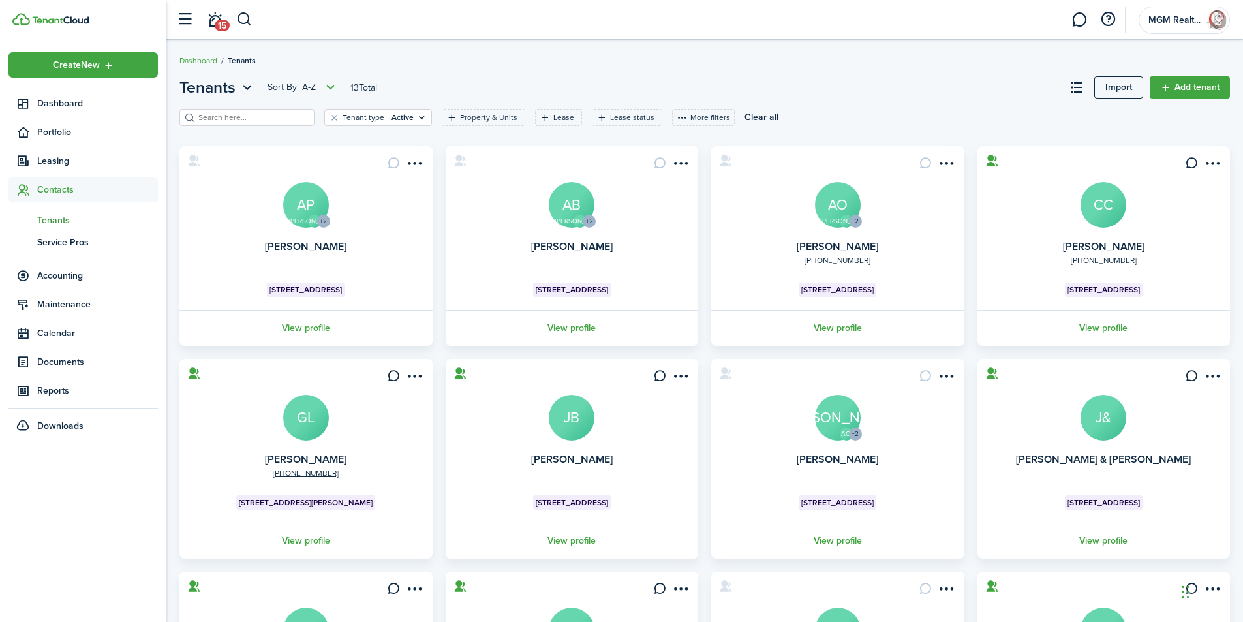
click at [561, 214] on avatar-text "AB" at bounding box center [572, 205] width 46 height 46
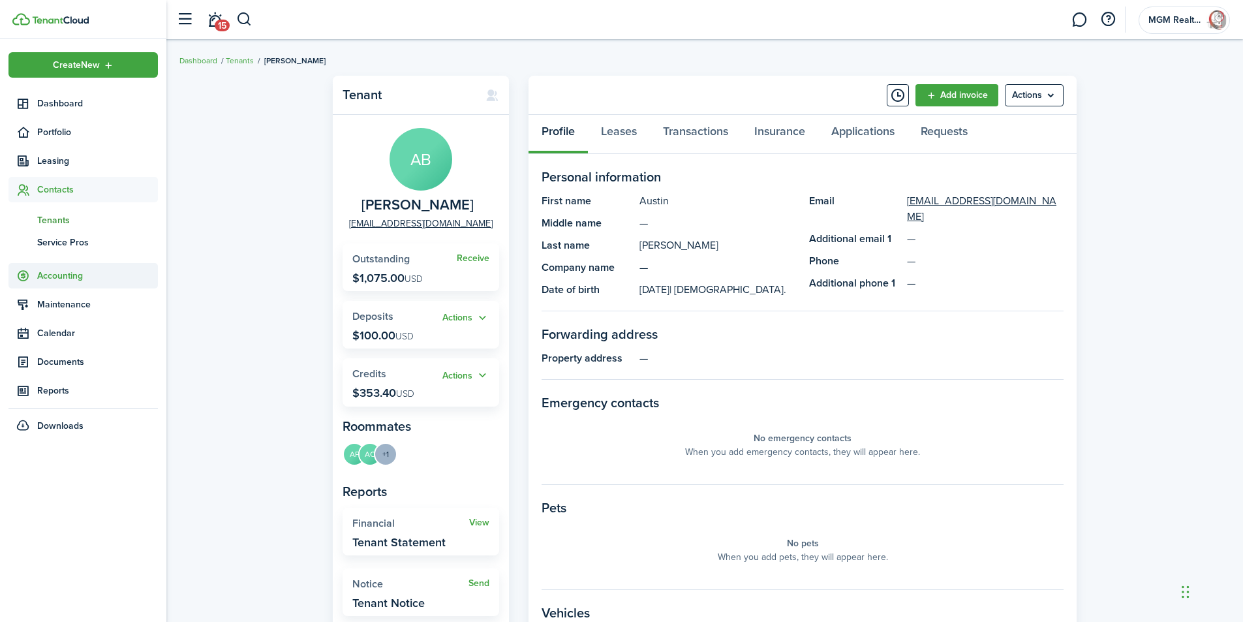
click at [61, 275] on span "Accounting" at bounding box center [97, 276] width 121 height 14
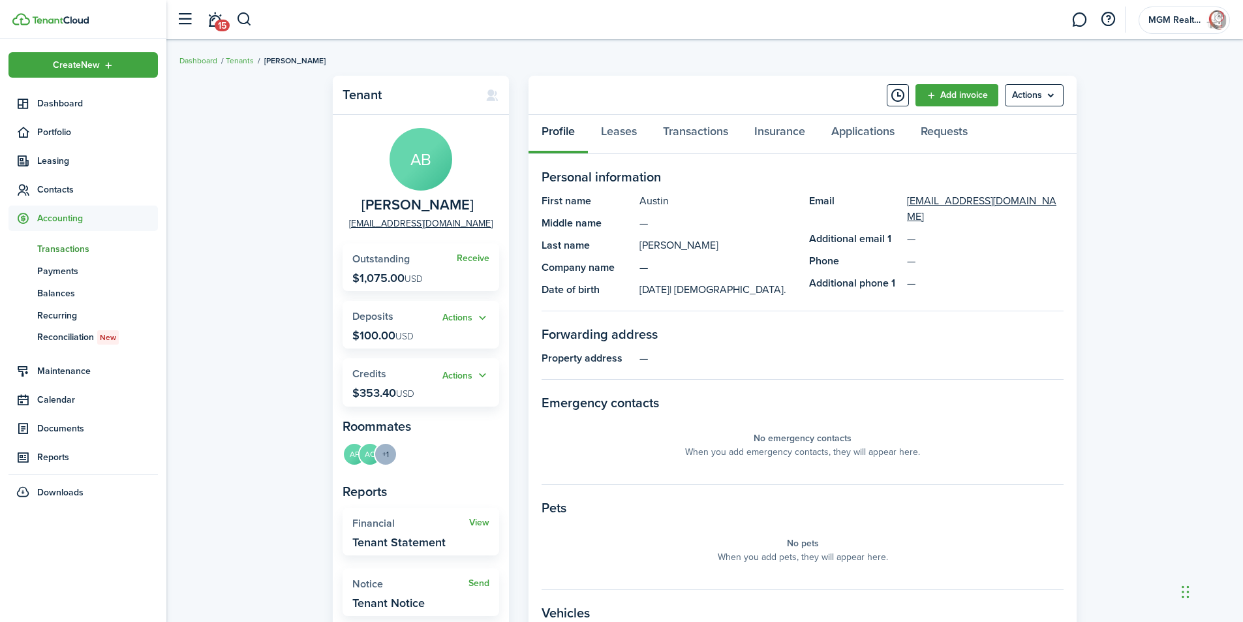
click at [59, 245] on span "Transactions" at bounding box center [97, 249] width 121 height 14
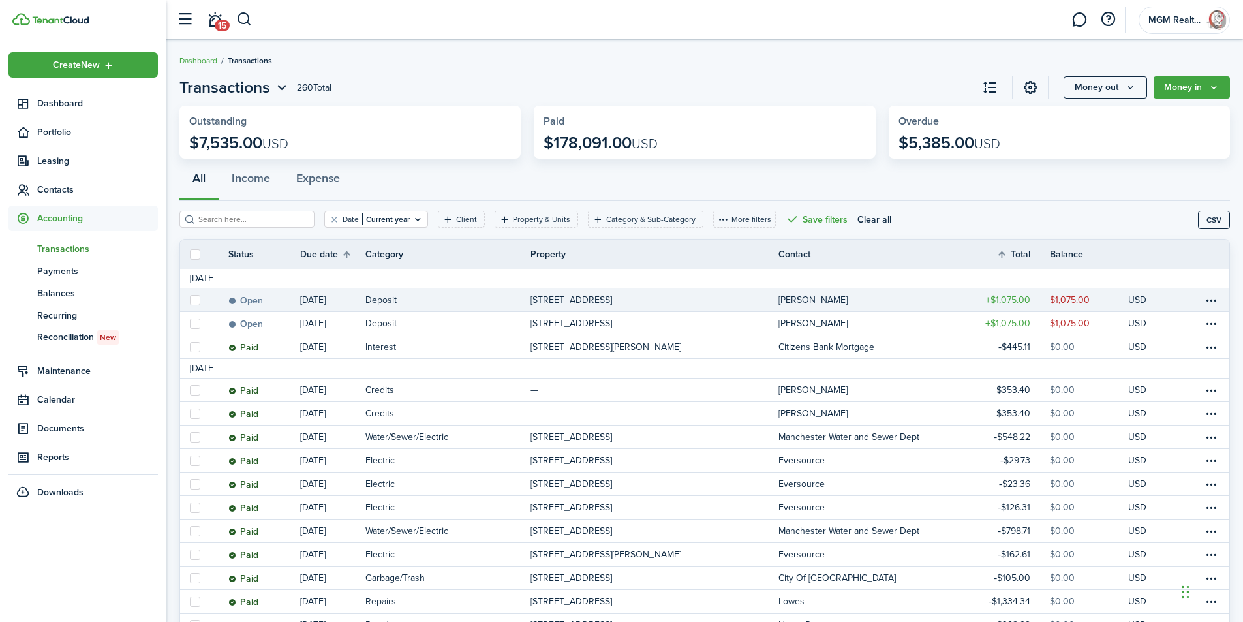
click at [804, 305] on link "[PERSON_NAME]" at bounding box center [875, 299] width 193 height 23
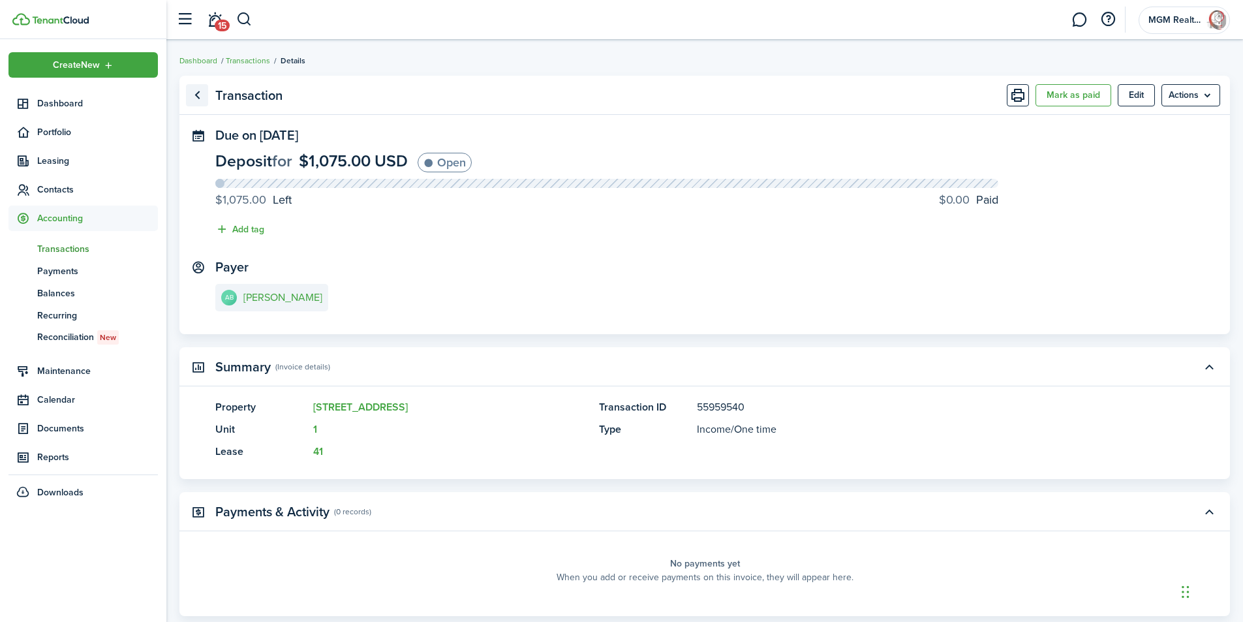
click at [195, 95] on link "Go back" at bounding box center [197, 95] width 22 height 22
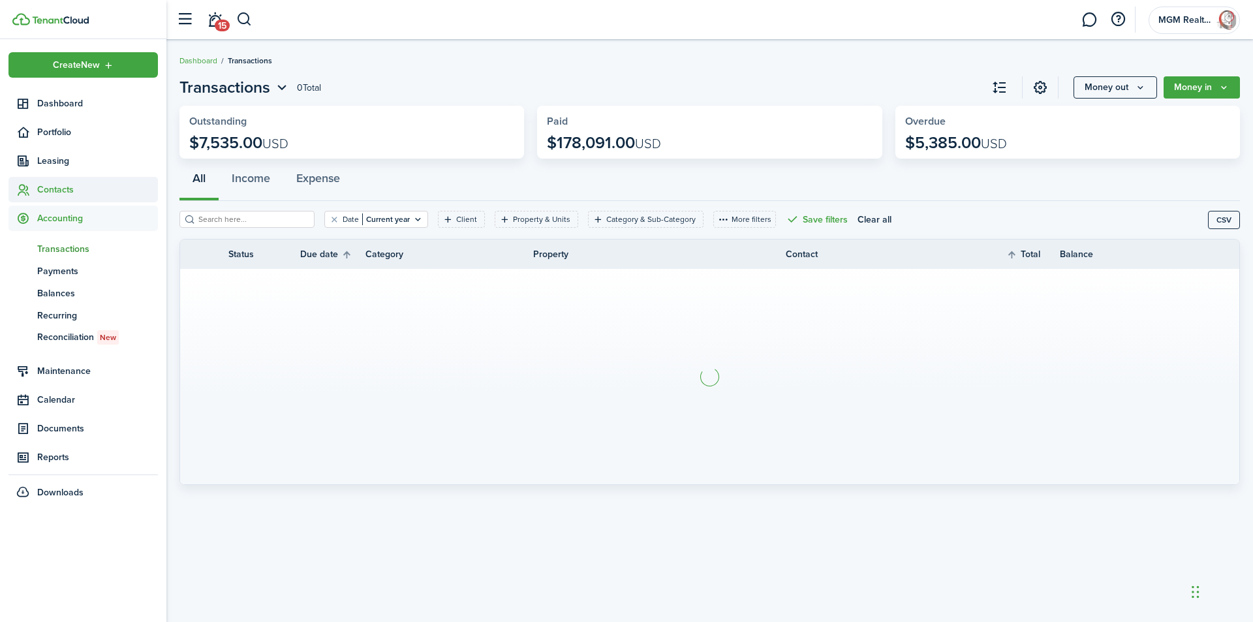
click at [59, 190] on span "Contacts" at bounding box center [97, 190] width 121 height 14
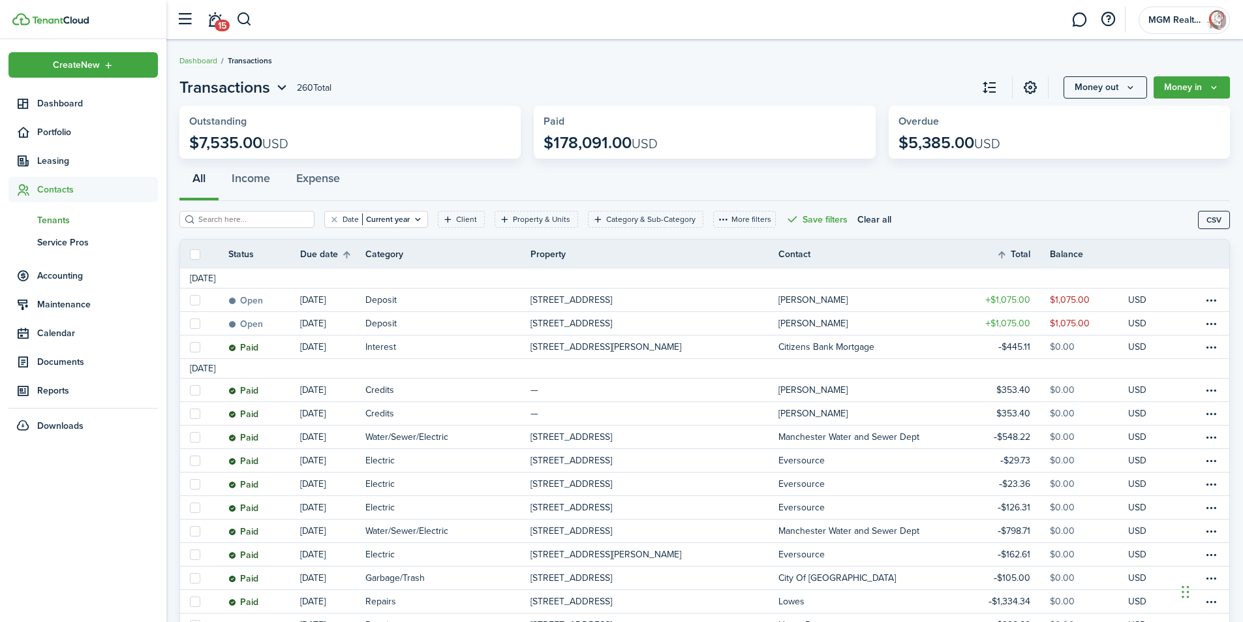
click at [69, 217] on span "Tenants" at bounding box center [97, 220] width 121 height 14
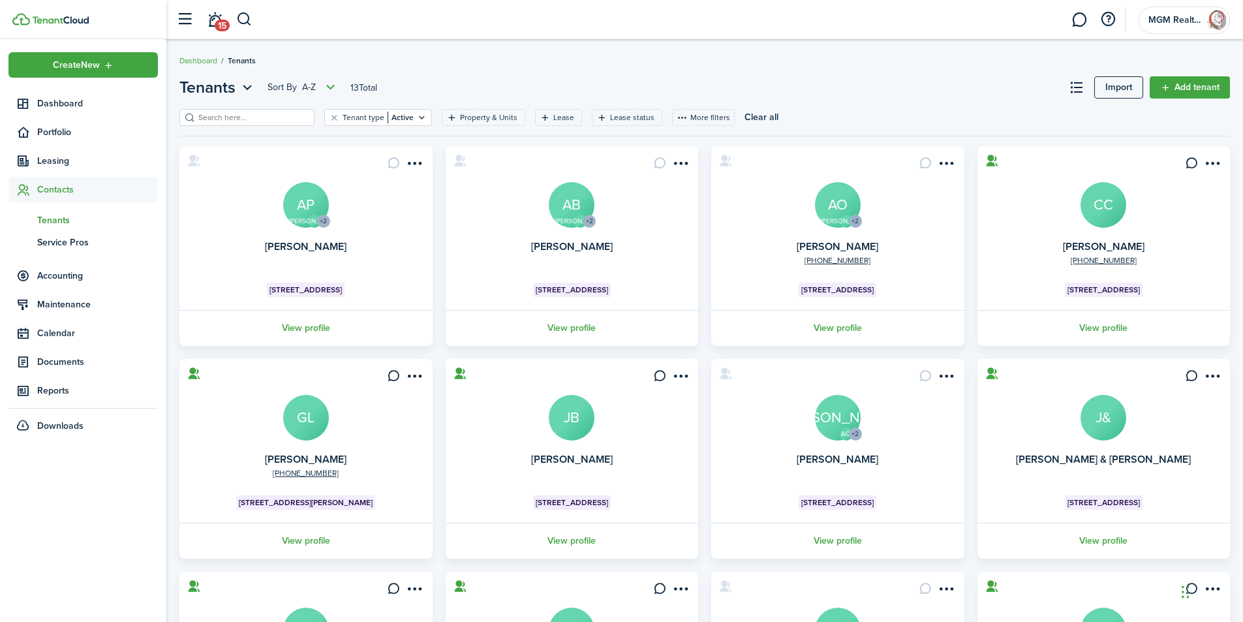
click at [570, 230] on card "JO +2 [PERSON_NAME] AB [STREET_ADDRESS] View profile" at bounding box center [572, 246] width 253 height 200
click at [582, 212] on avatar-text "AB" at bounding box center [572, 205] width 46 height 46
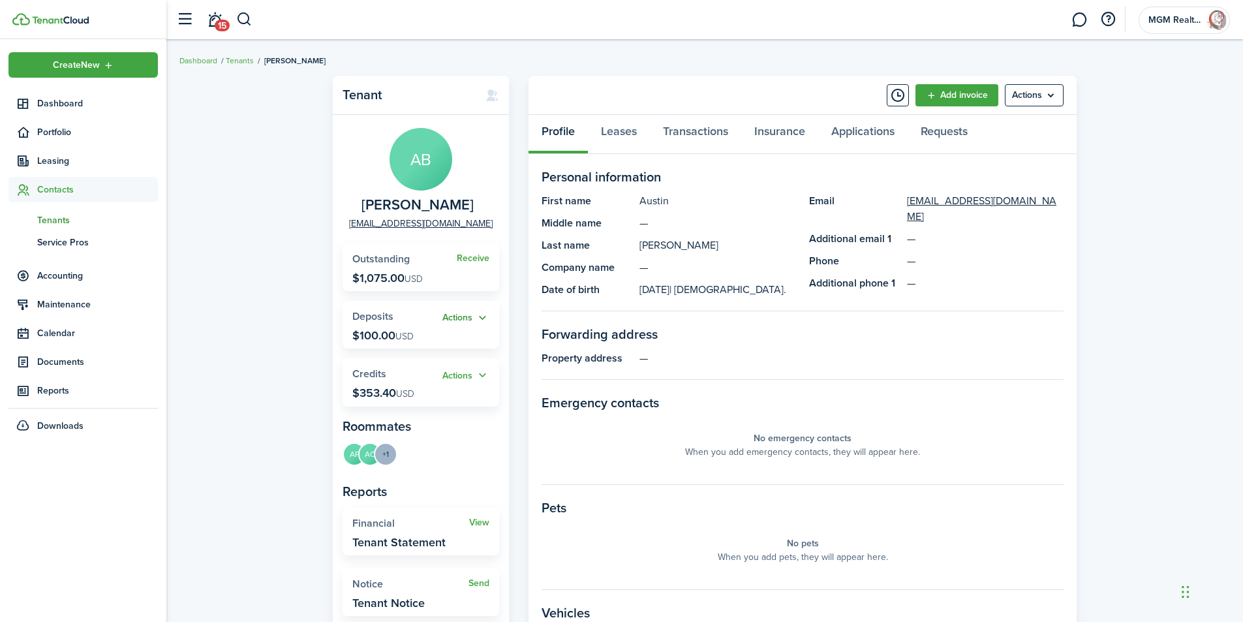
click at [471, 315] on button "Actions" at bounding box center [466, 318] width 47 height 15
click at [416, 366] on link "Apply" at bounding box center [432, 366] width 114 height 23
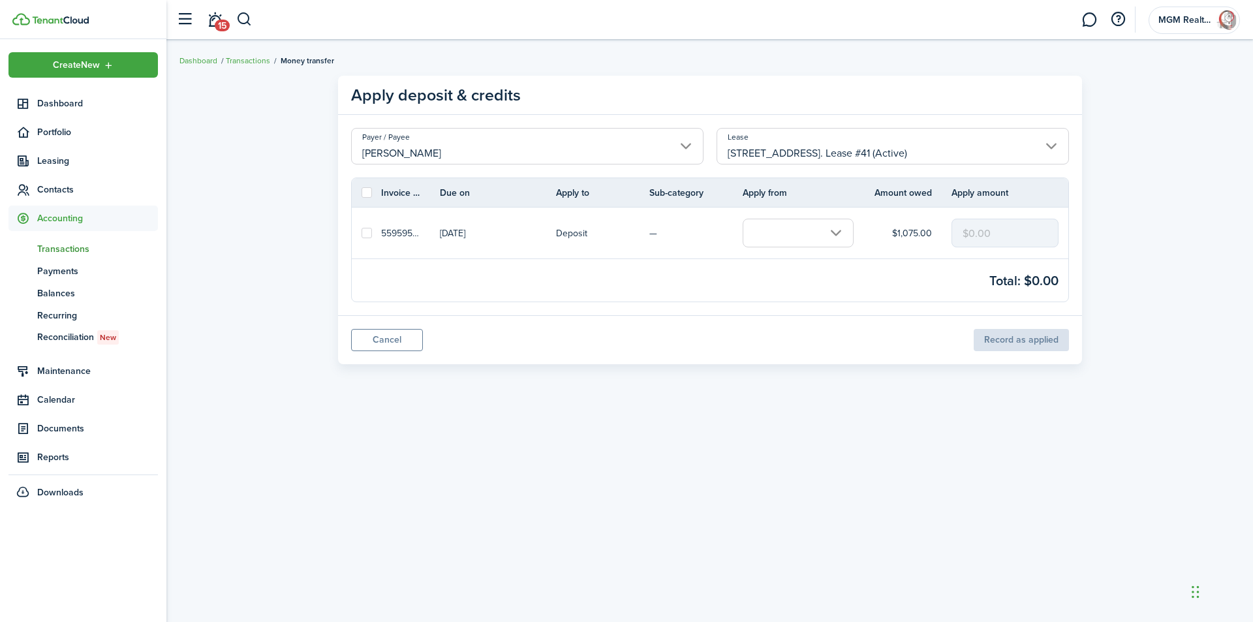
drag, startPoint x: 787, startPoint y: 225, endPoint x: 799, endPoint y: 225, distance: 11.8
click at [791, 225] on input "text" at bounding box center [798, 233] width 111 height 29
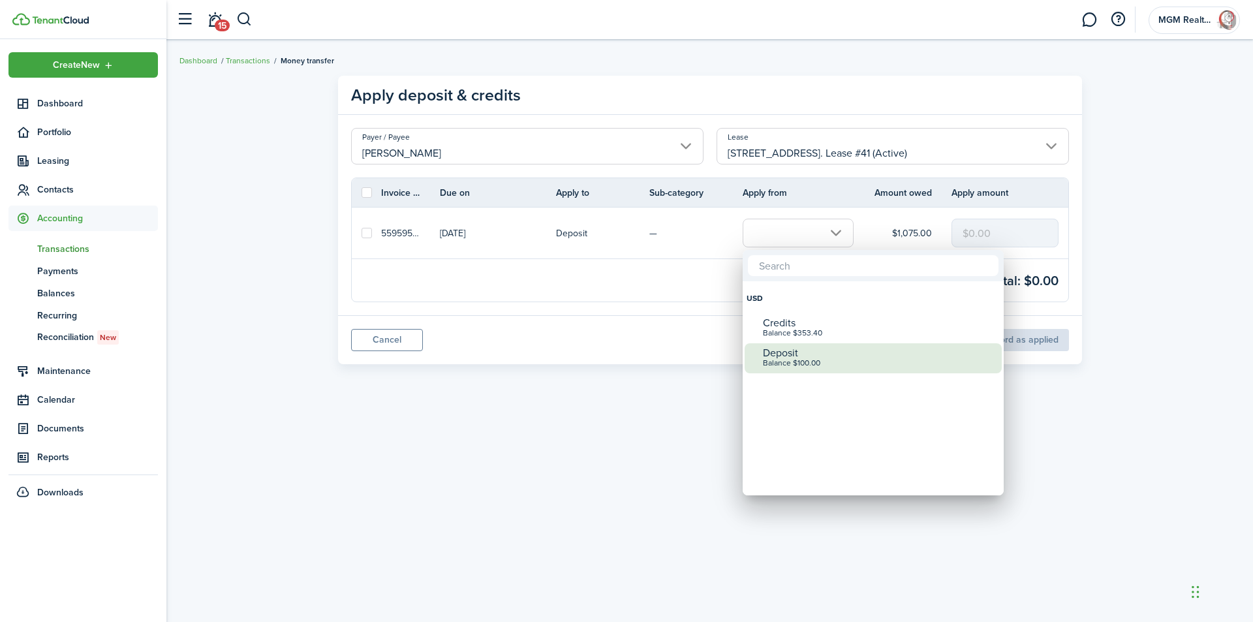
click at [781, 354] on div "Deposit" at bounding box center [878, 353] width 231 height 12
checkbox input "true"
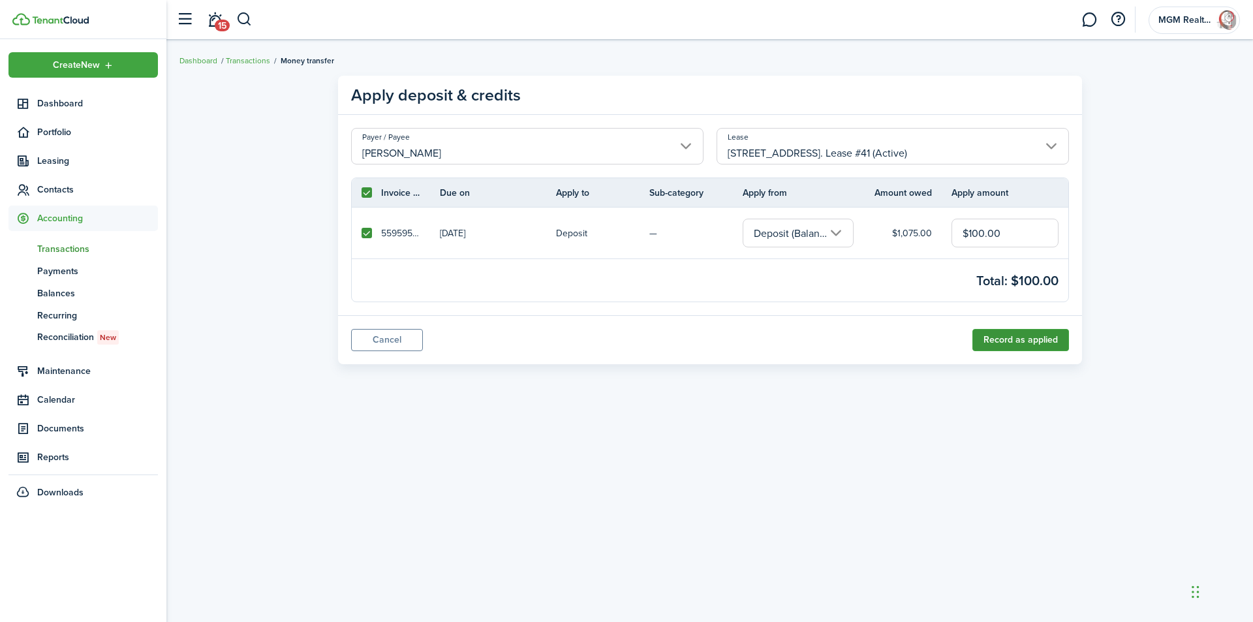
click at [1029, 342] on button "Record as applied" at bounding box center [1020, 340] width 97 height 22
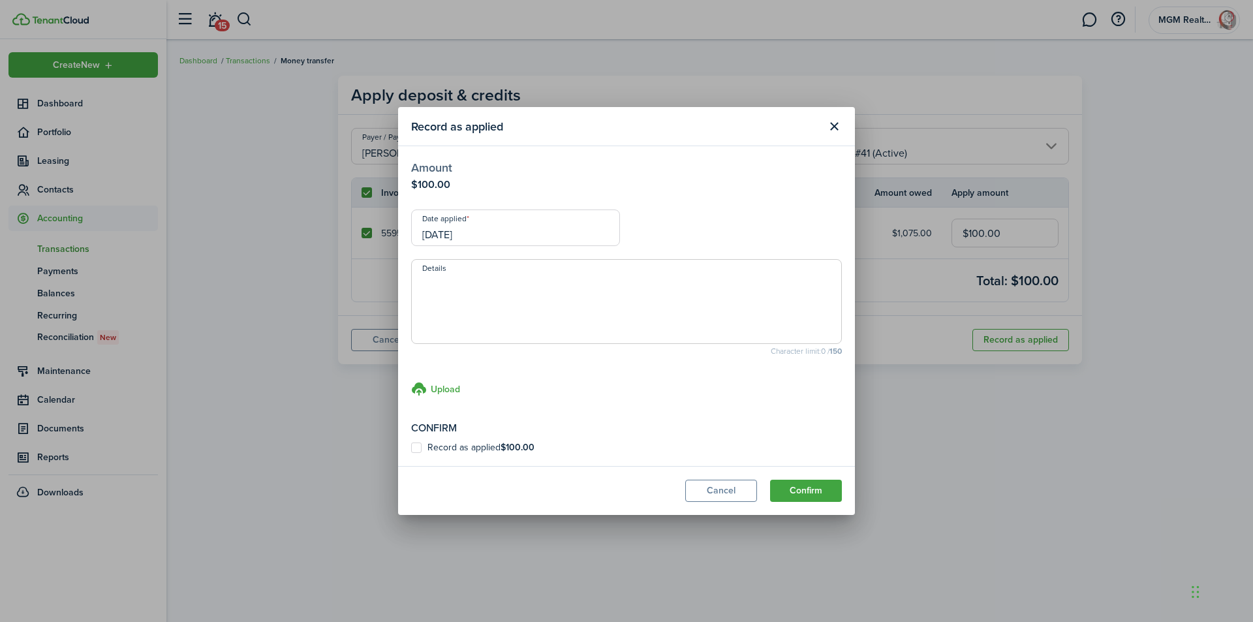
click at [477, 241] on input "[DATE]" at bounding box center [515, 228] width 209 height 37
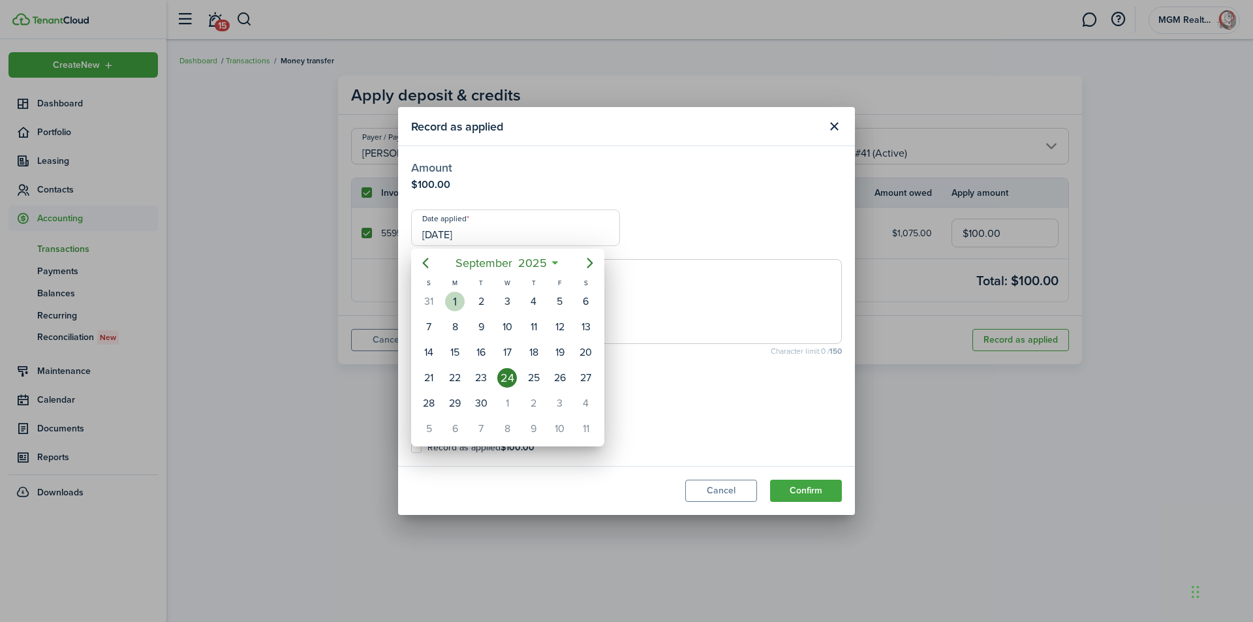
drag, startPoint x: 448, startPoint y: 302, endPoint x: 458, endPoint y: 302, distance: 10.4
click at [448, 302] on div "1" at bounding box center [455, 302] width 20 height 20
type input "[DATE]"
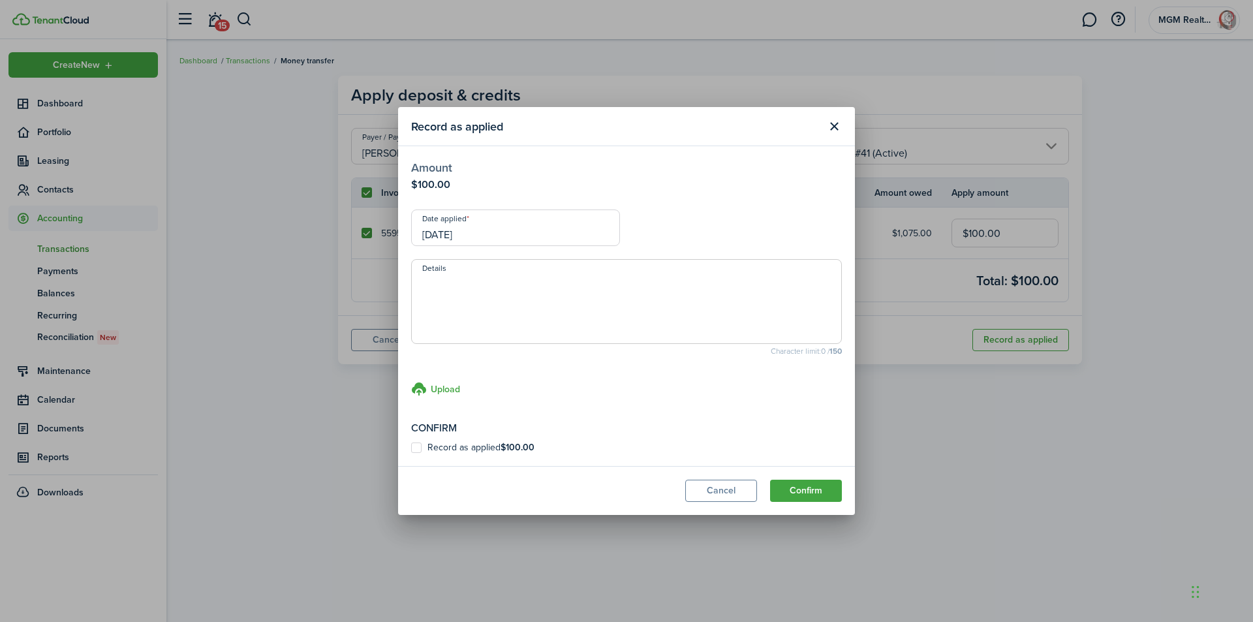
click at [796, 486] on button "Confirm" at bounding box center [806, 491] width 72 height 22
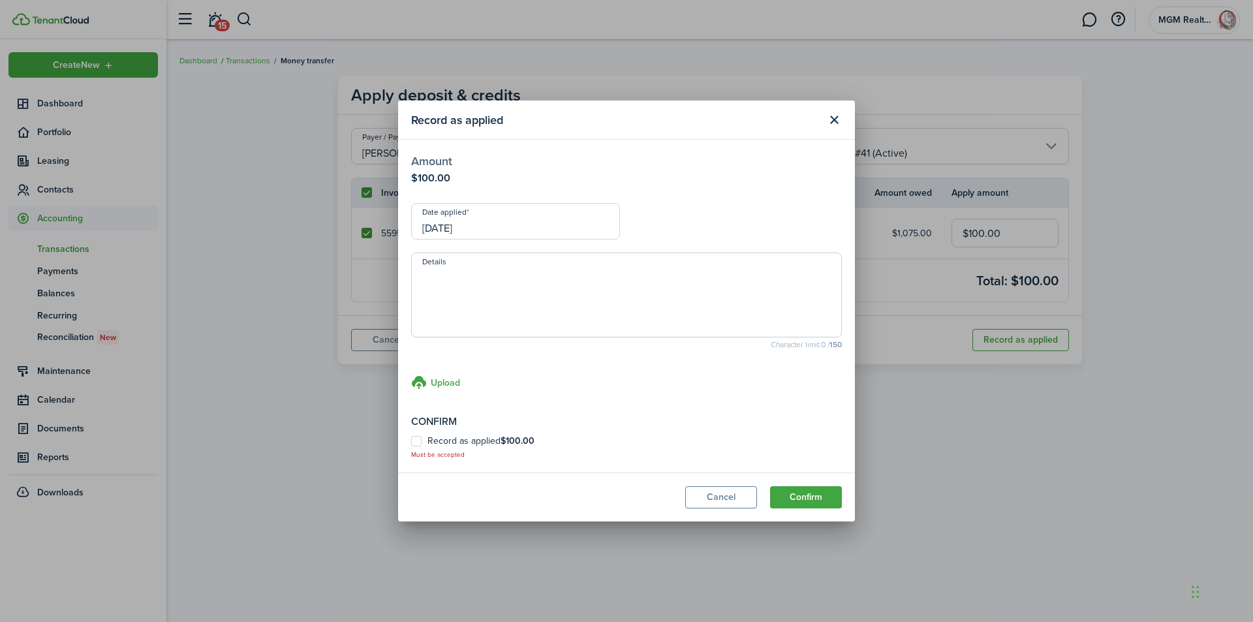
click at [413, 442] on label "Record as applied $100.00" at bounding box center [472, 441] width 123 height 10
click at [411, 448] on input "Record as applied $100.00" at bounding box center [411, 448] width 1 height 1
checkbox input "true"
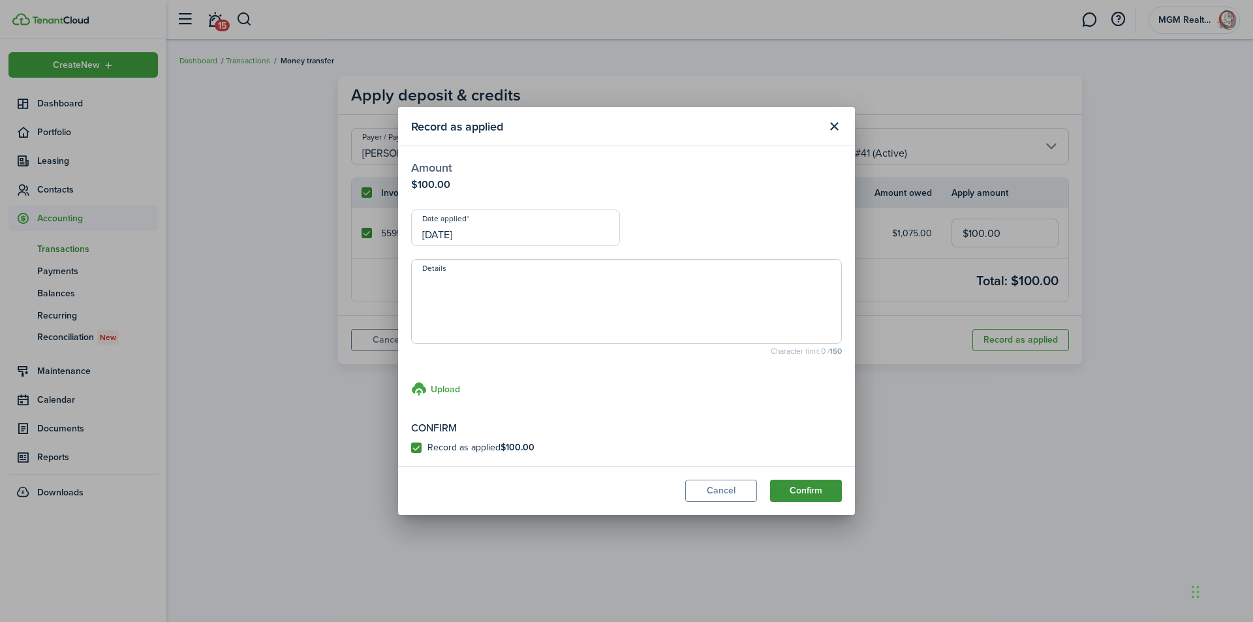
click at [806, 489] on button "Confirm" at bounding box center [806, 491] width 72 height 22
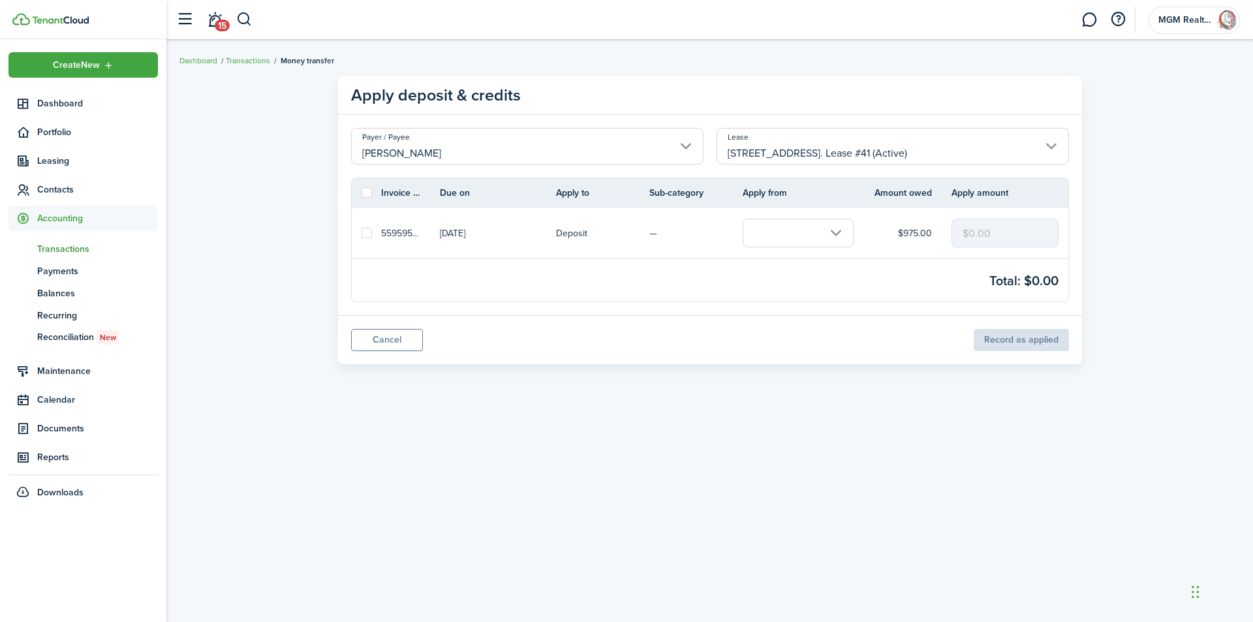
click at [365, 192] on label at bounding box center [367, 192] width 10 height 10
click at [362, 193] on input "checkbox" at bounding box center [361, 193] width 1 height 1
checkbox input "true"
click at [833, 232] on input "text" at bounding box center [798, 233] width 111 height 29
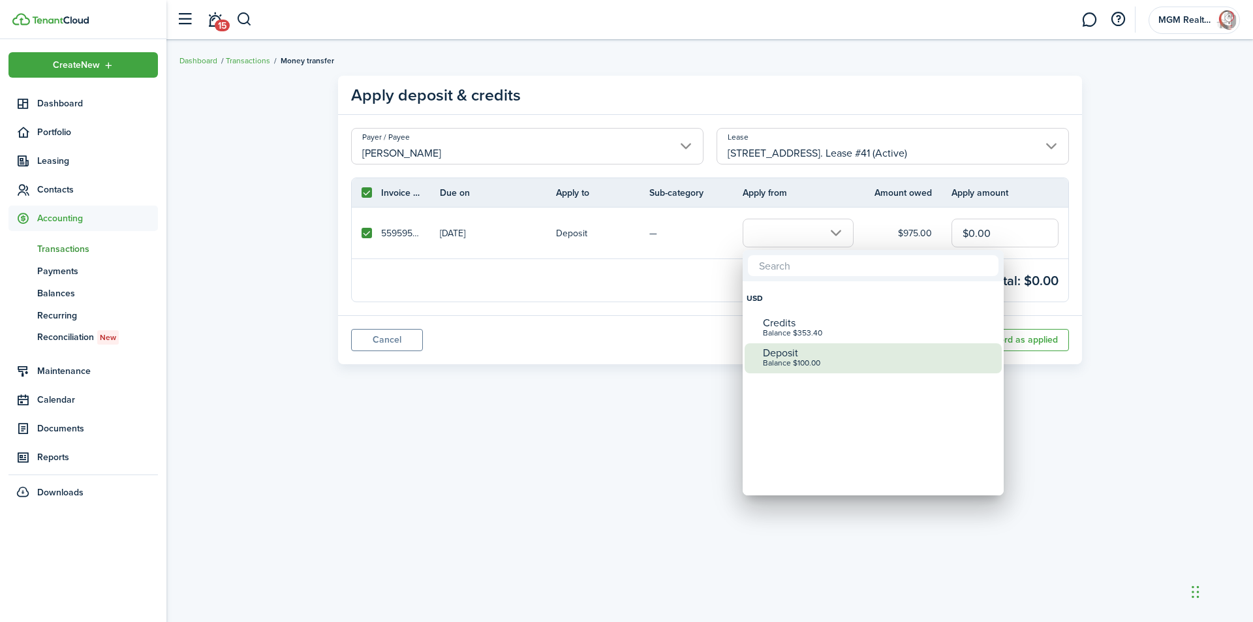
click at [781, 365] on div "Balance $100.00" at bounding box center [878, 363] width 231 height 9
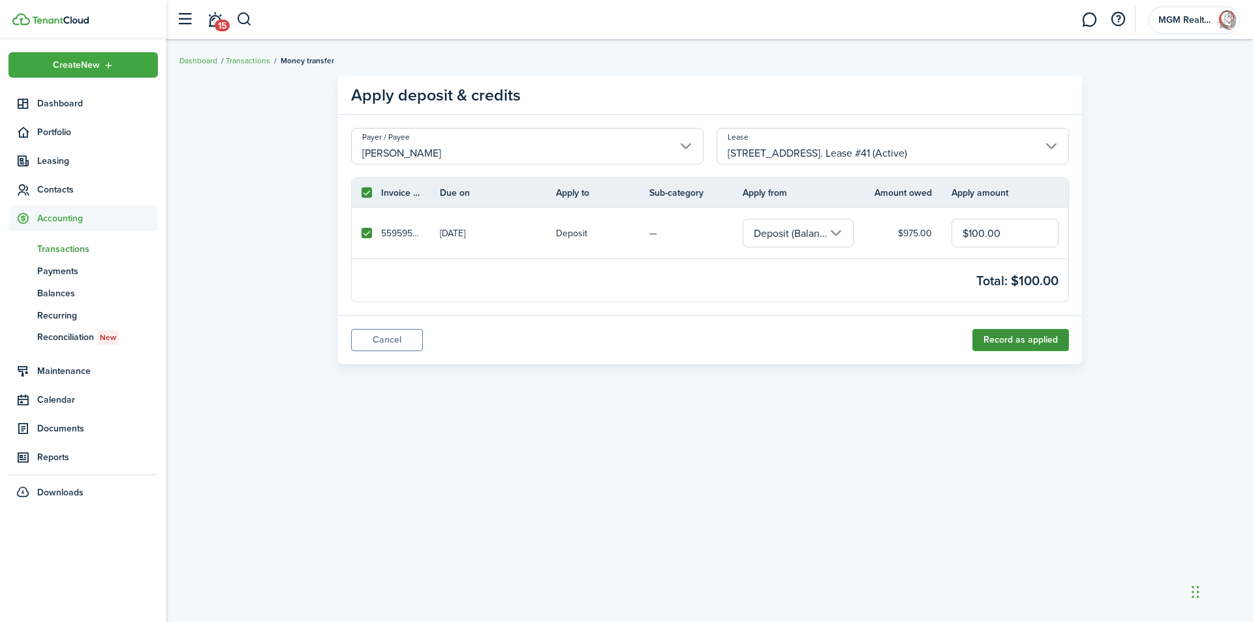
click at [1022, 338] on button "Record as applied" at bounding box center [1020, 340] width 97 height 22
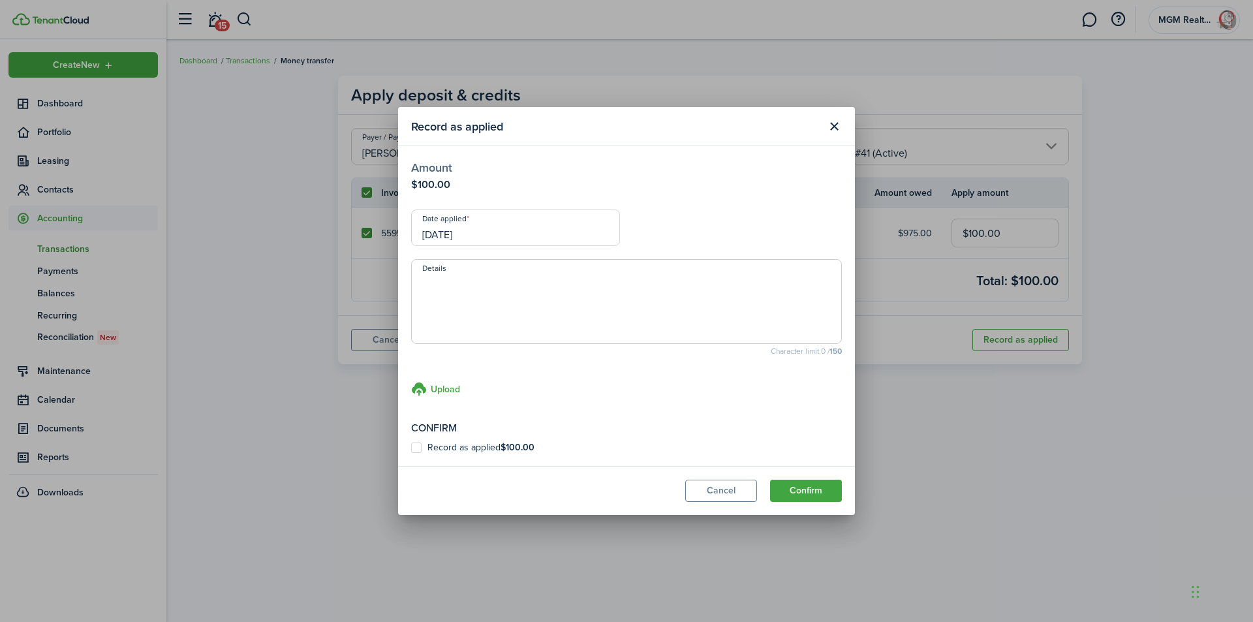
click at [443, 236] on input "[DATE]" at bounding box center [515, 228] width 209 height 37
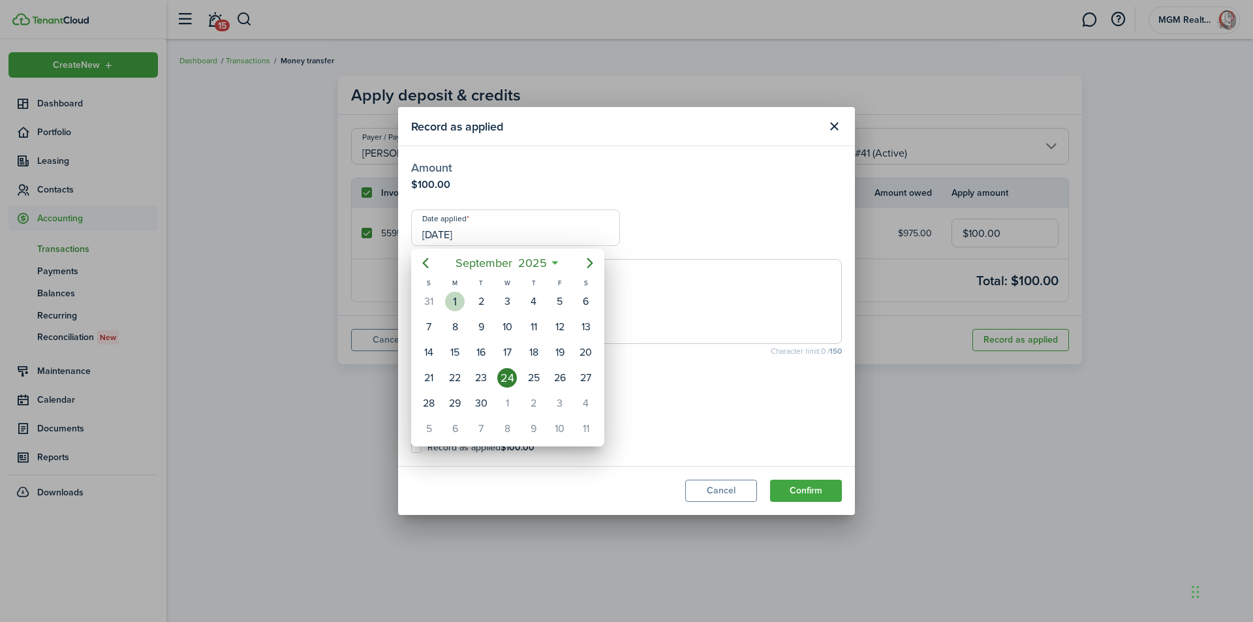
click at [452, 298] on div "1" at bounding box center [455, 302] width 20 height 20
type input "[DATE]"
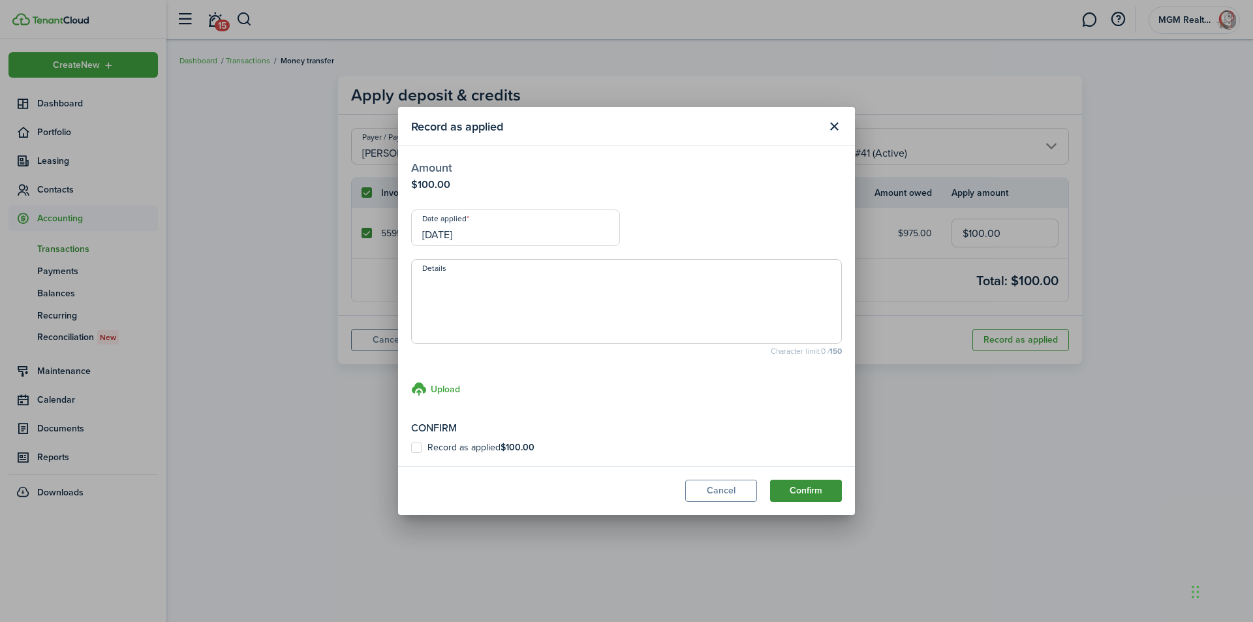
click at [813, 484] on button "Confirm" at bounding box center [806, 491] width 72 height 22
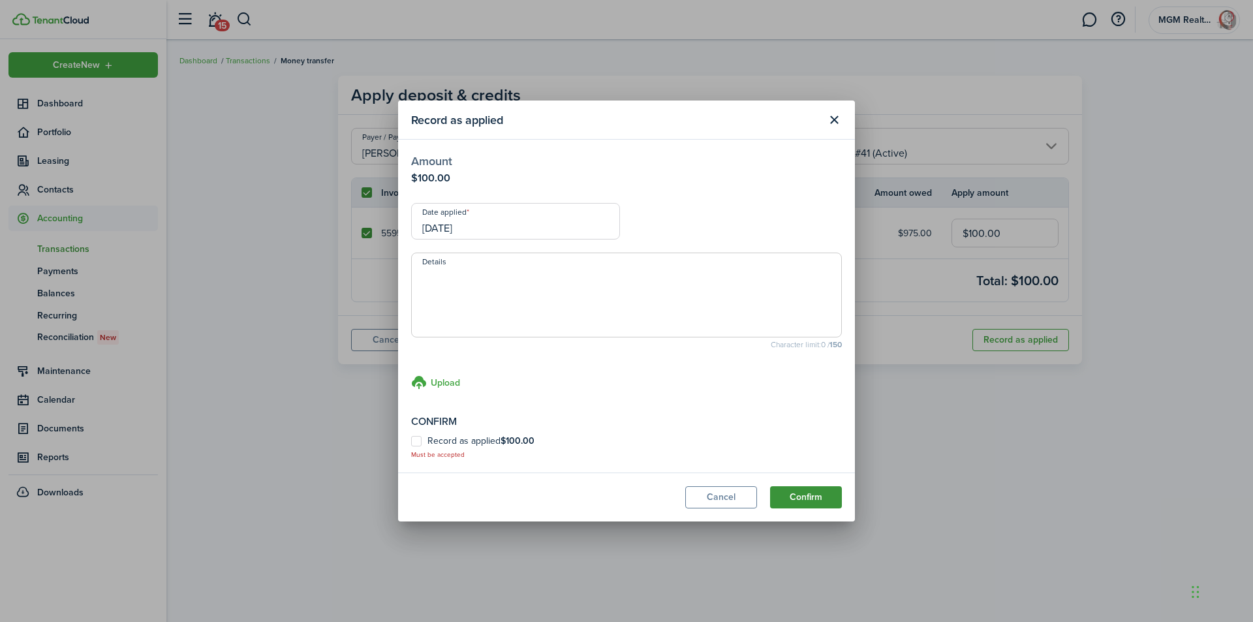
click at [807, 502] on button "Confirm" at bounding box center [806, 497] width 72 height 22
click at [420, 441] on label "Record as applied $100.00" at bounding box center [472, 441] width 123 height 10
click at [411, 448] on input "Record as applied $100.00" at bounding box center [411, 448] width 1 height 1
checkbox input "true"
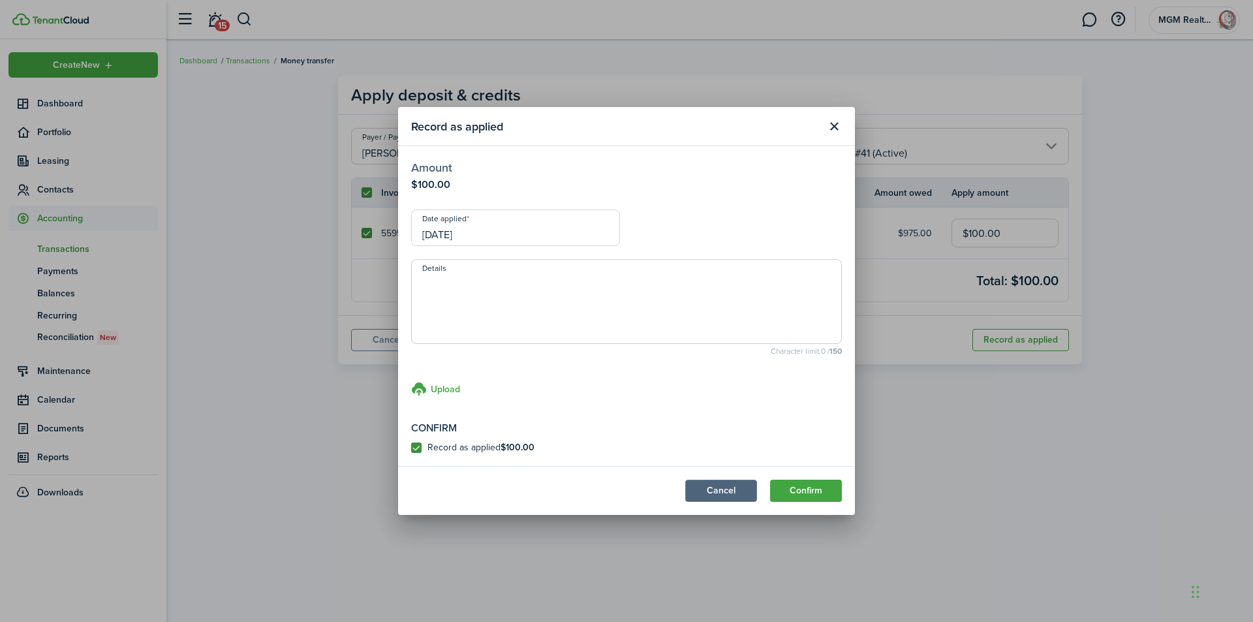
click at [711, 486] on button "Cancel" at bounding box center [721, 491] width 72 height 22
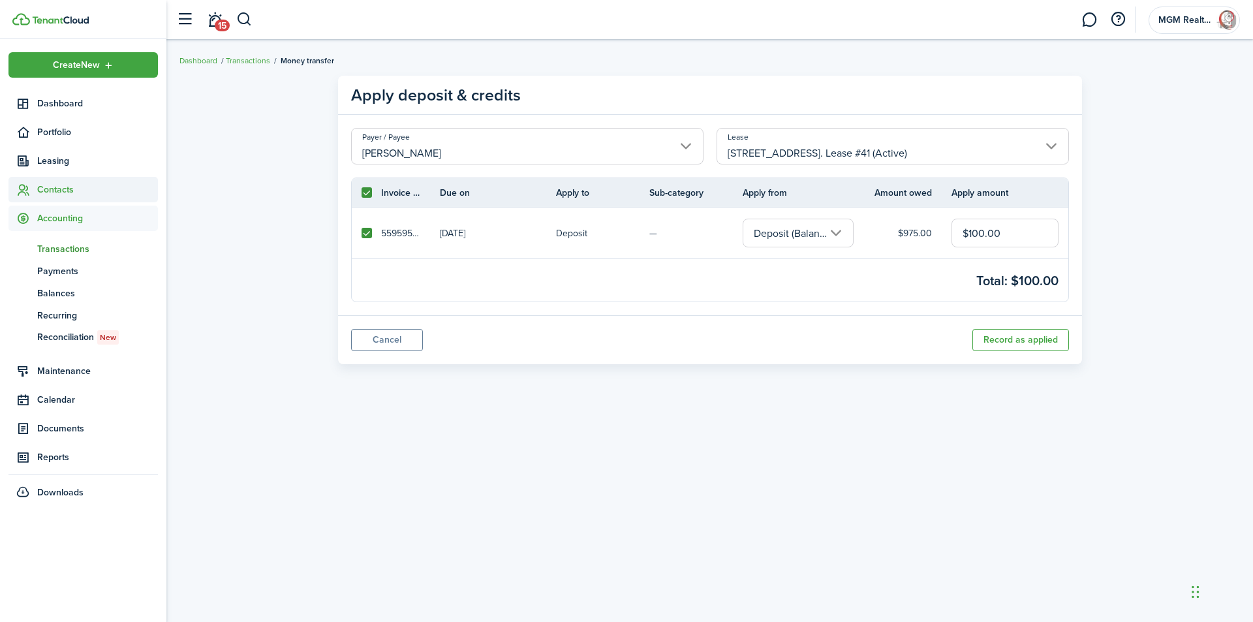
click at [71, 194] on span "Contacts" at bounding box center [97, 190] width 121 height 14
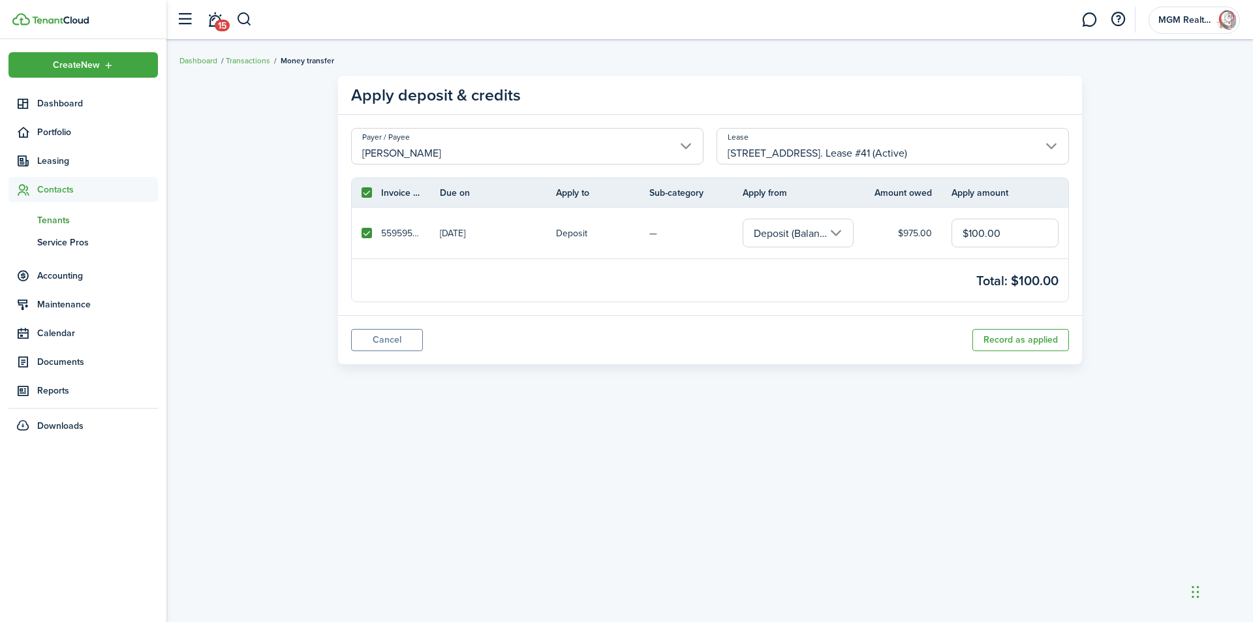
click at [76, 220] on span "Tenants" at bounding box center [97, 220] width 121 height 14
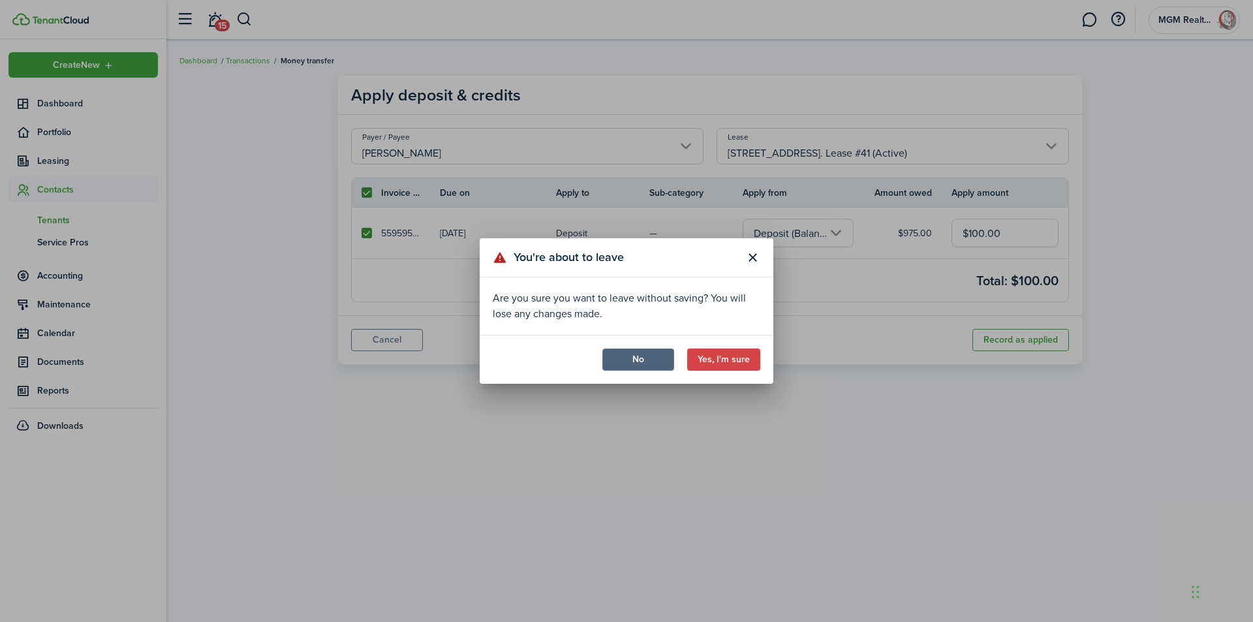
click at [630, 361] on button "No" at bounding box center [638, 360] width 72 height 22
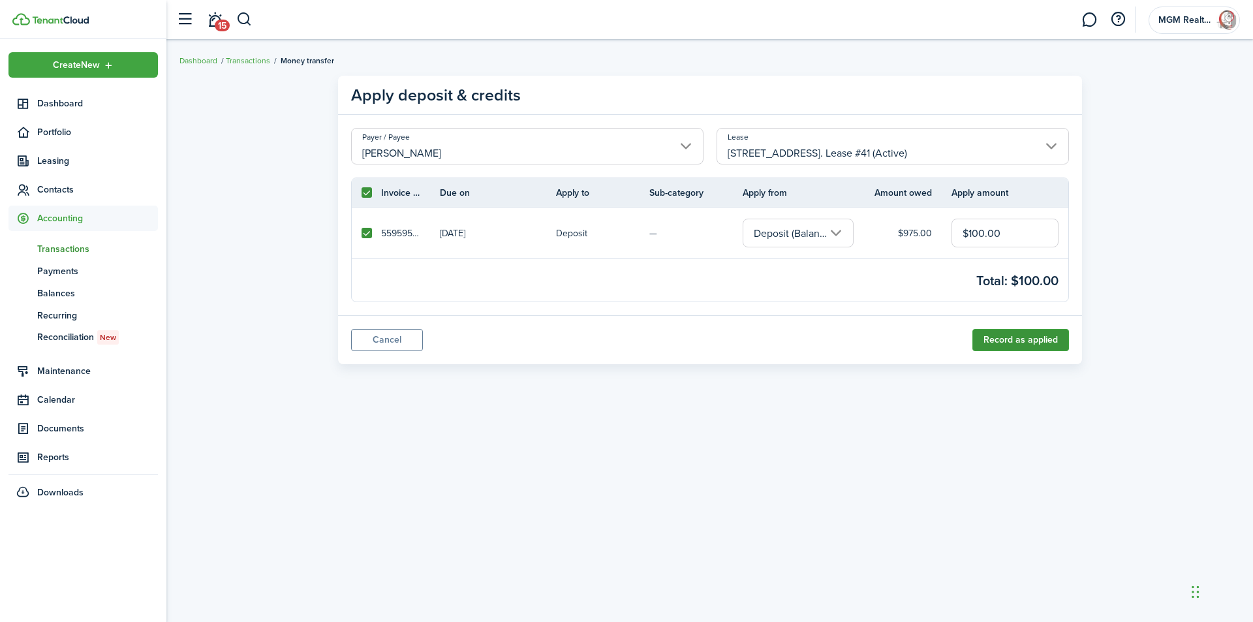
click at [1033, 342] on button "Record as applied" at bounding box center [1020, 340] width 97 height 22
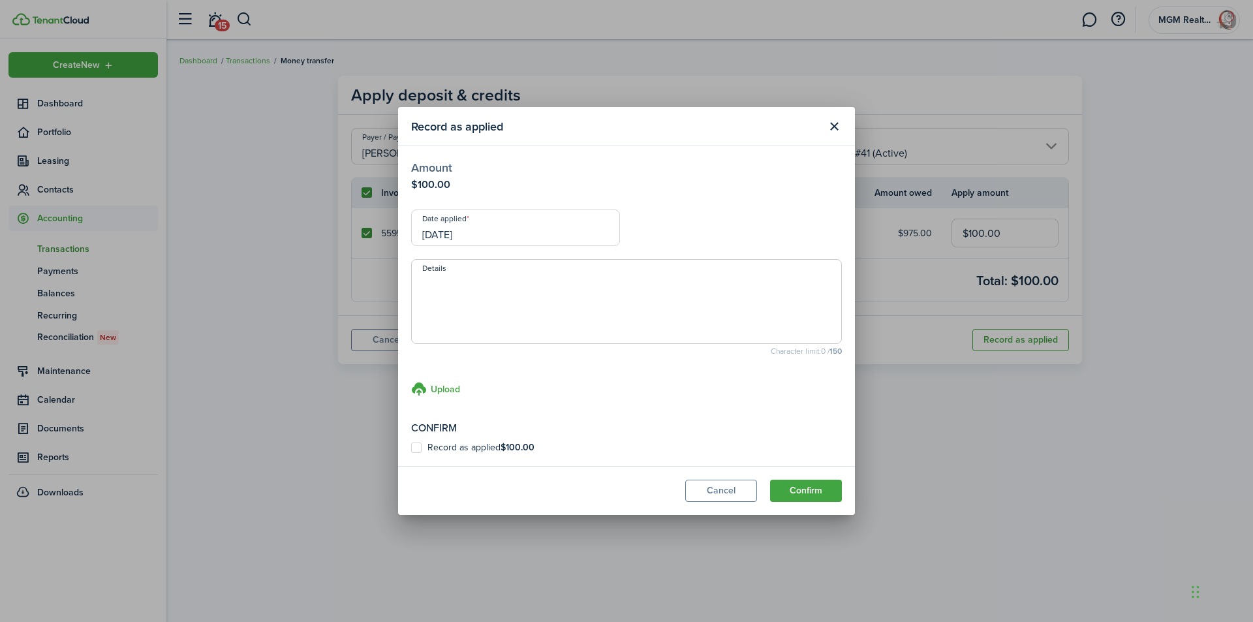
click at [815, 502] on modal-footer "Cancel Confirm" at bounding box center [626, 490] width 457 height 49
click at [414, 444] on label "Record as applied $100.00" at bounding box center [472, 448] width 123 height 10
click at [411, 448] on input "Record as applied $100.00" at bounding box center [411, 448] width 1 height 1
checkbox input "true"
drag, startPoint x: 812, startPoint y: 485, endPoint x: 820, endPoint y: 478, distance: 10.7
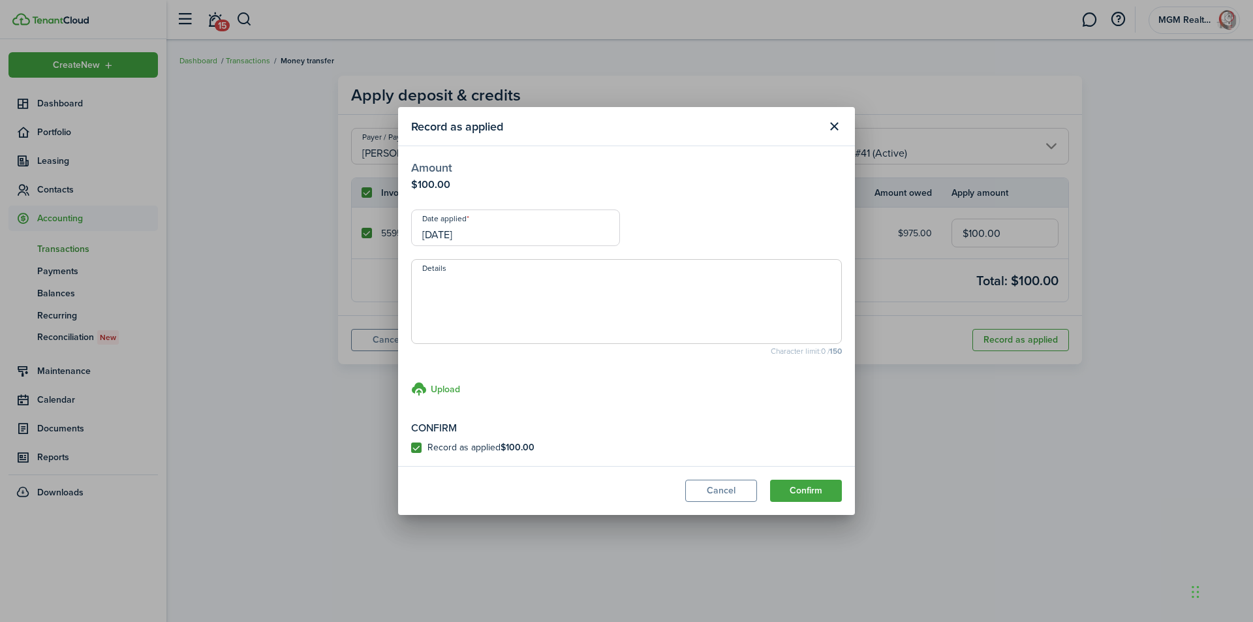
click at [812, 485] on button "Confirm" at bounding box center [806, 491] width 72 height 22
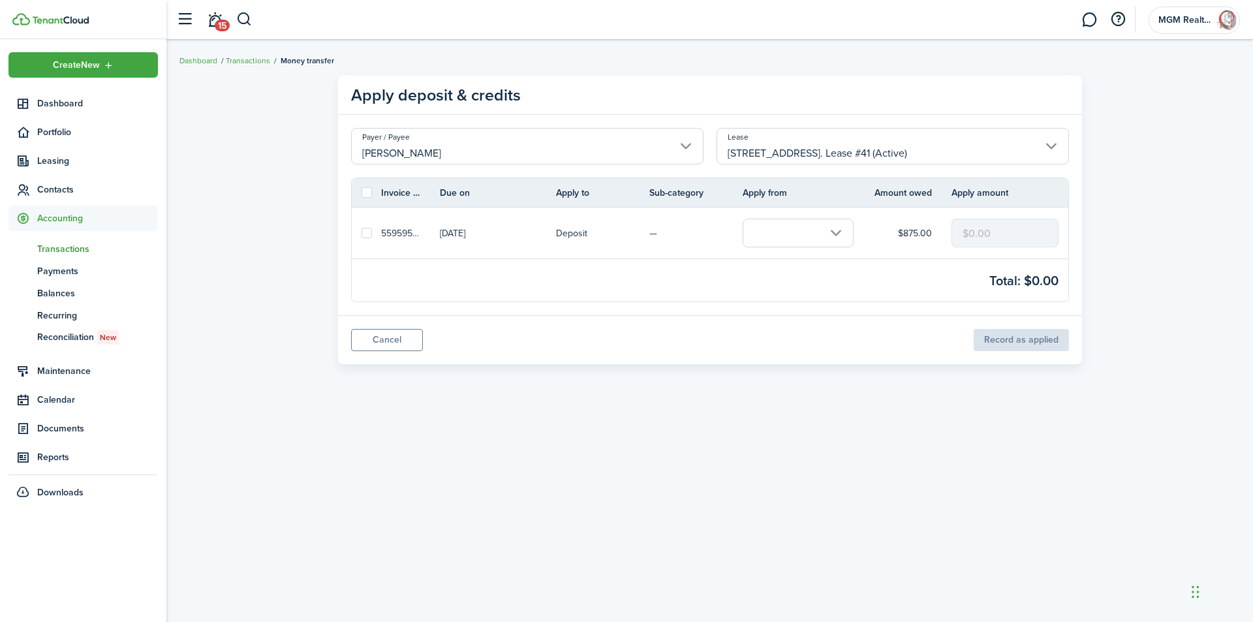
click at [834, 228] on input "text" at bounding box center [798, 233] width 111 height 29
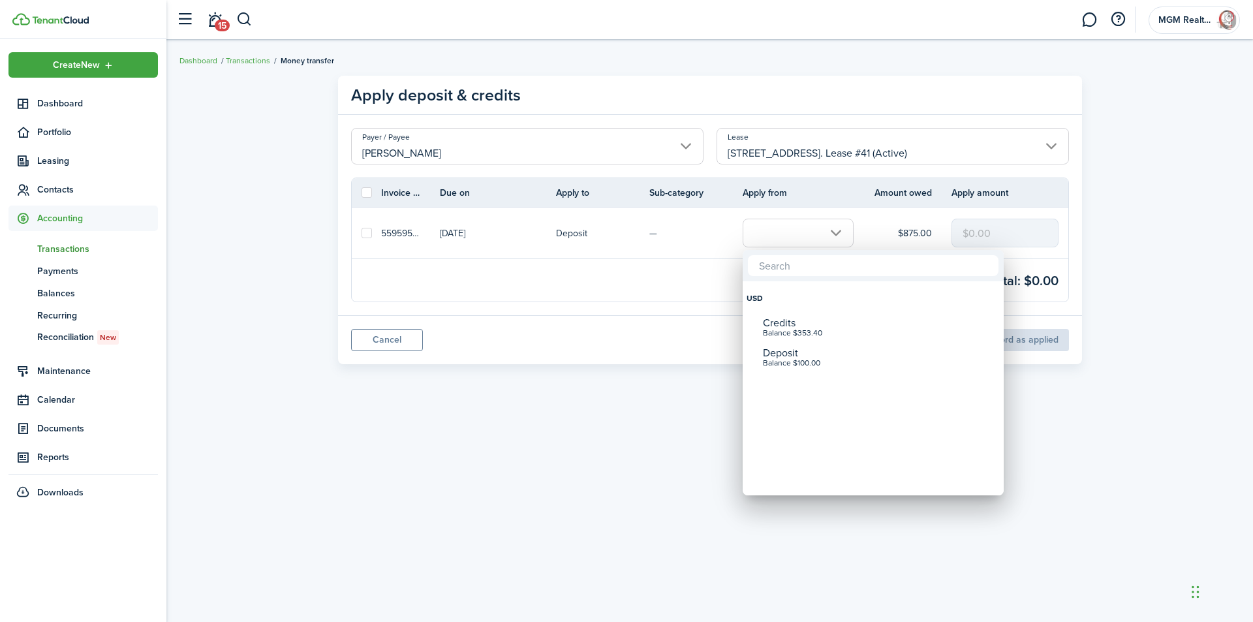
click at [659, 277] on div at bounding box center [627, 311] width 1462 height 831
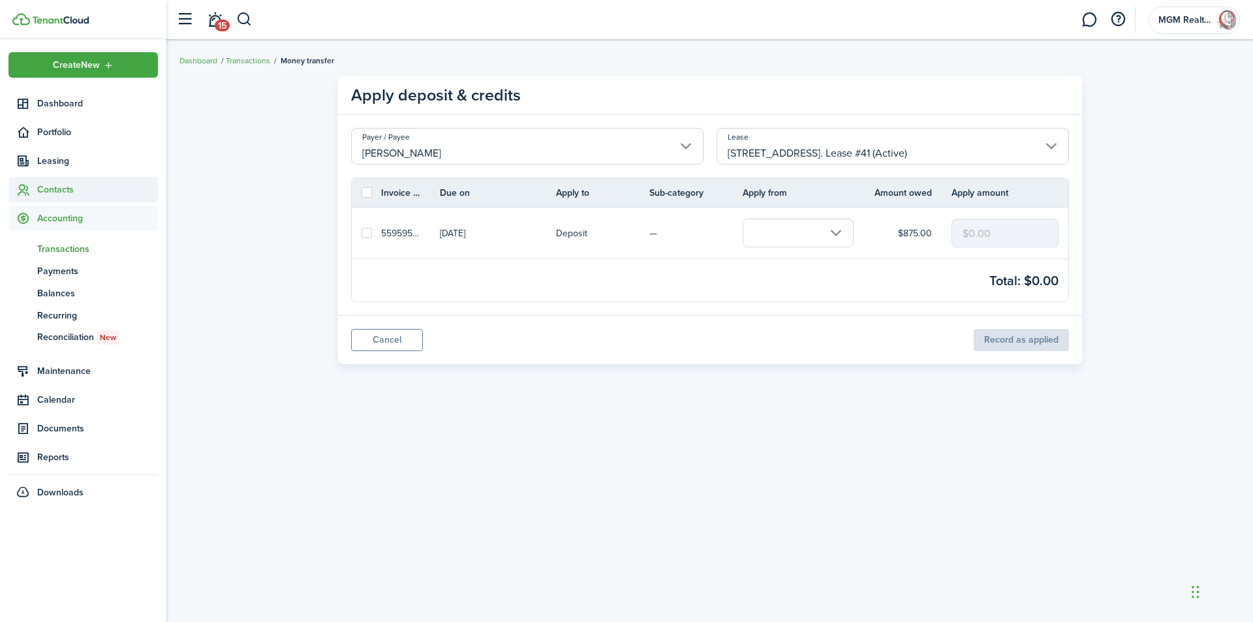
click at [61, 187] on span "Contacts" at bounding box center [97, 190] width 121 height 14
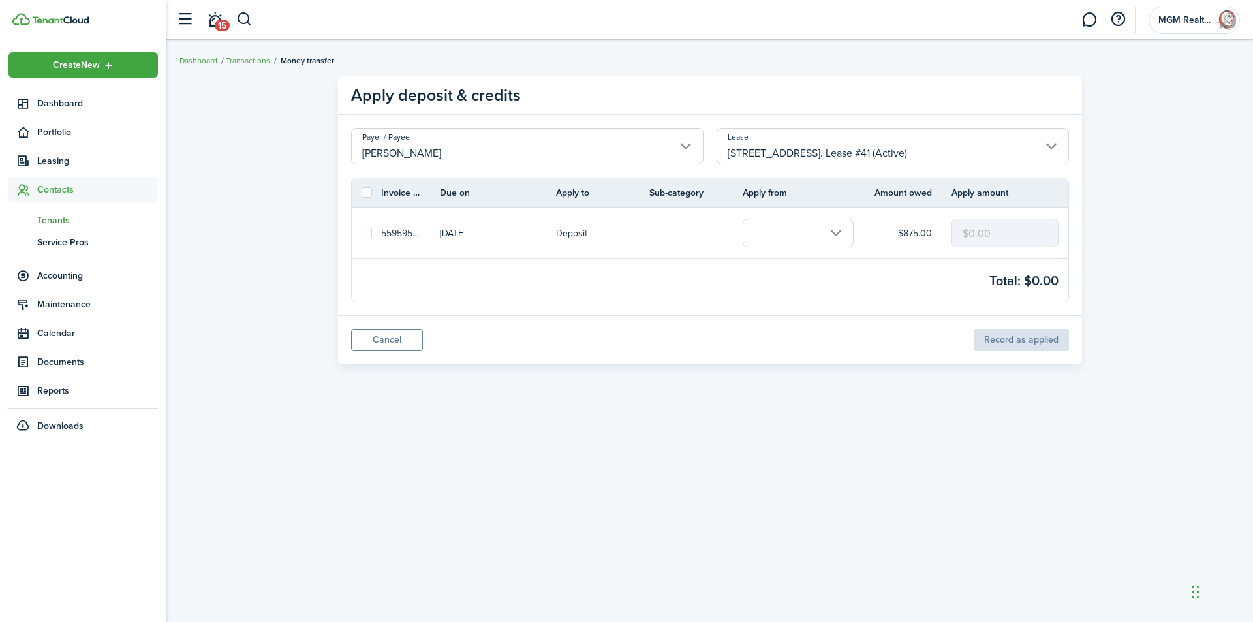
click at [69, 220] on span "Tenants" at bounding box center [97, 220] width 121 height 14
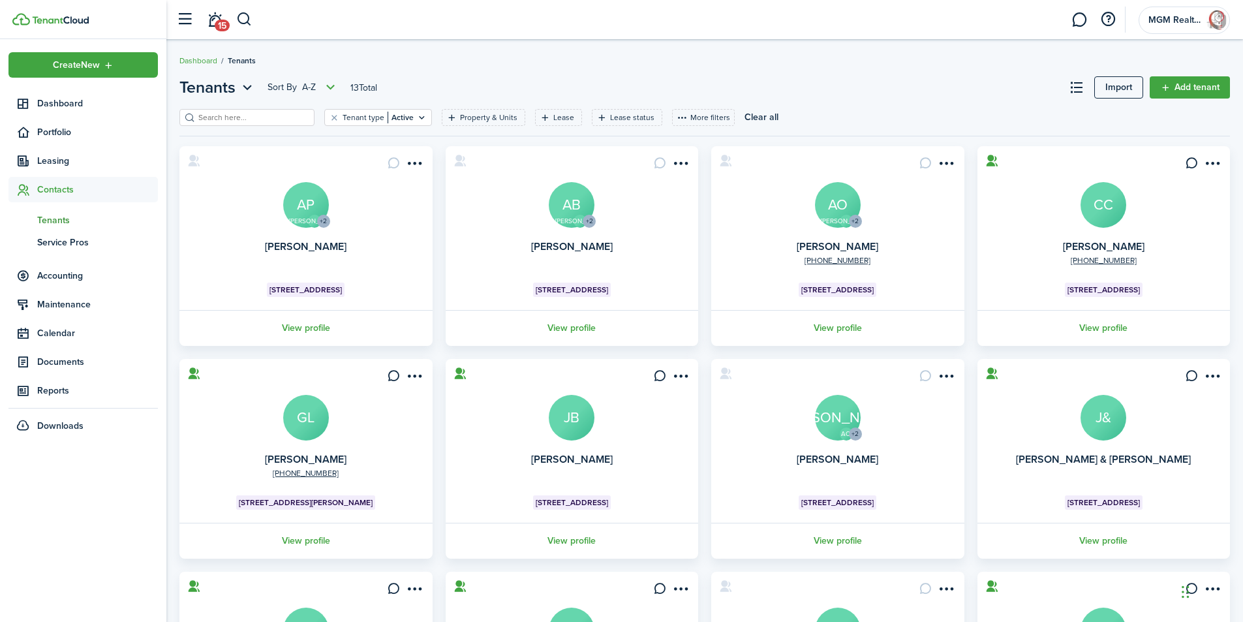
click at [585, 209] on avatar-text "AB" at bounding box center [572, 205] width 46 height 46
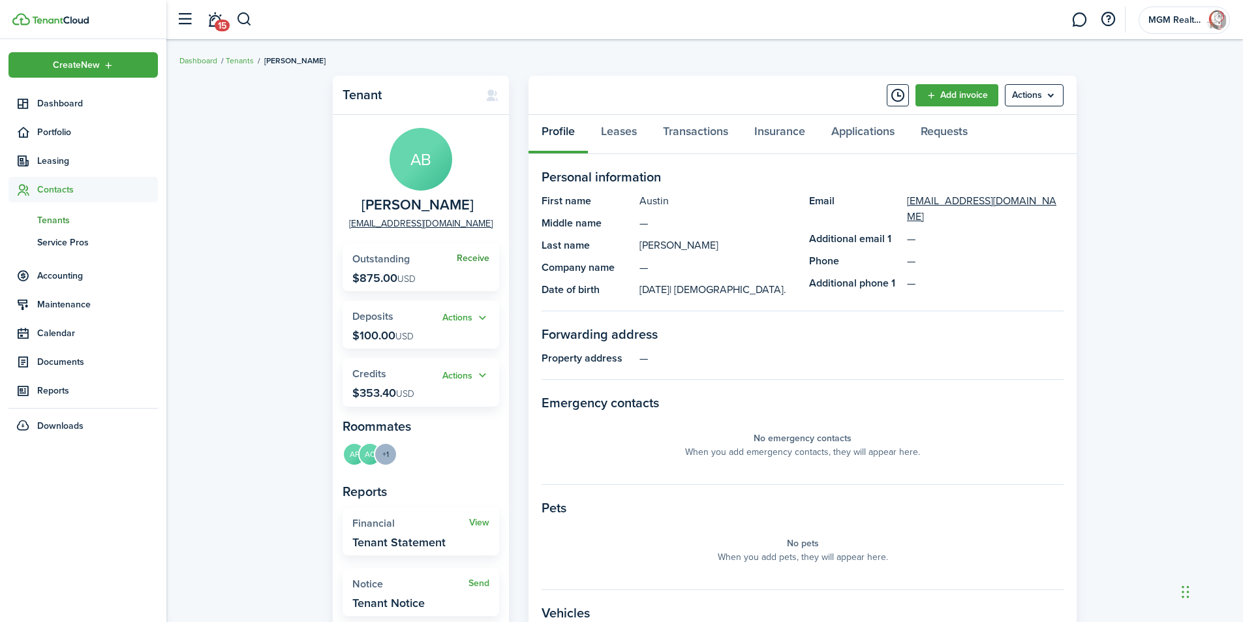
click at [461, 255] on link "Receive" at bounding box center [473, 258] width 33 height 10
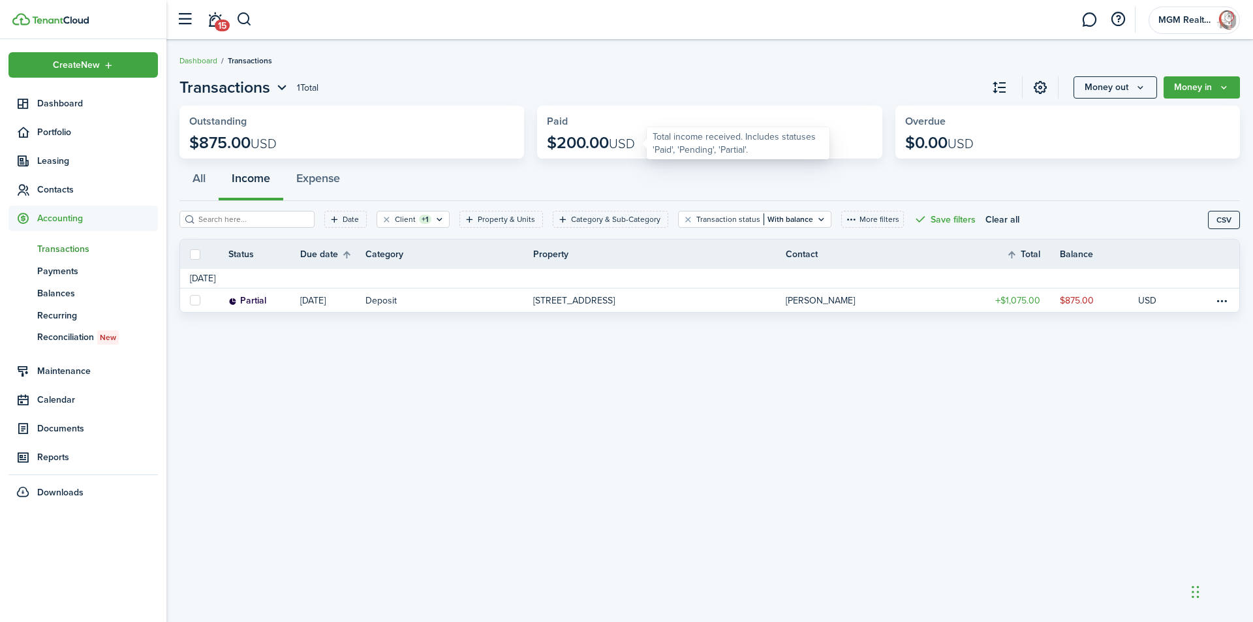
click at [580, 136] on p "$200.00 USD" at bounding box center [591, 143] width 88 height 18
click at [1221, 83] on icon "Money in" at bounding box center [1224, 87] width 11 height 10
click at [1040, 136] on widget-stats "Overdue $0.00 USD" at bounding box center [1067, 132] width 345 height 53
click at [613, 148] on p "$200.00 USD" at bounding box center [591, 143] width 88 height 18
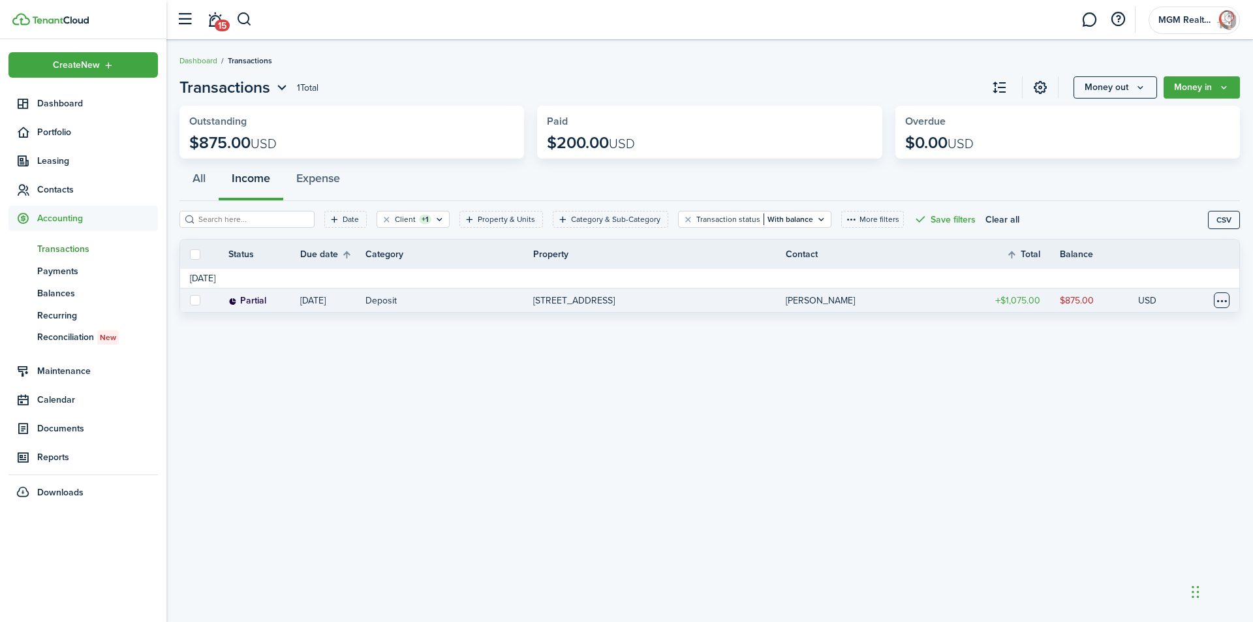
click at [1226, 302] on table-menu-btn-icon at bounding box center [1222, 300] width 16 height 16
click at [1139, 332] on button "Edit" at bounding box center [1172, 326] width 114 height 22
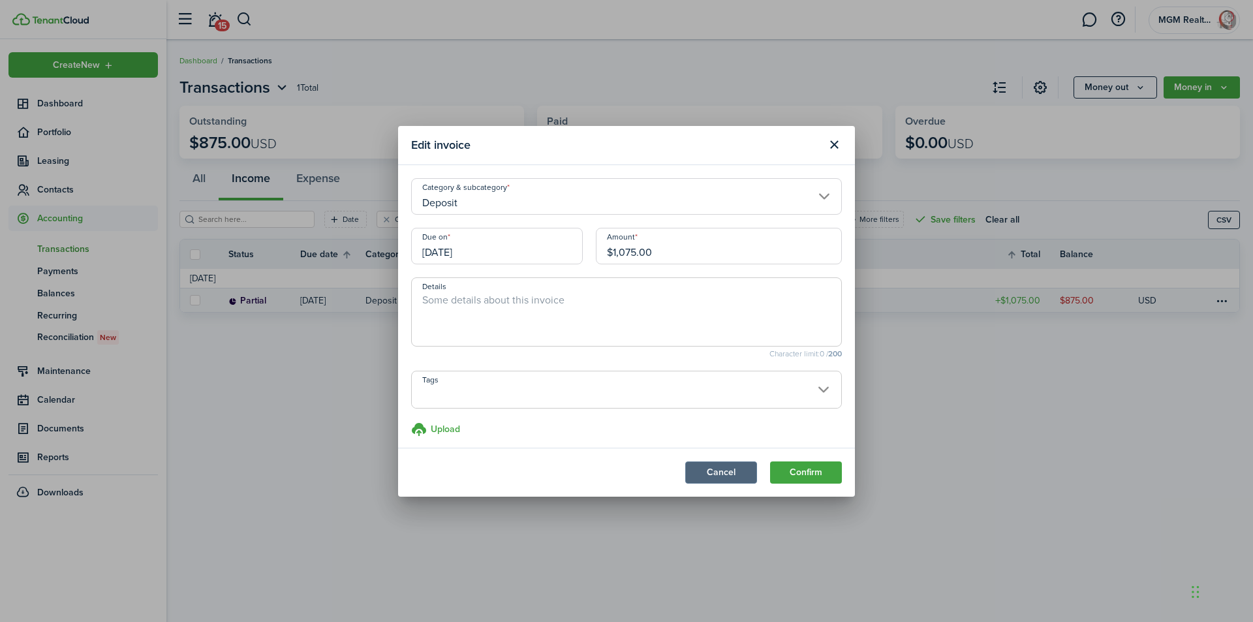
click at [728, 471] on button "Cancel" at bounding box center [721, 472] width 72 height 22
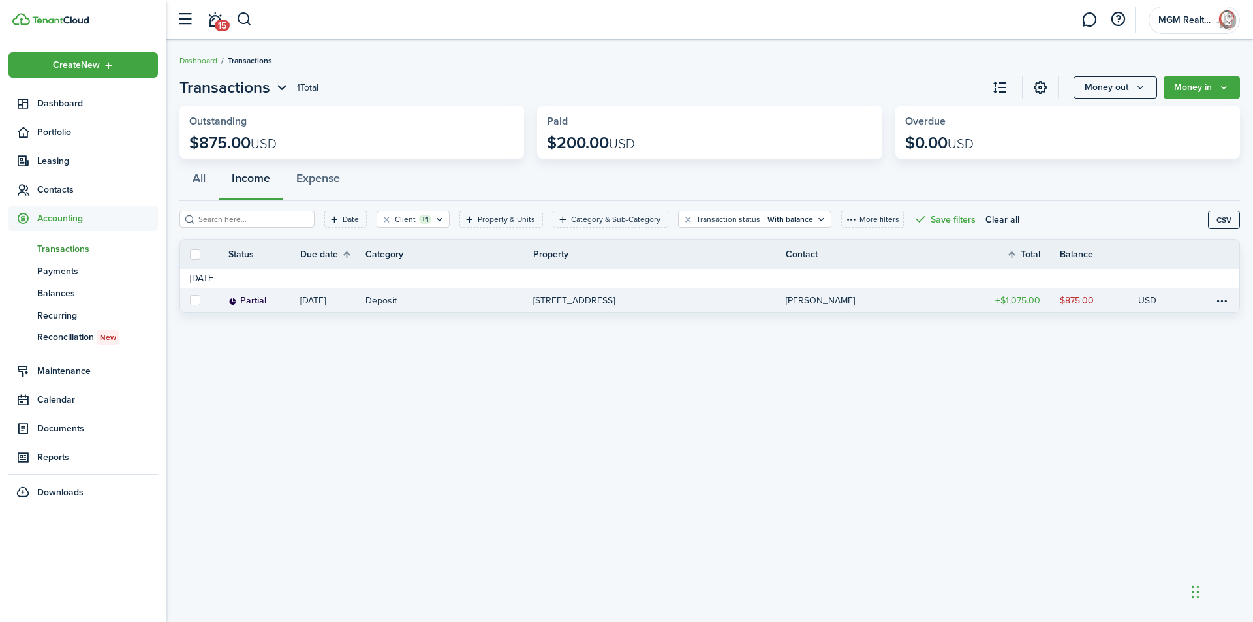
click at [1075, 302] on table-amount-description "$875.00" at bounding box center [1077, 301] width 34 height 14
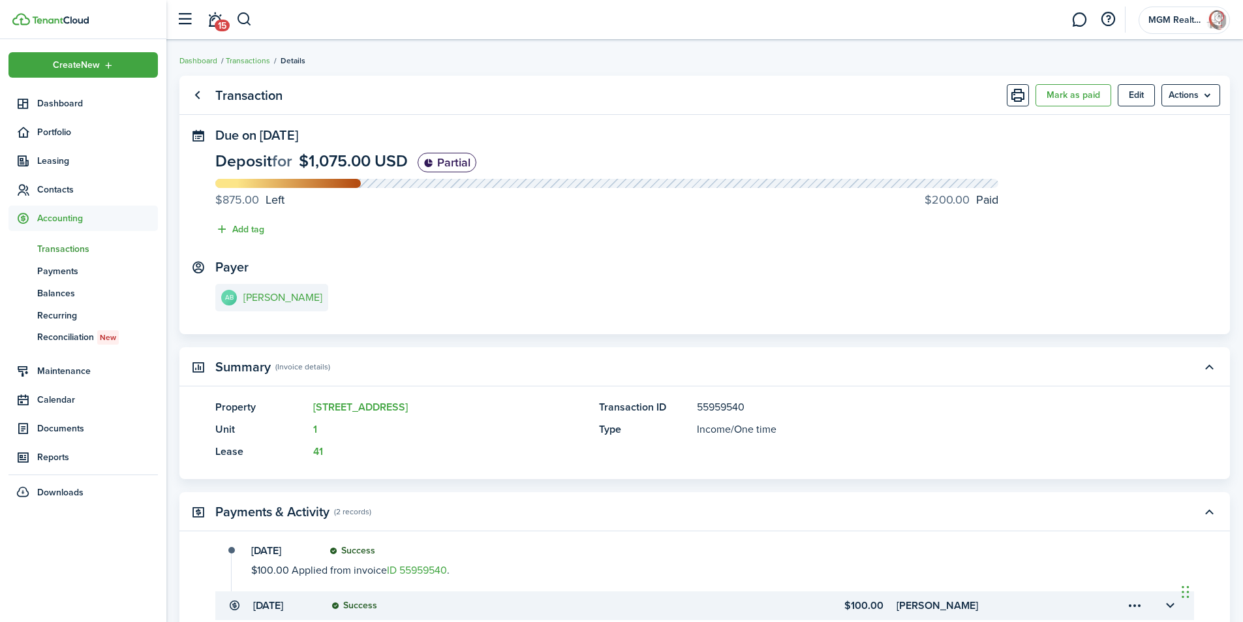
click at [970, 199] on progress-caption-label "$200.00 Paid" at bounding box center [962, 200] width 74 height 18
click at [1135, 100] on button "Edit" at bounding box center [1136, 95] width 37 height 22
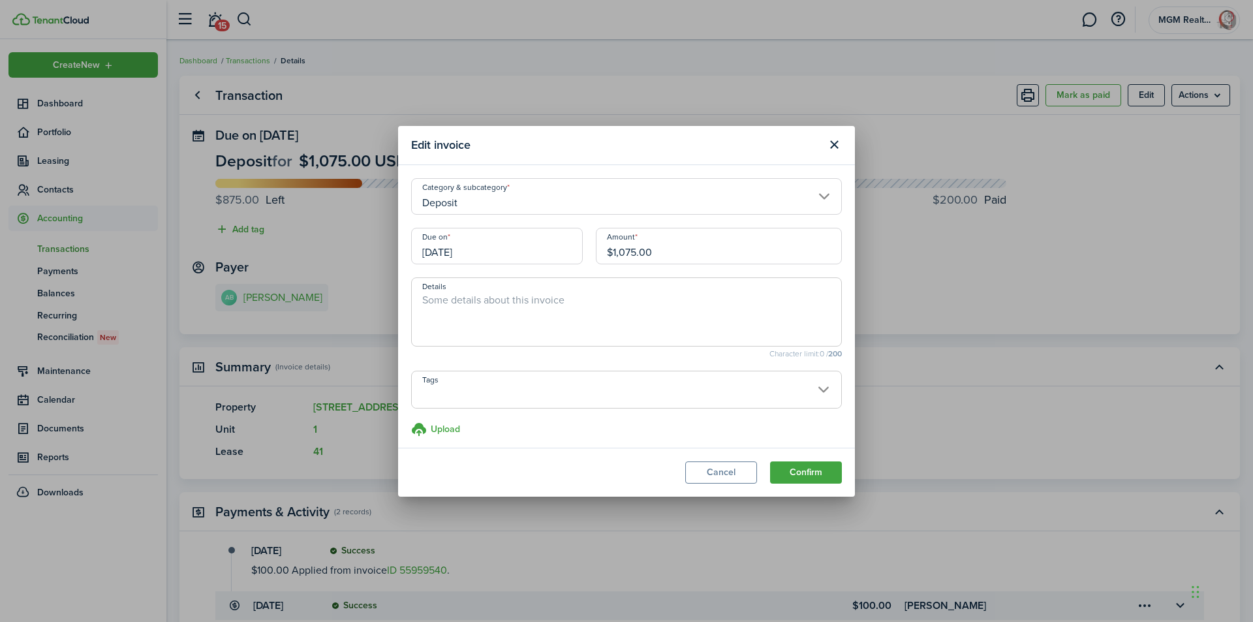
drag, startPoint x: 831, startPoint y: 144, endPoint x: 848, endPoint y: 143, distance: 17.0
click at [832, 143] on button "Close modal" at bounding box center [834, 145] width 22 height 22
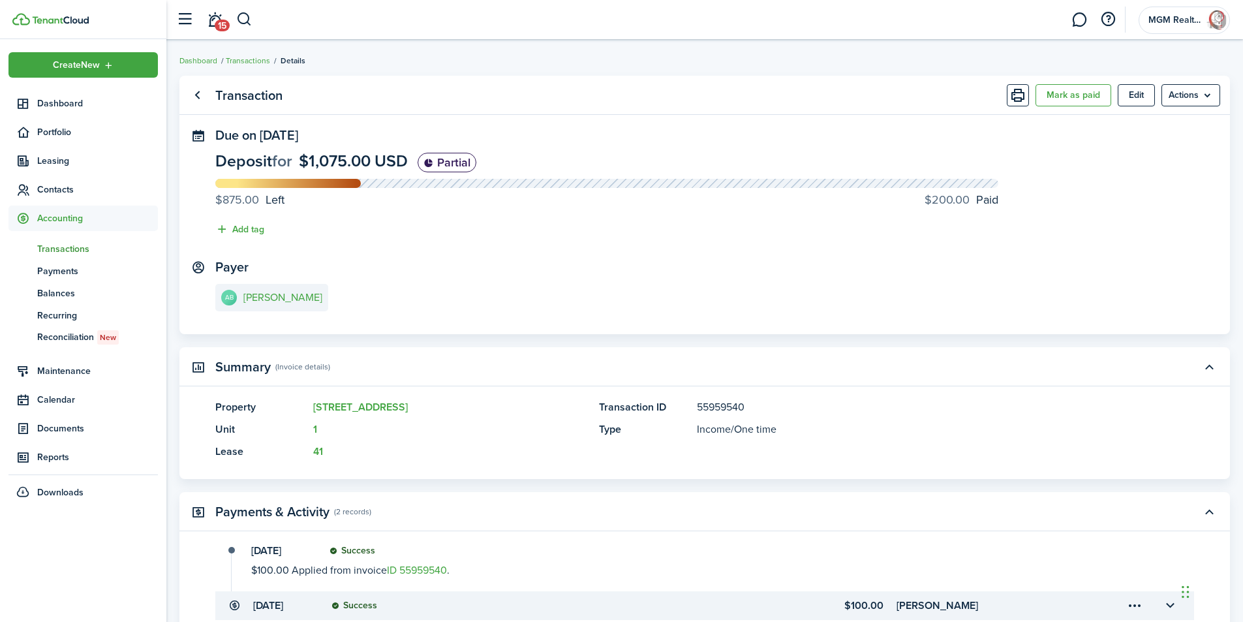
click at [255, 200] on progress-caption-label-value "$875.00" at bounding box center [237, 200] width 44 height 18
click at [193, 93] on link "Go back" at bounding box center [197, 95] width 22 height 22
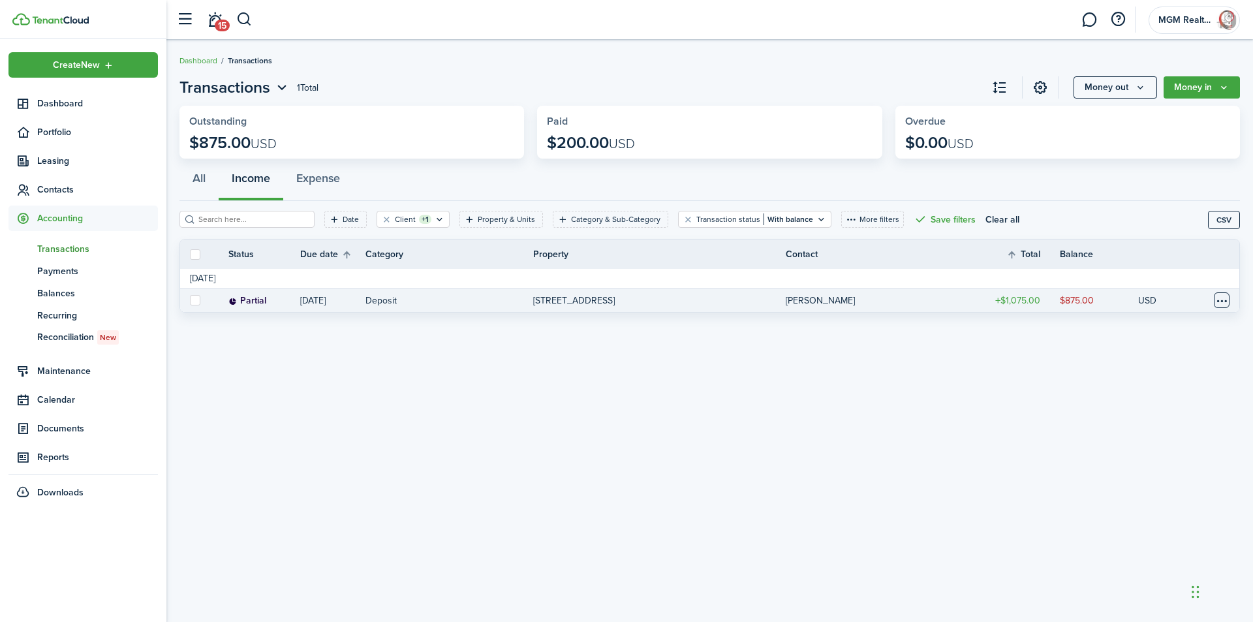
click at [1217, 300] on table-menu-btn-icon at bounding box center [1222, 300] width 16 height 16
click at [1057, 305] on link "$1,075.00" at bounding box center [1021, 299] width 78 height 23
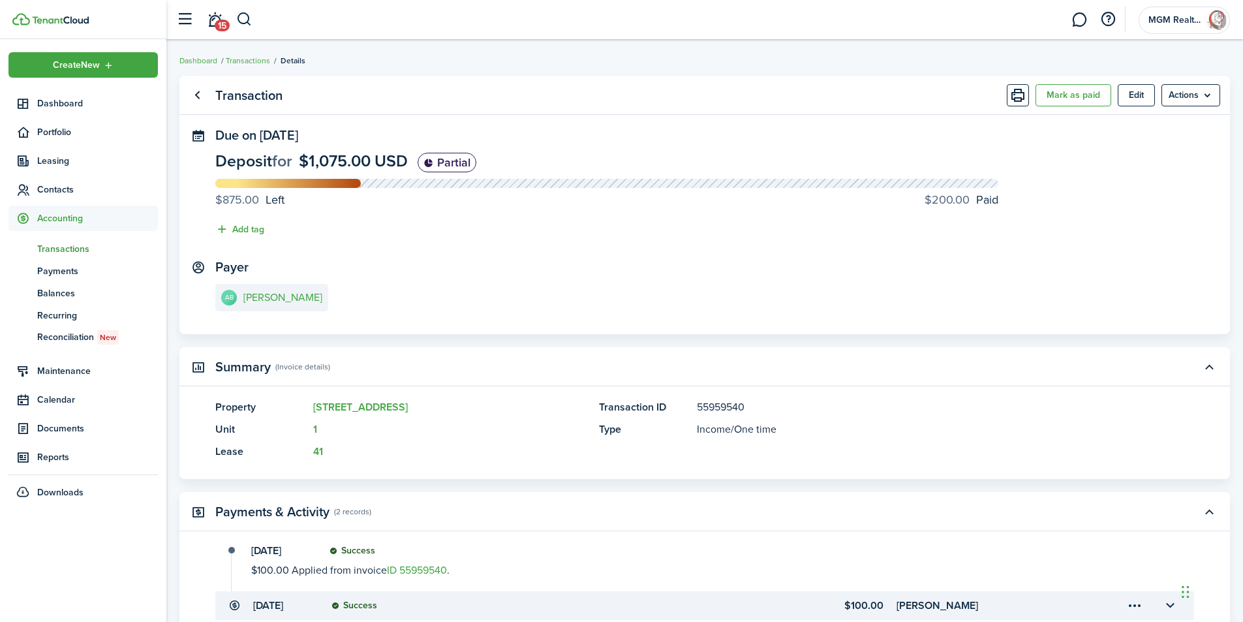
click at [959, 204] on progress-caption-label-value "$200.00" at bounding box center [947, 200] width 45 height 18
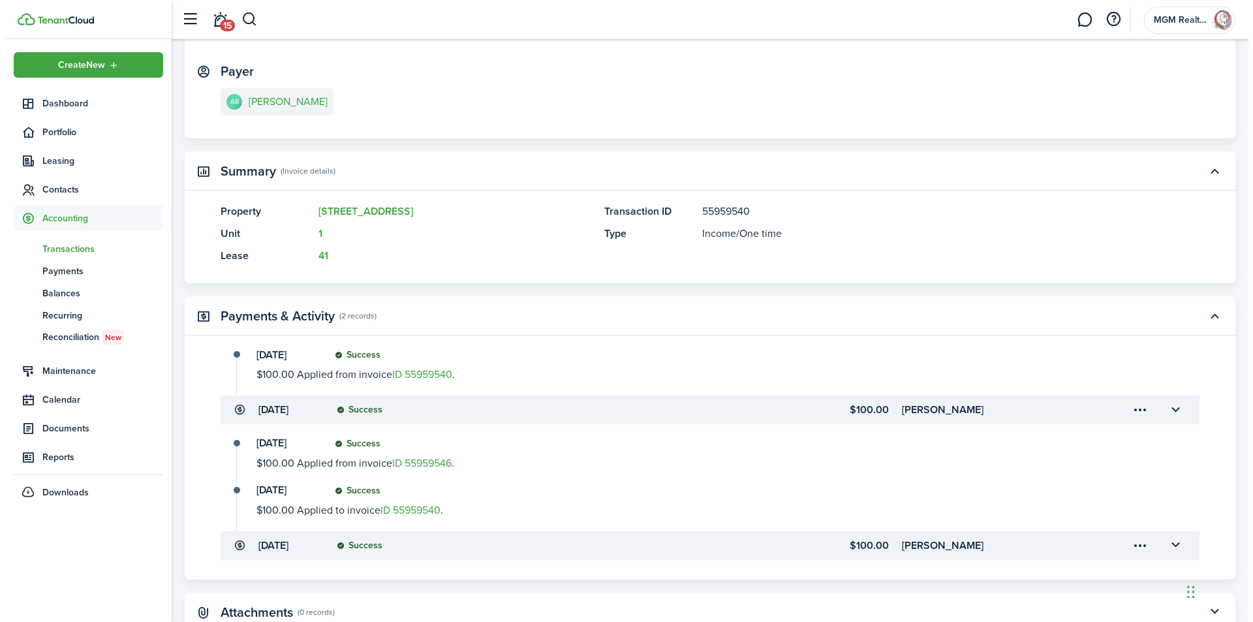
scroll to position [261, 0]
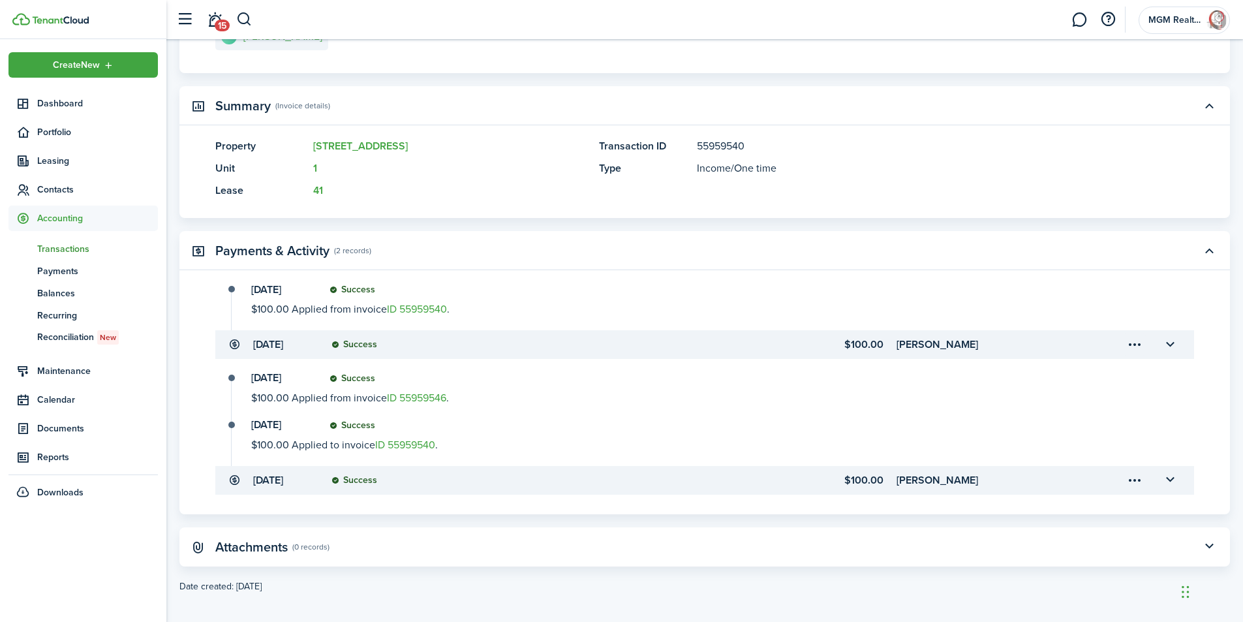
click at [1138, 343] on menu-trigger-card "Open menu" at bounding box center [1135, 345] width 22 height 22
click at [1059, 417] on button "Delete" at bounding box center [1089, 420] width 114 height 22
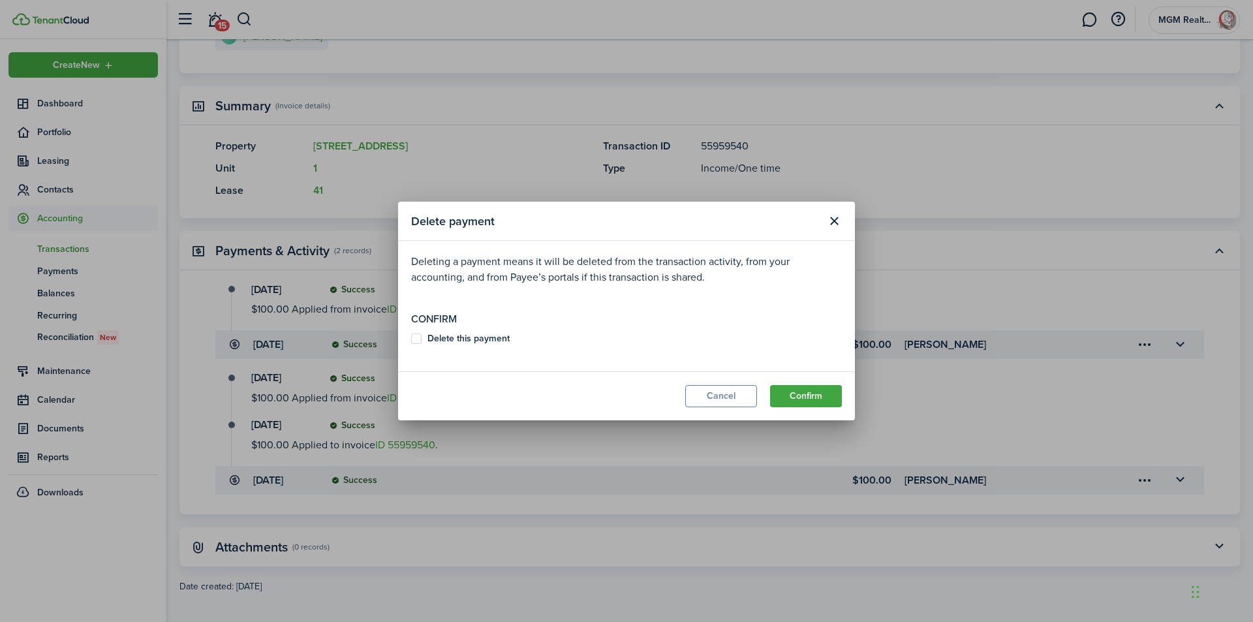
click at [411, 338] on label "Delete this payment" at bounding box center [460, 339] width 99 height 10
click at [411, 339] on input "Delete this payment" at bounding box center [411, 339] width 1 height 1
checkbox input "true"
click at [809, 406] on button "Confirm" at bounding box center [806, 396] width 72 height 22
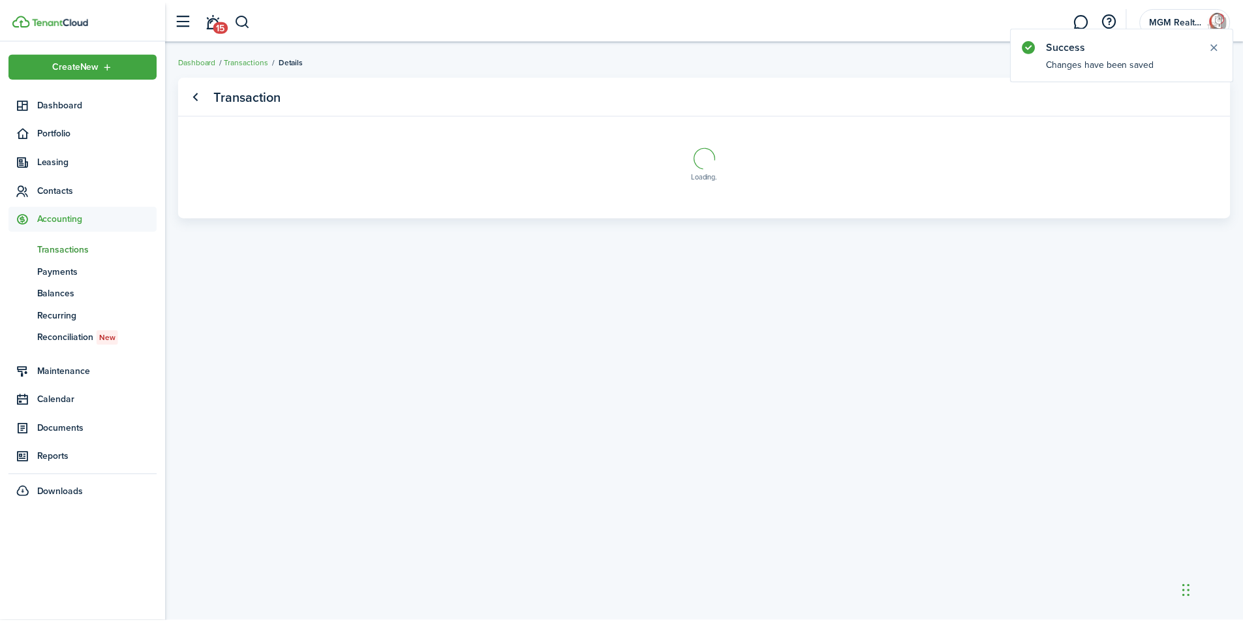
scroll to position [0, 0]
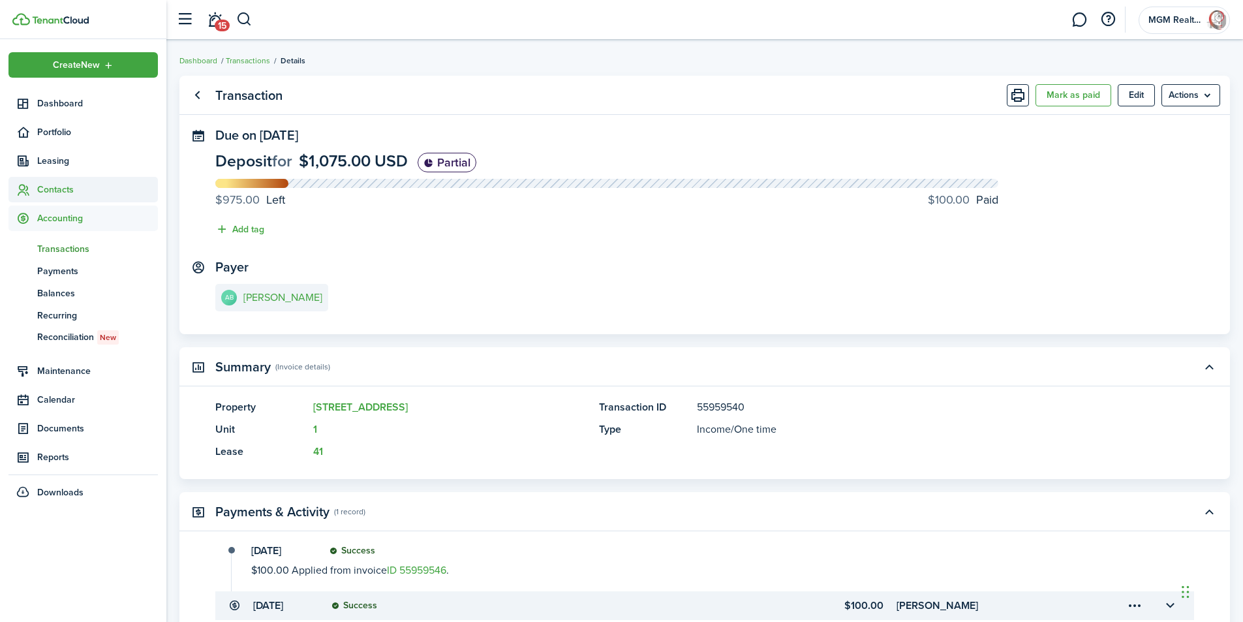
click at [50, 193] on span "Contacts" at bounding box center [97, 190] width 121 height 14
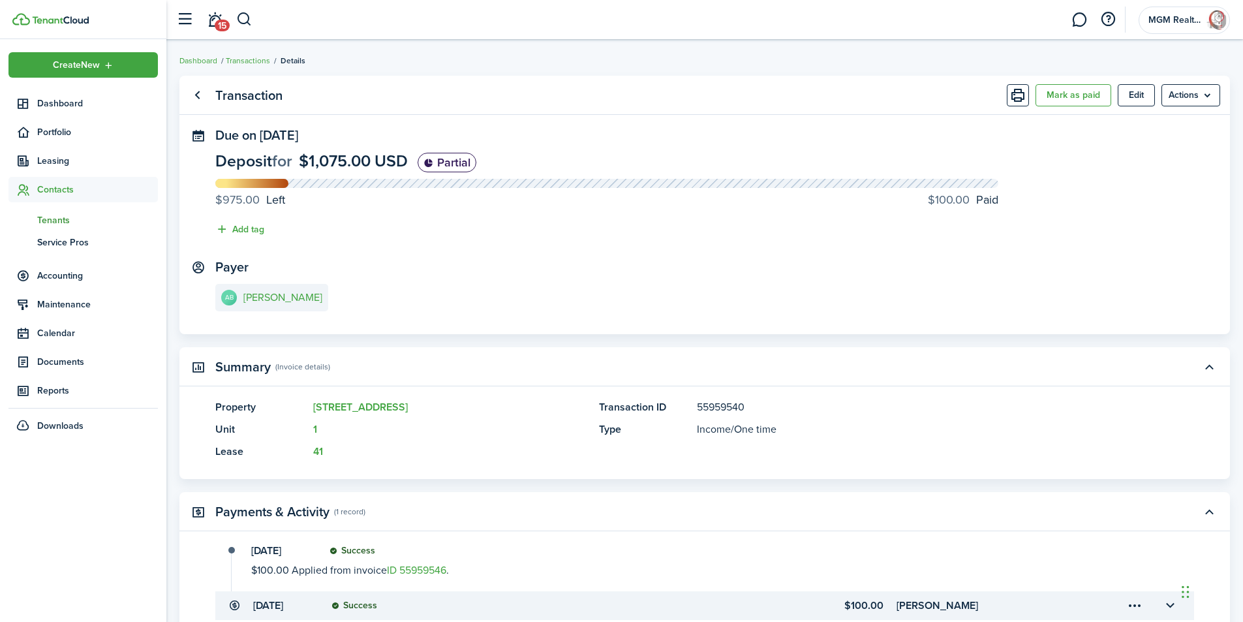
click at [51, 217] on span "Tenants" at bounding box center [97, 220] width 121 height 14
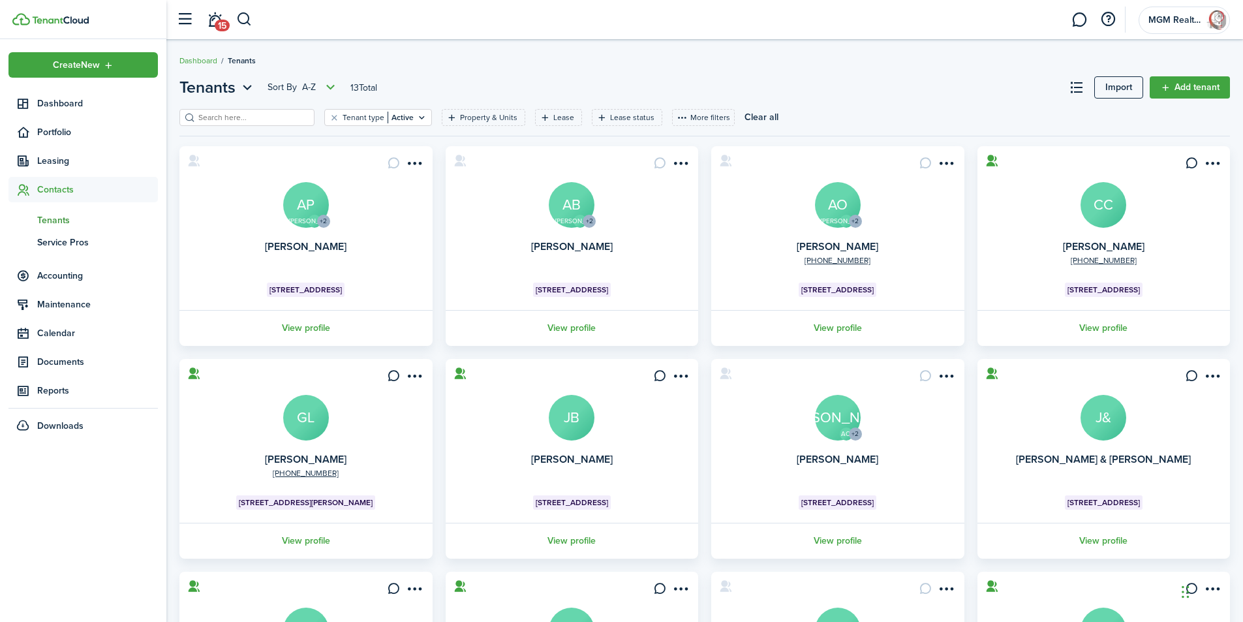
click at [563, 213] on avatar-text "AB" at bounding box center [572, 205] width 46 height 46
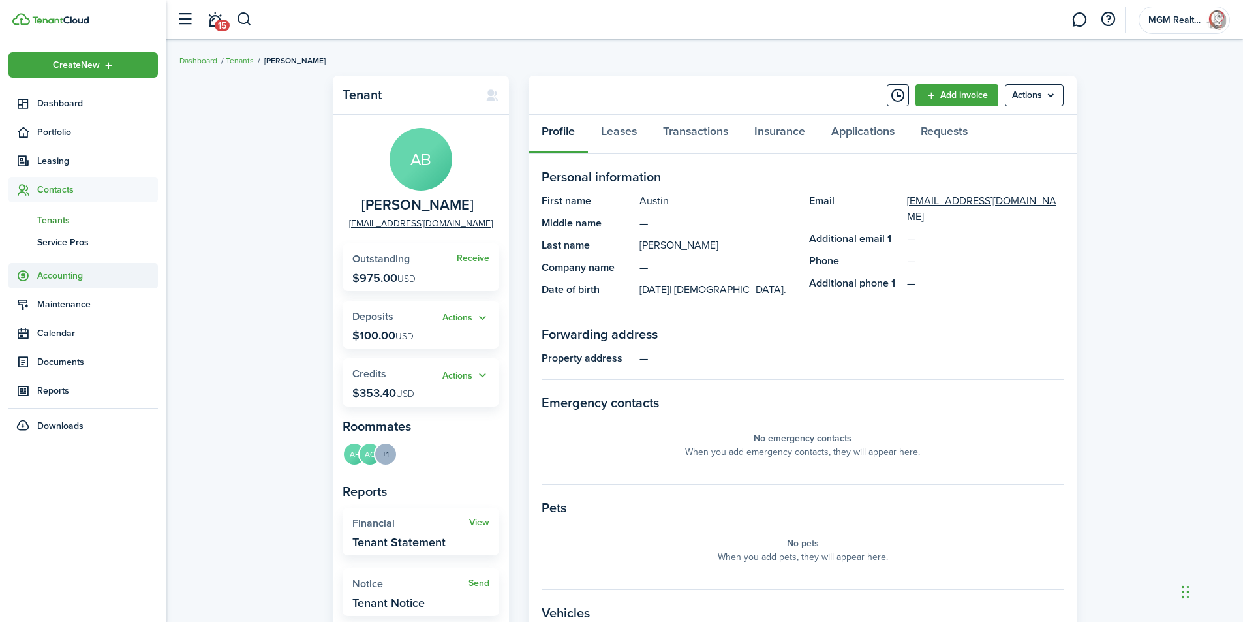
click at [61, 275] on span "Accounting" at bounding box center [97, 276] width 121 height 14
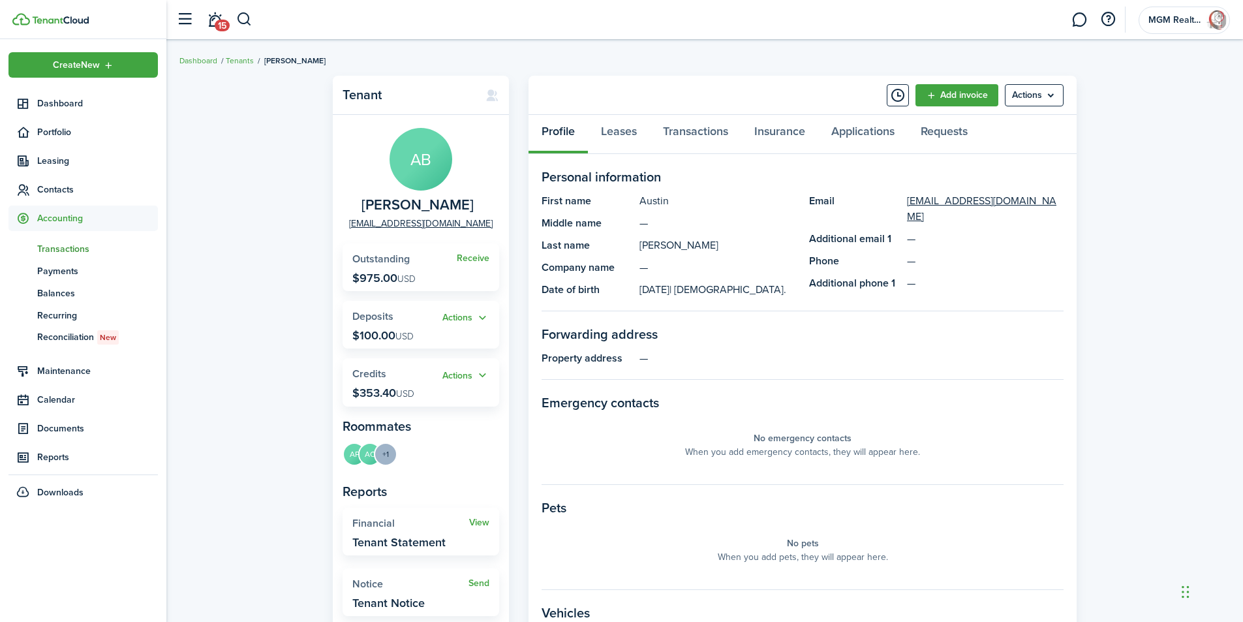
drag, startPoint x: 82, startPoint y: 250, endPoint x: 103, endPoint y: 249, distance: 20.9
click at [82, 249] on span "Transactions" at bounding box center [97, 249] width 121 height 14
